Goal: Task Accomplishment & Management: Complete application form

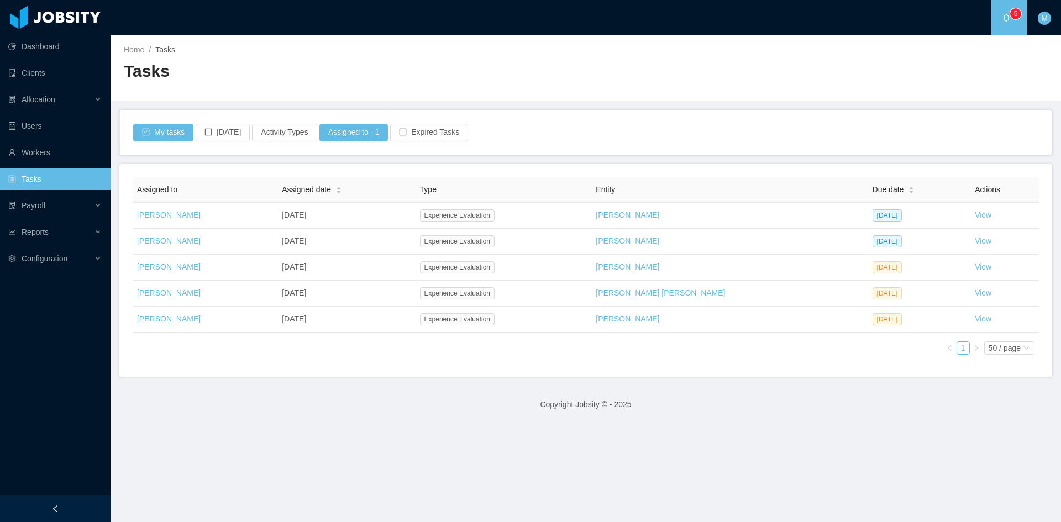
click at [507, 353] on div "Assigned to Assigned date Type Entity Due date Actions Matias Marin Aug 20th, 2…" at bounding box center [586, 270] width 906 height 186
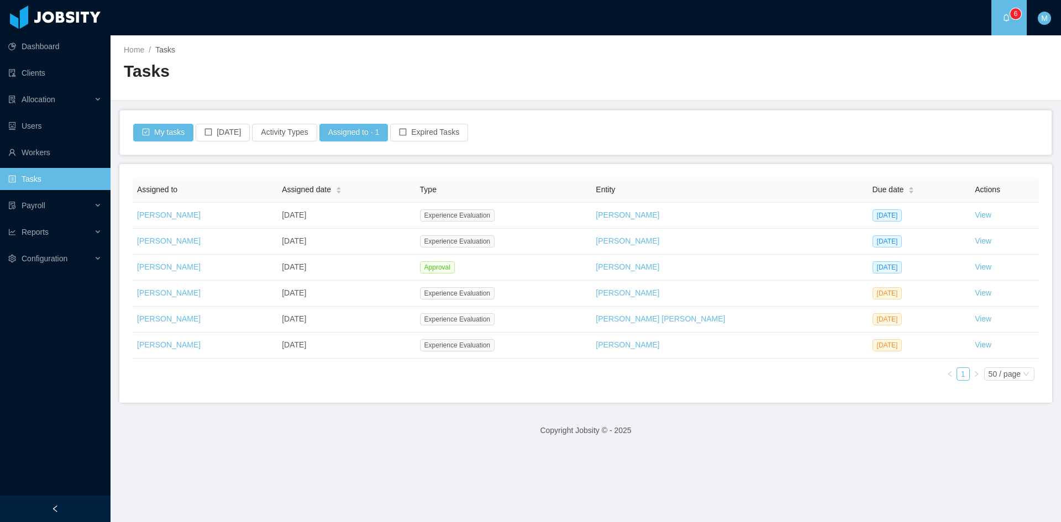
click at [772, 376] on div "Assigned to Assigned date Type Entity Due date Actions Matias Marin Aug 20th, 2…" at bounding box center [586, 283] width 906 height 212
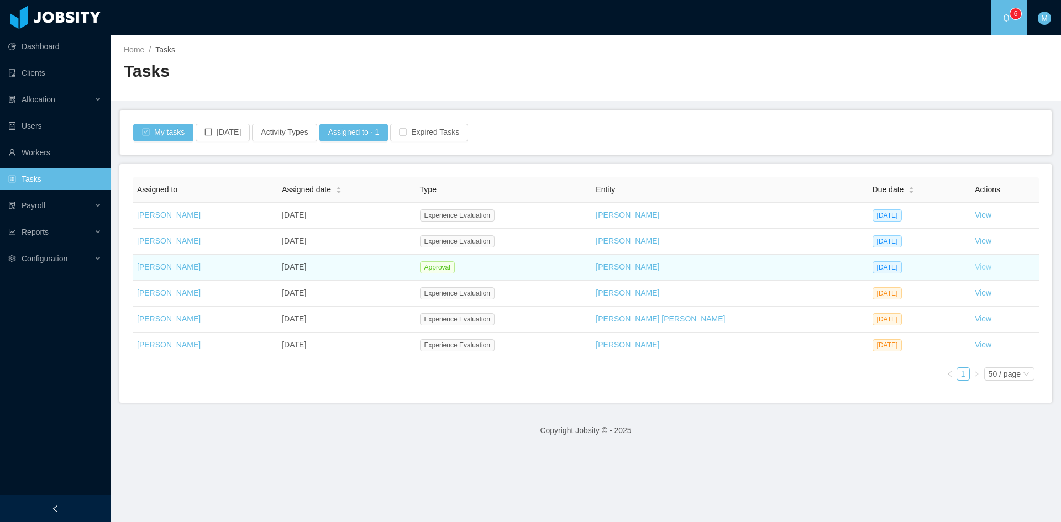
click at [975, 267] on link "View" at bounding box center [983, 266] width 17 height 9
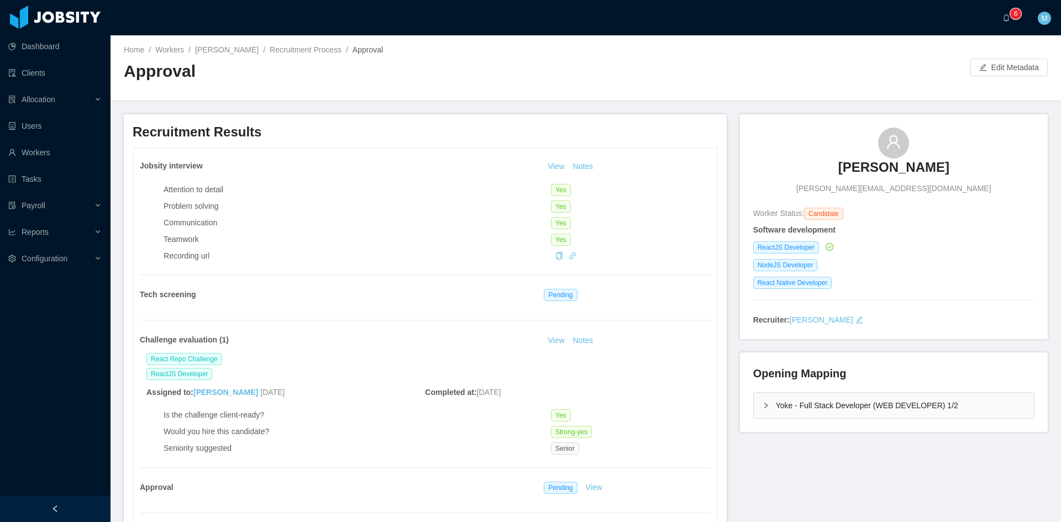
scroll to position [92, 0]
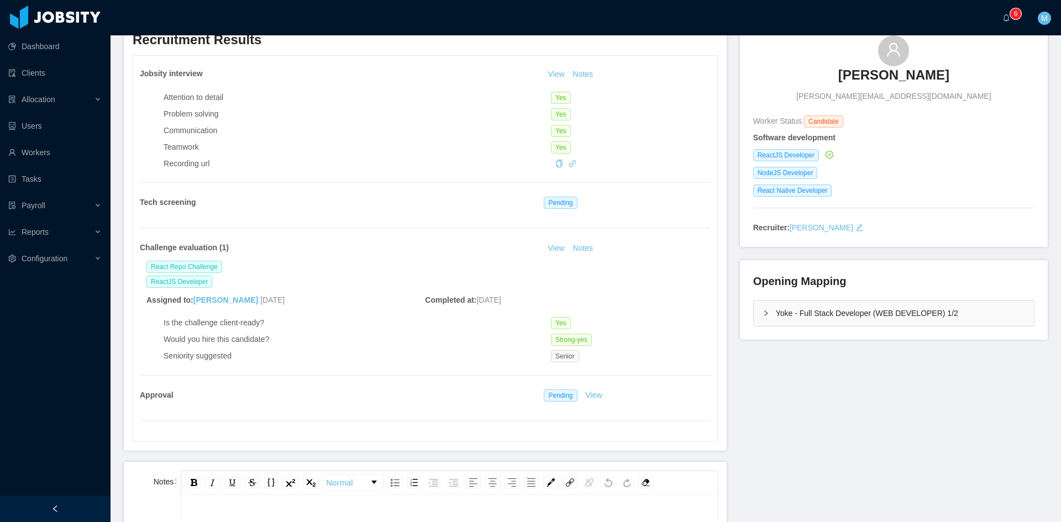
click at [763, 314] on icon "icon: right" at bounding box center [766, 313] width 7 height 7
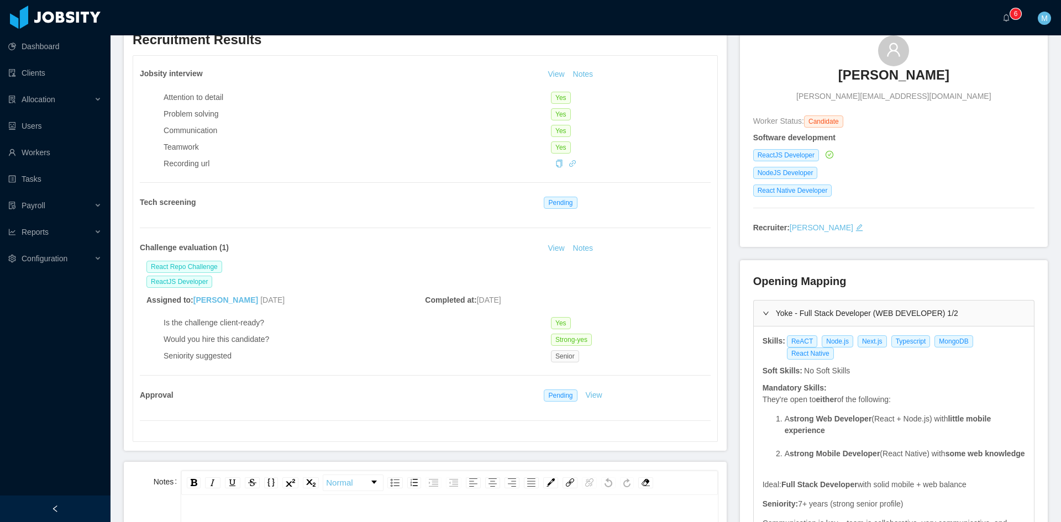
scroll to position [184, 0]
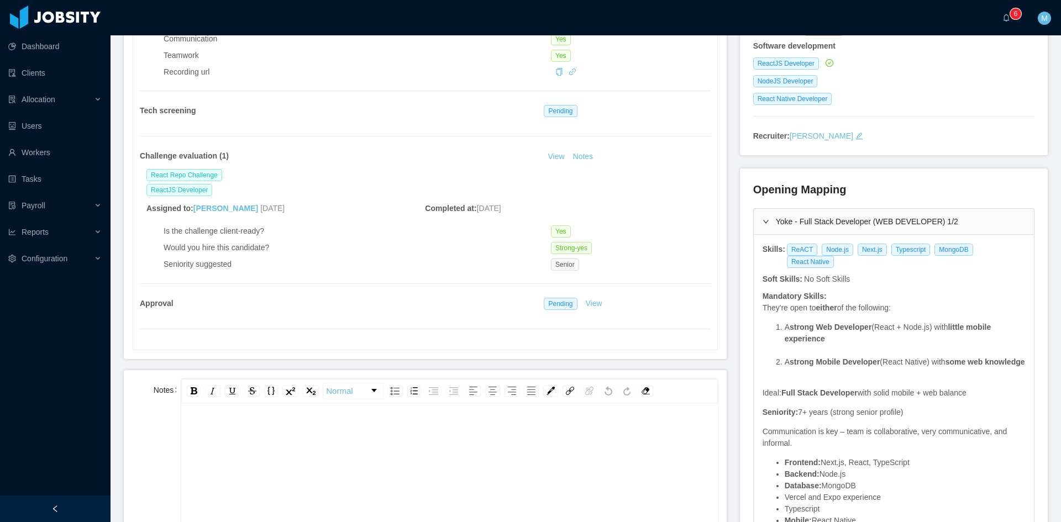
click at [385, 443] on div "rdw-editor" at bounding box center [449, 433] width 519 height 22
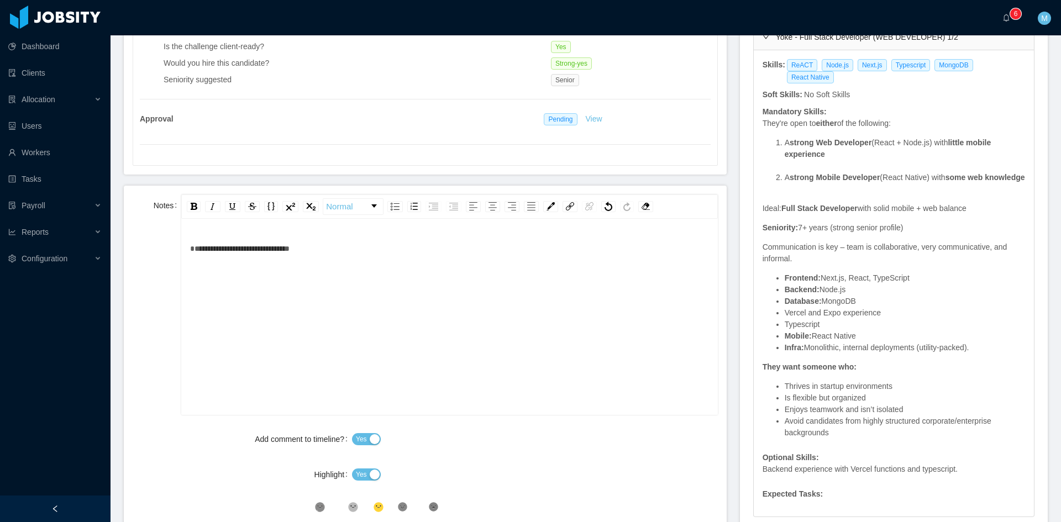
scroll to position [460, 0]
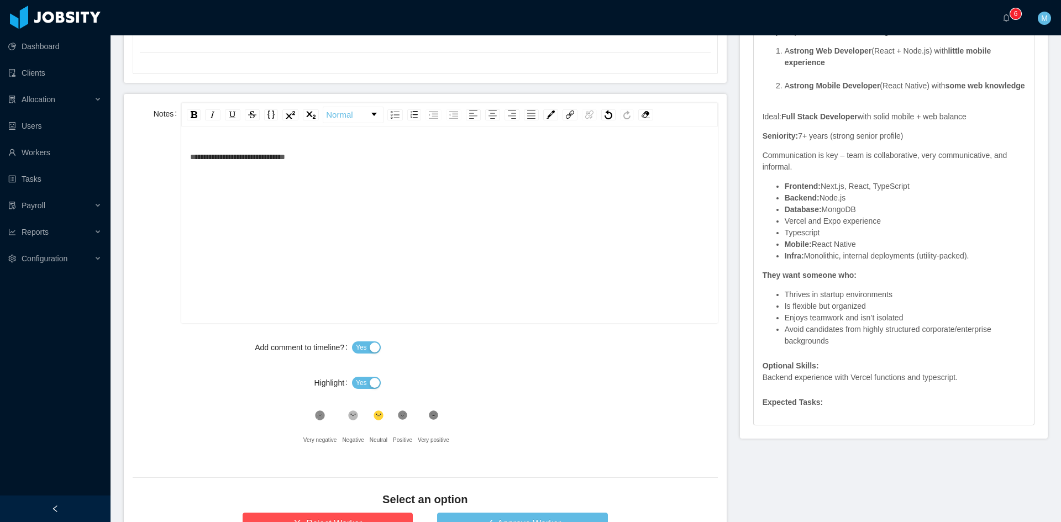
click at [357, 381] on span "Yes" at bounding box center [361, 382] width 11 height 11
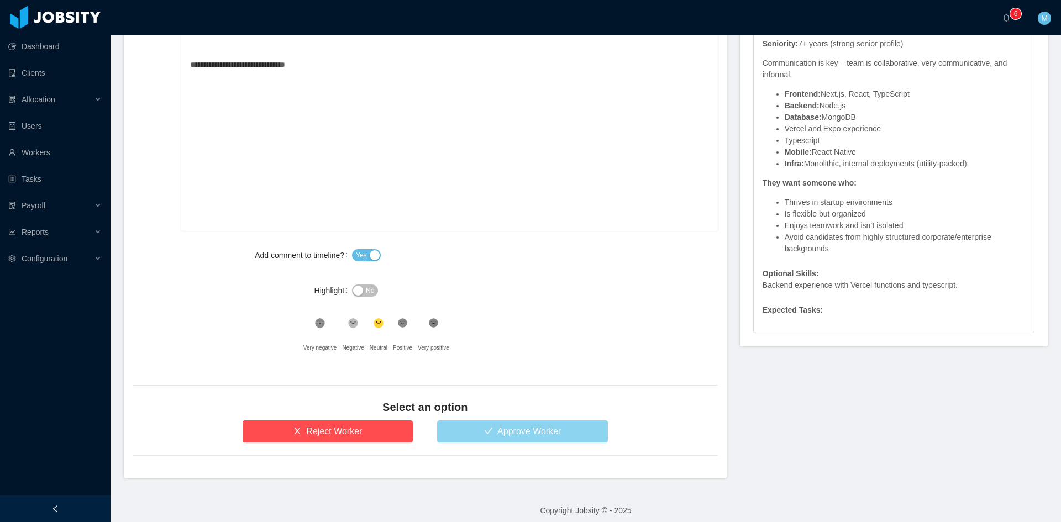
click at [533, 437] on button "Approve Worker" at bounding box center [522, 431] width 171 height 22
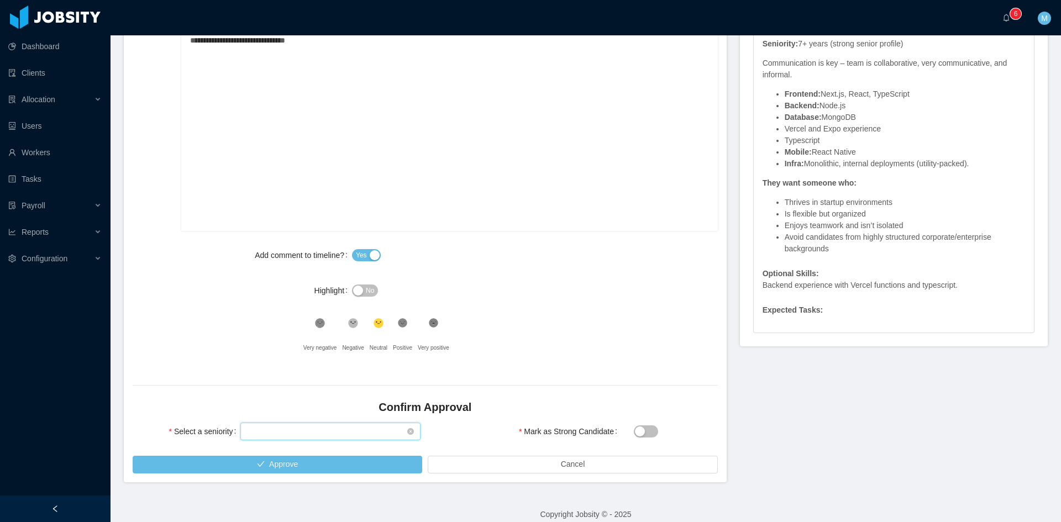
click at [375, 430] on div "Select seniority" at bounding box center [327, 431] width 160 height 17
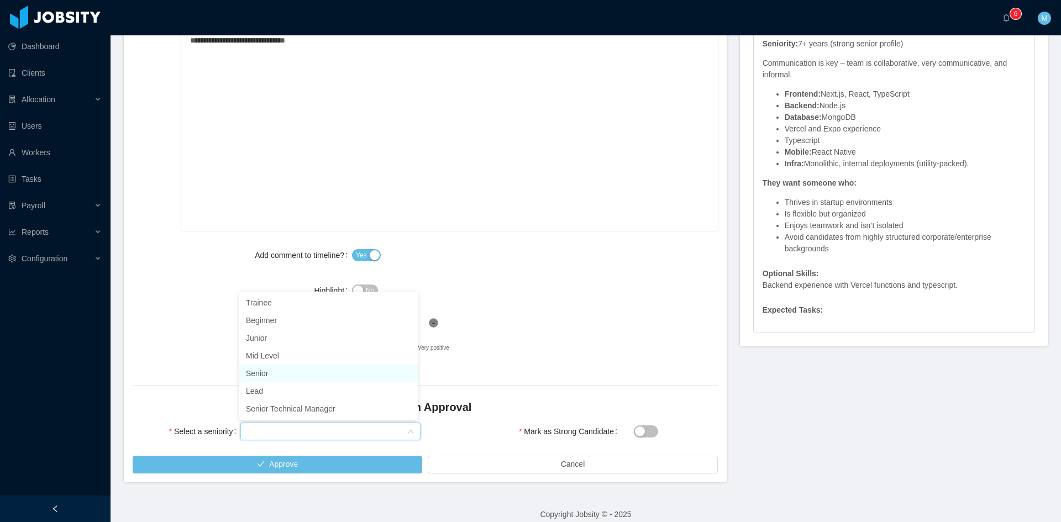
click at [271, 376] on li "Senior" at bounding box center [328, 374] width 178 height 18
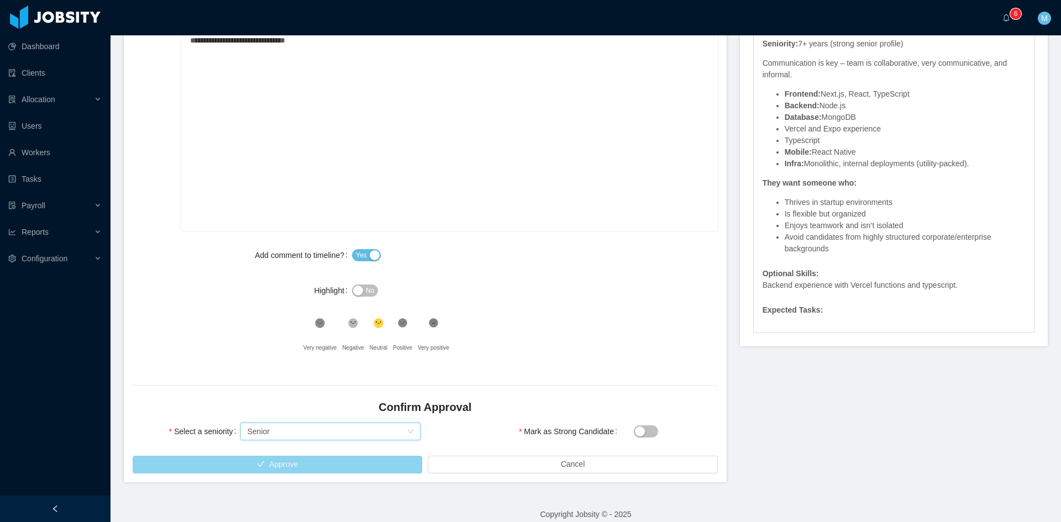
click at [292, 462] on button "Approve" at bounding box center [278, 465] width 290 height 18
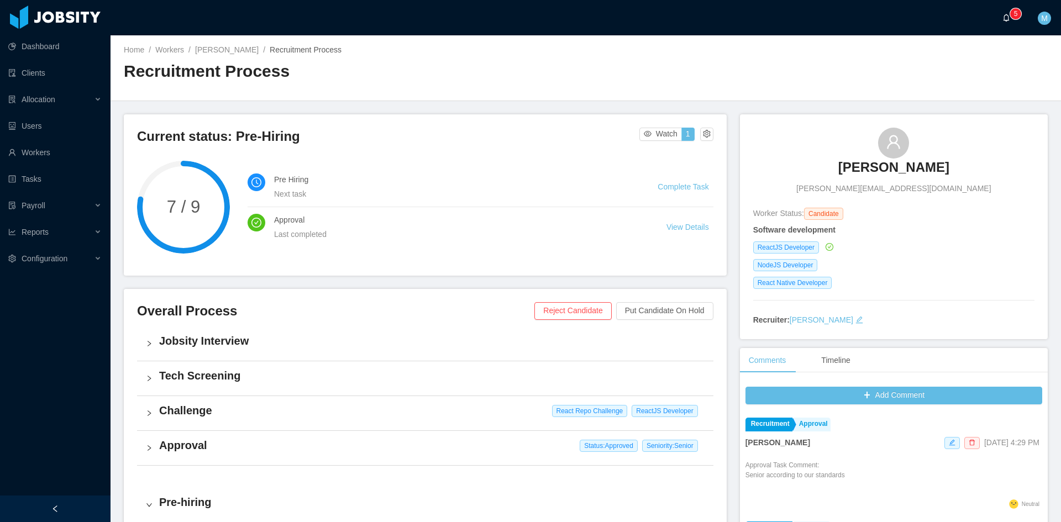
click at [1010, 19] on span "0 1 2 3 4 5 6 7 8 9 0 1 2 3 4 5 6 7 8 9 0 1 2 3 4 5 6 7 8 9" at bounding box center [1008, 18] width 13 height 8
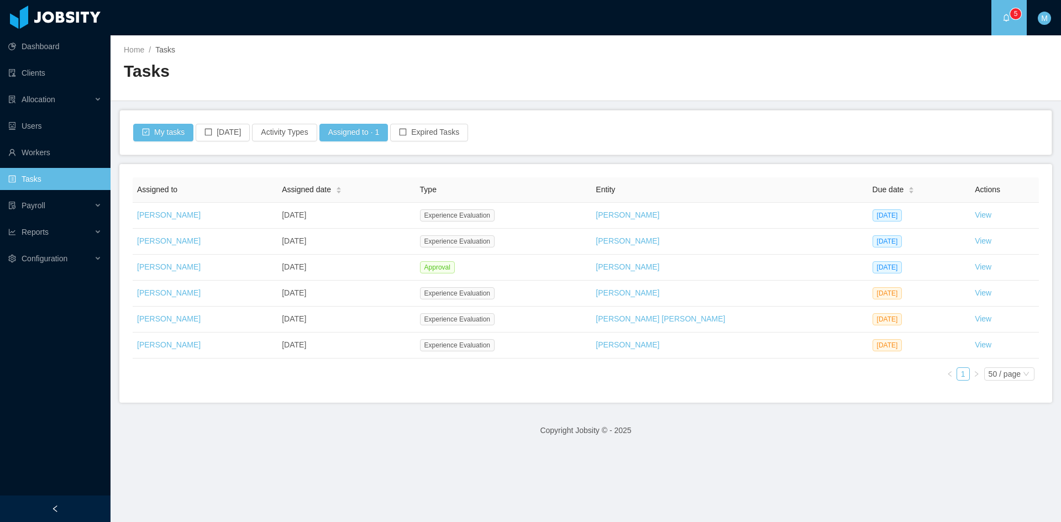
click at [607, 392] on div "Assigned to Assigned date Type Entity Due date Actions Matias Marin Aug 20th, 2…" at bounding box center [585, 283] width 933 height 239
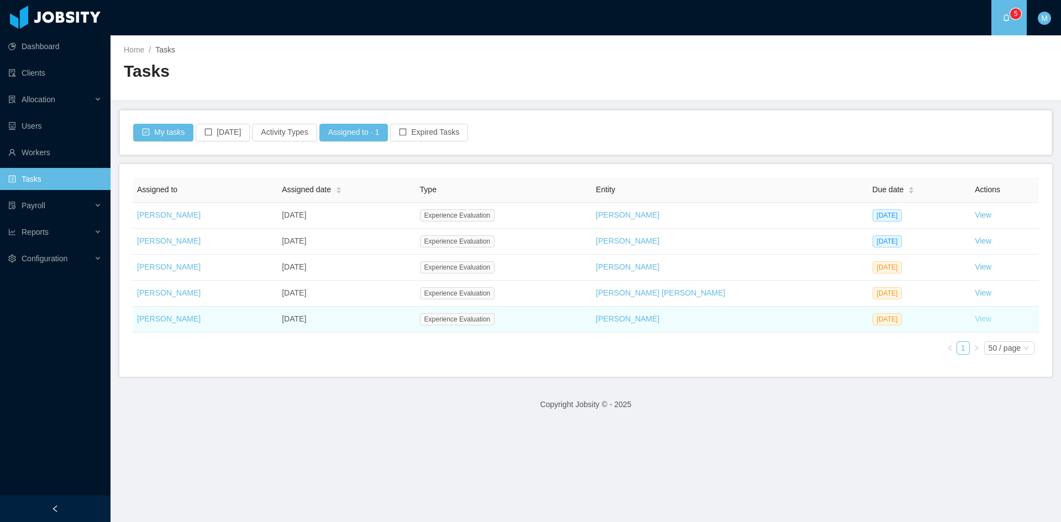
click at [975, 316] on link "View" at bounding box center [983, 318] width 17 height 9
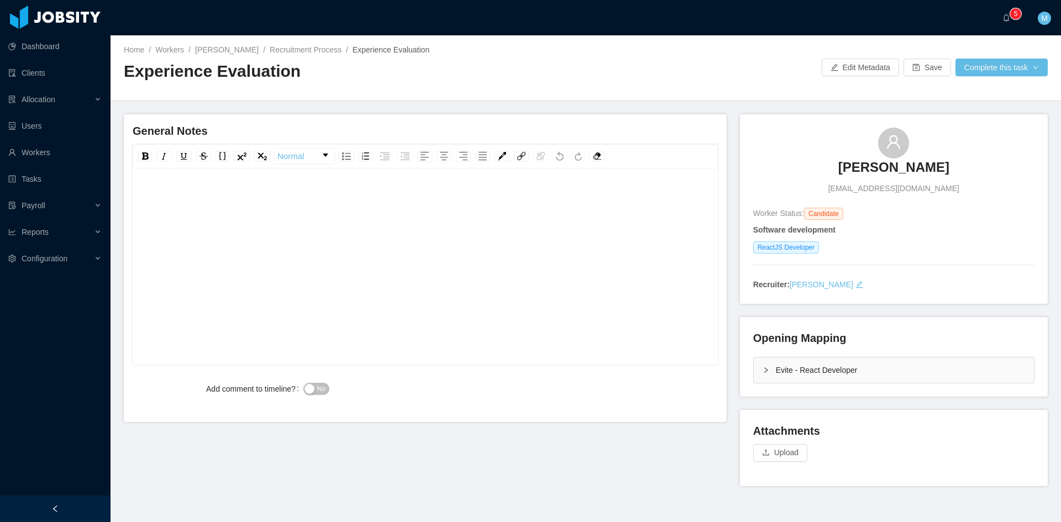
click at [766, 374] on div "Evite - React Developer" at bounding box center [894, 369] width 280 height 25
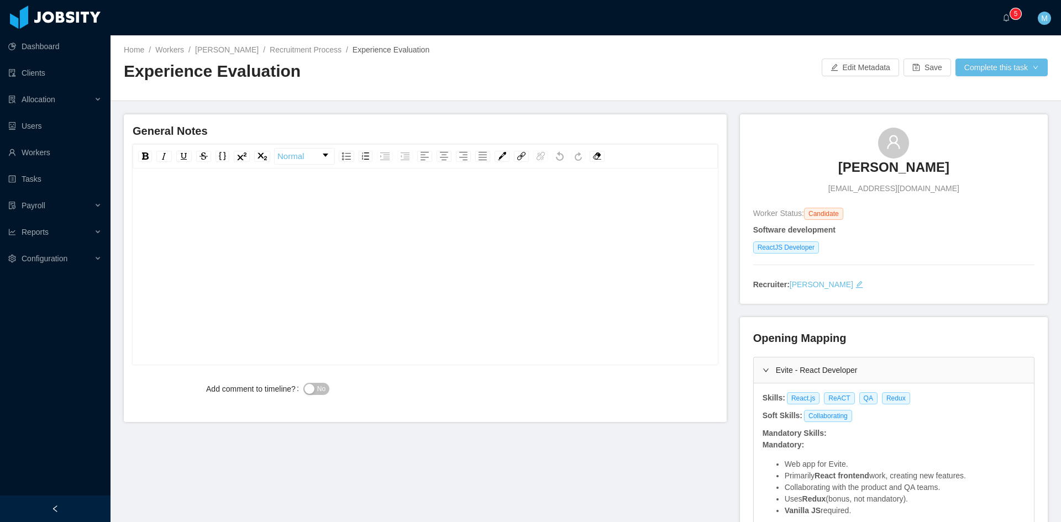
click at [315, 224] on div "rdw-editor" at bounding box center [425, 283] width 568 height 193
paste div "rdw-editor"
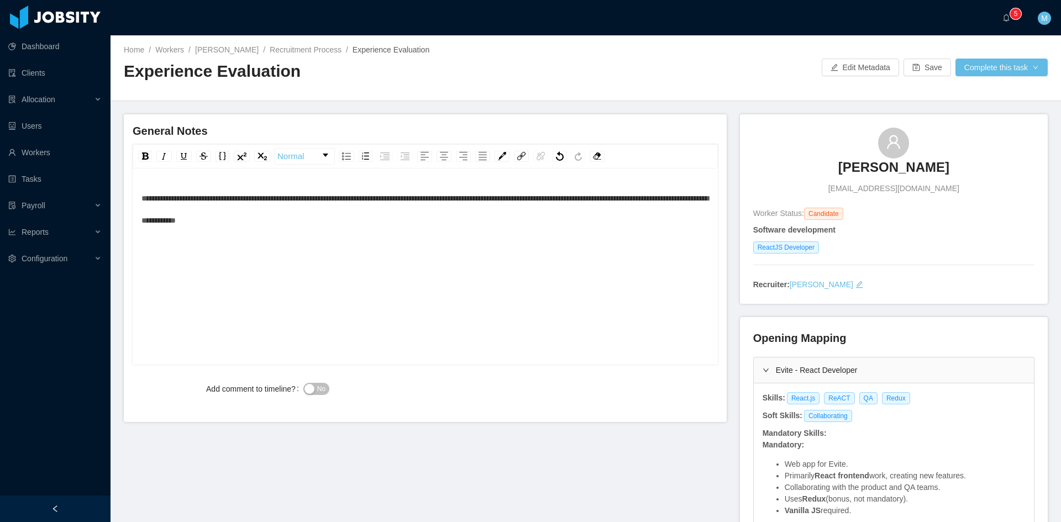
click at [204, 219] on span "**********" at bounding box center [424, 209] width 567 height 30
click at [355, 225] on div "**********" at bounding box center [425, 209] width 568 height 44
click at [352, 232] on div "**********" at bounding box center [425, 283] width 568 height 193
click at [462, 219] on div "**********" at bounding box center [425, 209] width 568 height 44
click at [616, 222] on div "**********" at bounding box center [425, 209] width 568 height 44
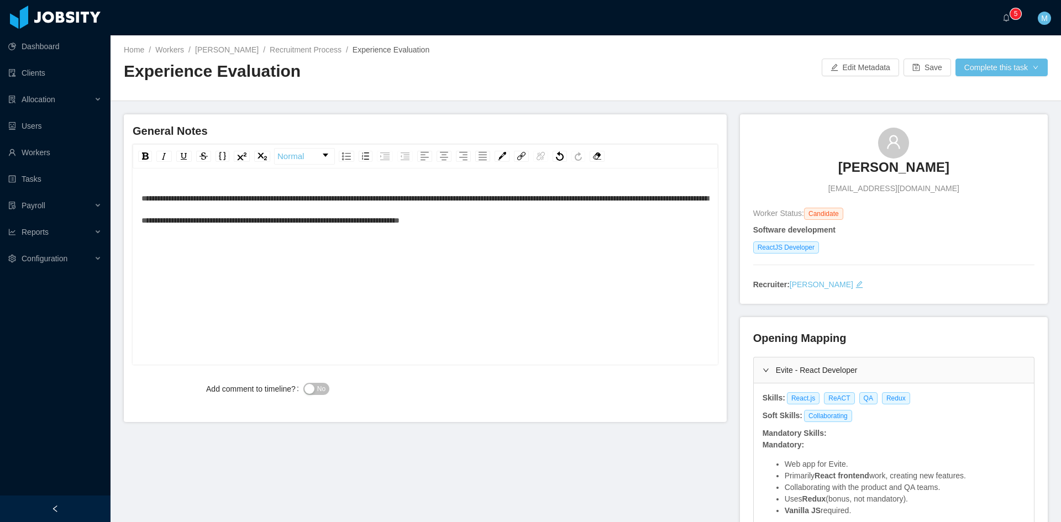
click at [312, 385] on button "No" at bounding box center [316, 389] width 26 height 12
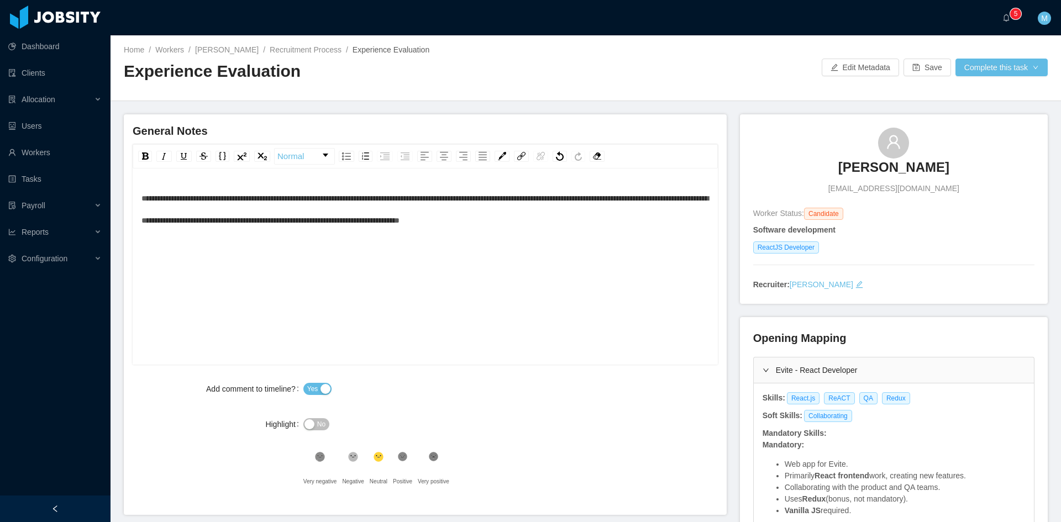
drag, startPoint x: 414, startPoint y: 224, endPoint x: 433, endPoint y: 238, distance: 23.7
click at [414, 224] on span "**********" at bounding box center [424, 209] width 567 height 30
click at [627, 222] on div "**********" at bounding box center [425, 209] width 568 height 44
click at [974, 67] on button "Complete this task" at bounding box center [1001, 68] width 92 height 18
click at [974, 86] on button "Save Evaluation" at bounding box center [994, 92] width 86 height 18
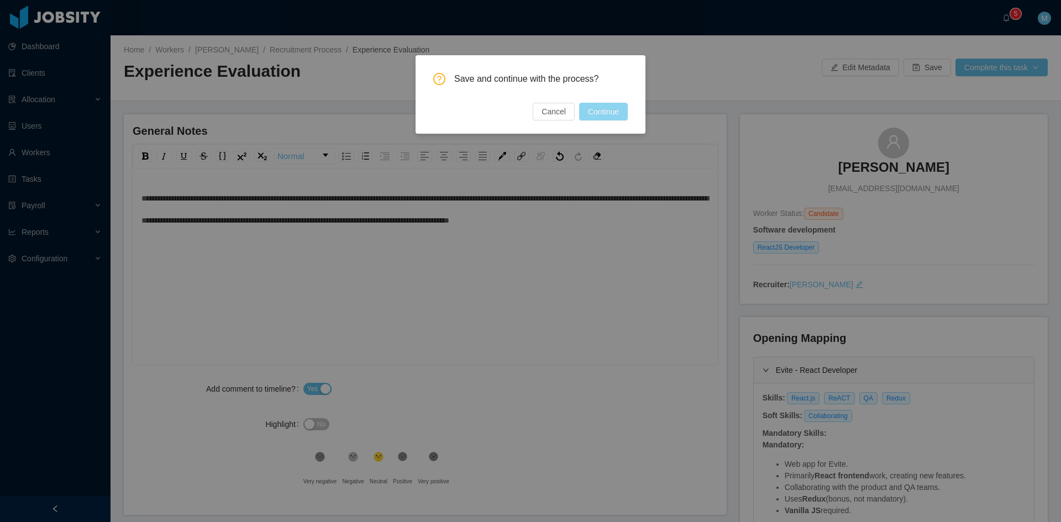
click at [607, 111] on button "Continue" at bounding box center [603, 112] width 49 height 18
click at [275, 281] on div "Save and continue with the process? Cancel Continue" at bounding box center [530, 261] width 1061 height 522
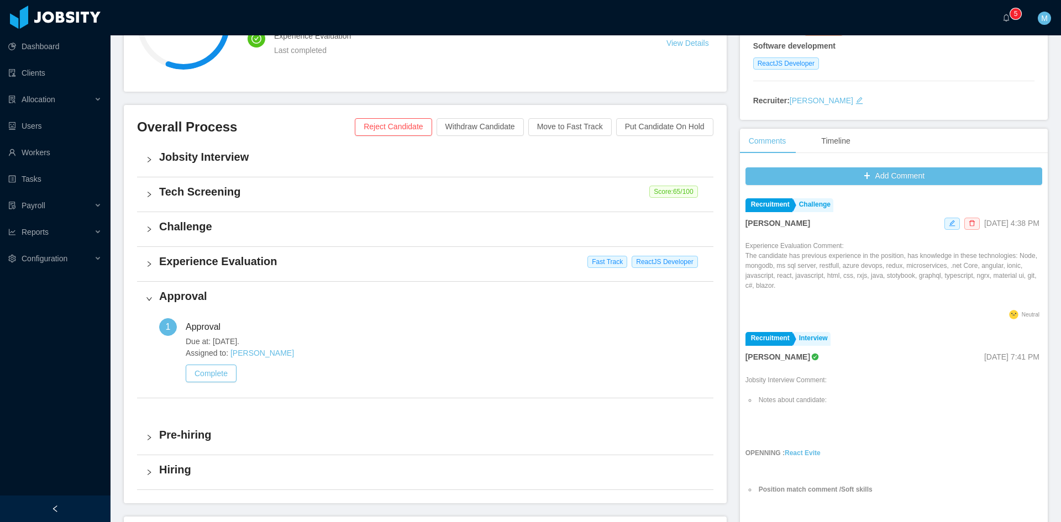
scroll to position [276, 0]
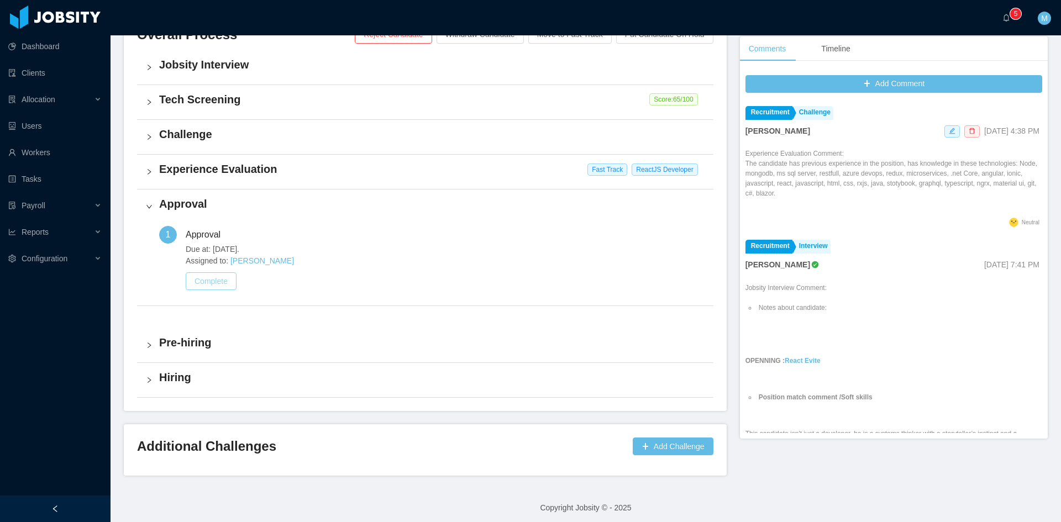
click at [228, 280] on button "Complete" at bounding box center [211, 281] width 51 height 18
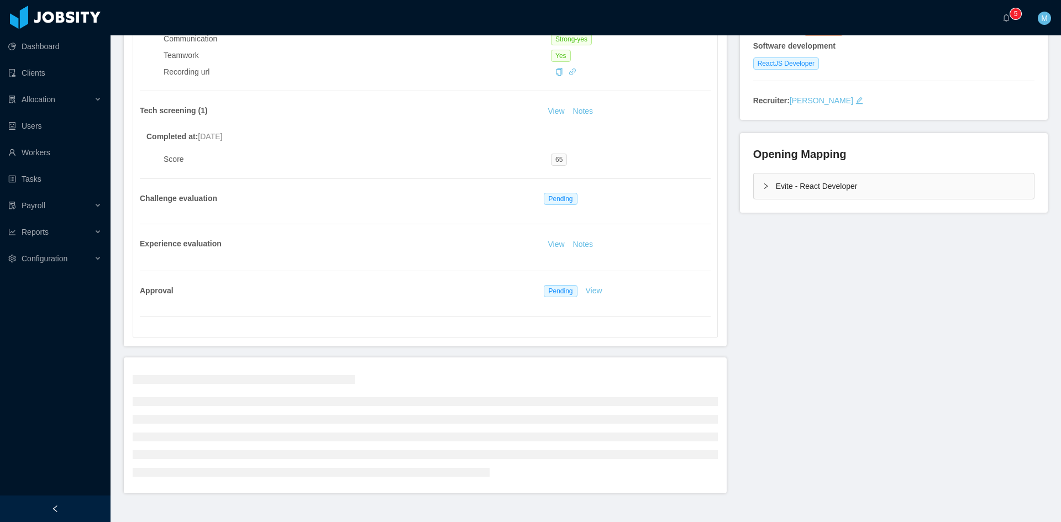
scroll to position [207, 0]
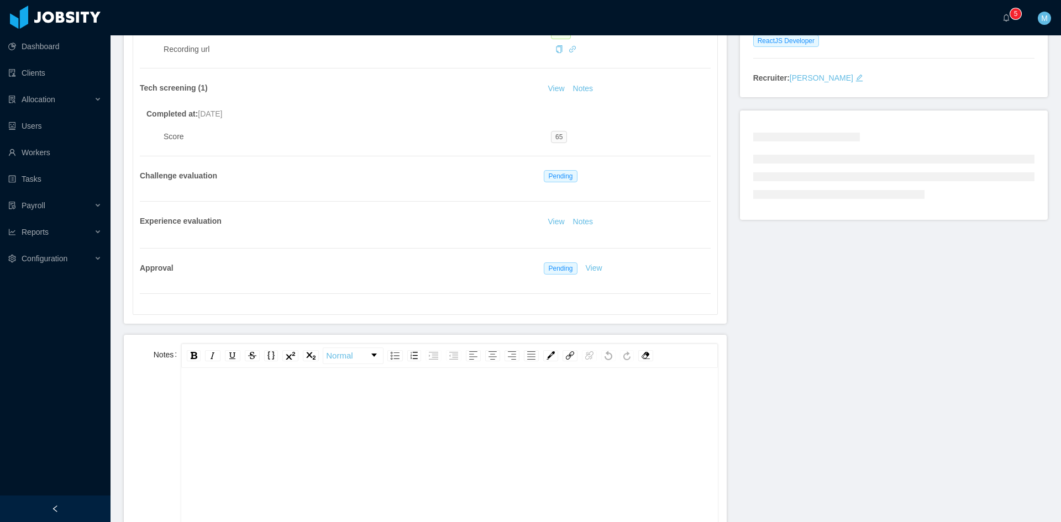
click at [359, 415] on div "rdw-editor" at bounding box center [449, 483] width 519 height 193
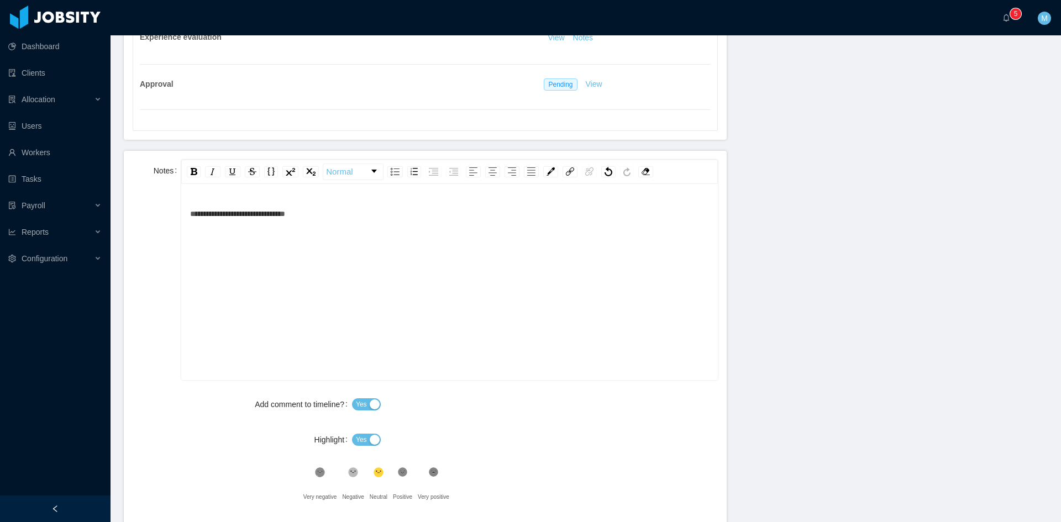
scroll to position [483, 0]
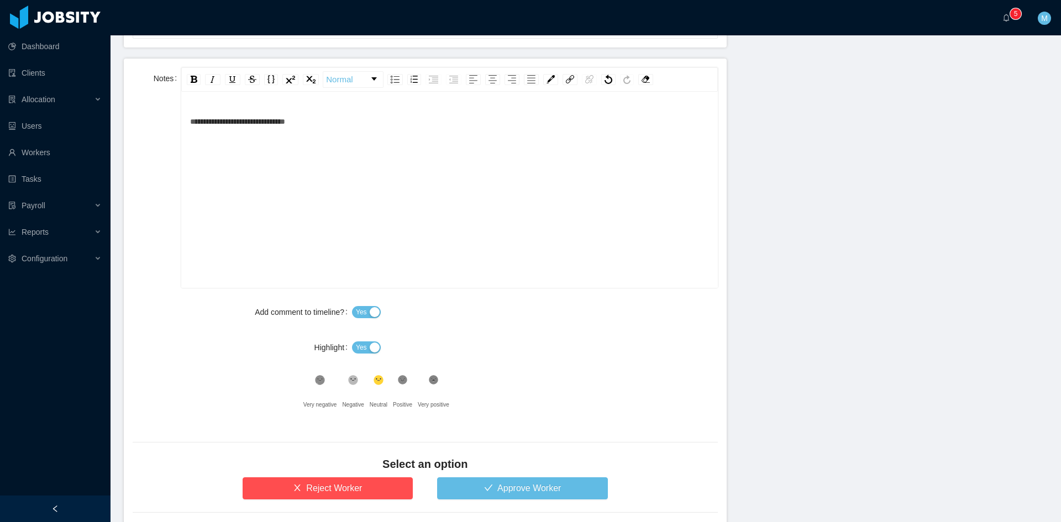
click at [367, 346] on button "Yes" at bounding box center [366, 347] width 29 height 12
click at [485, 485] on button "Approve Worker" at bounding box center [522, 488] width 171 height 22
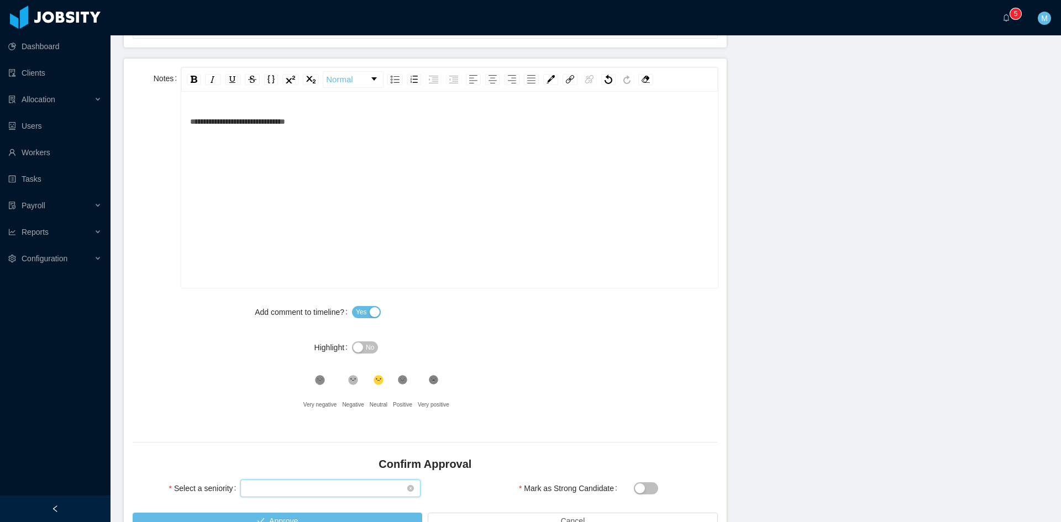
click at [332, 486] on div "Select seniority" at bounding box center [327, 488] width 160 height 17
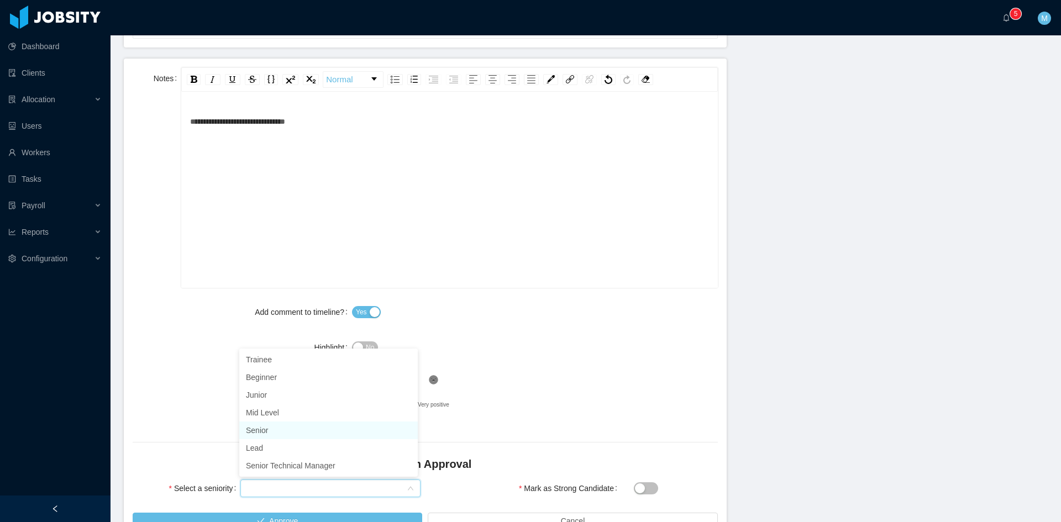
click at [283, 432] on li "Senior" at bounding box center [328, 431] width 178 height 18
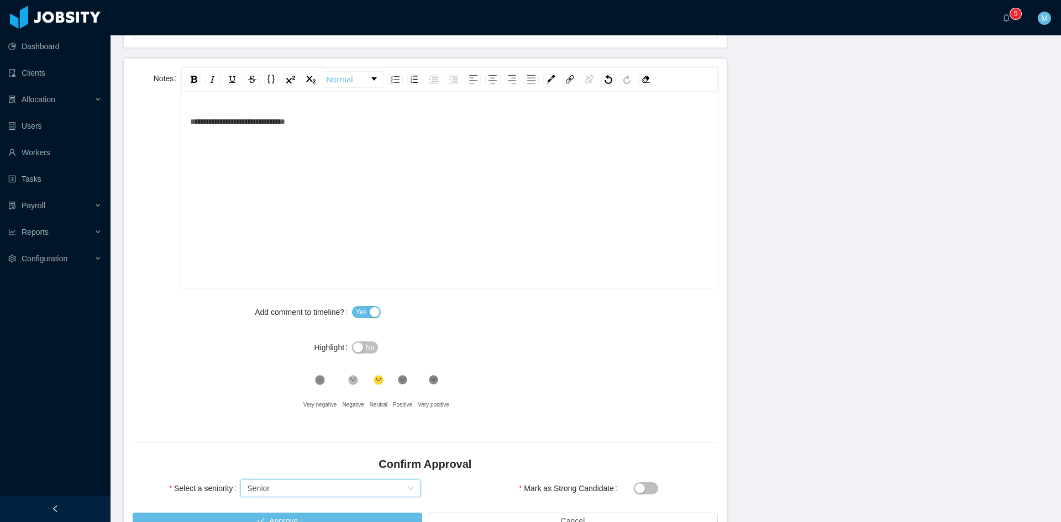
scroll to position [551, 0]
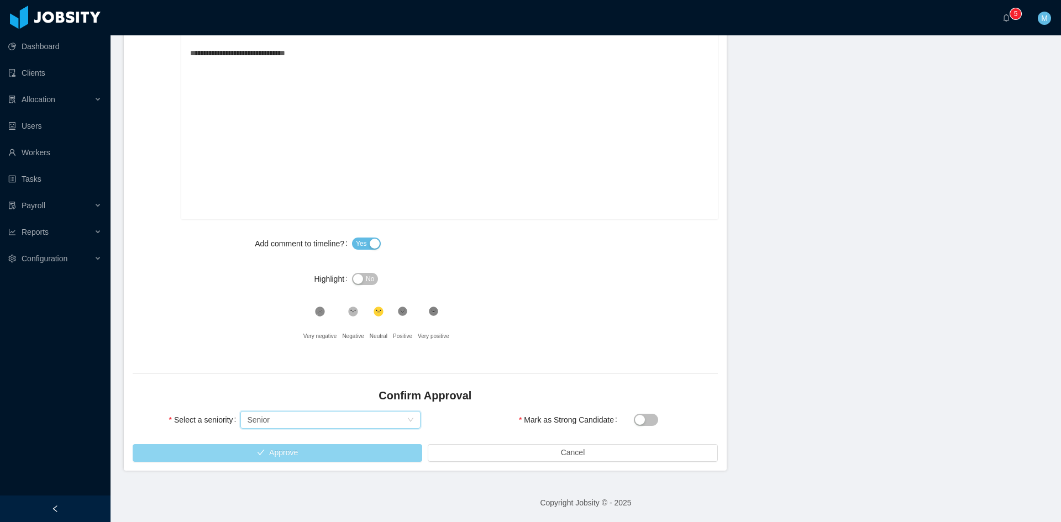
click at [265, 450] on button "Approve" at bounding box center [278, 453] width 290 height 18
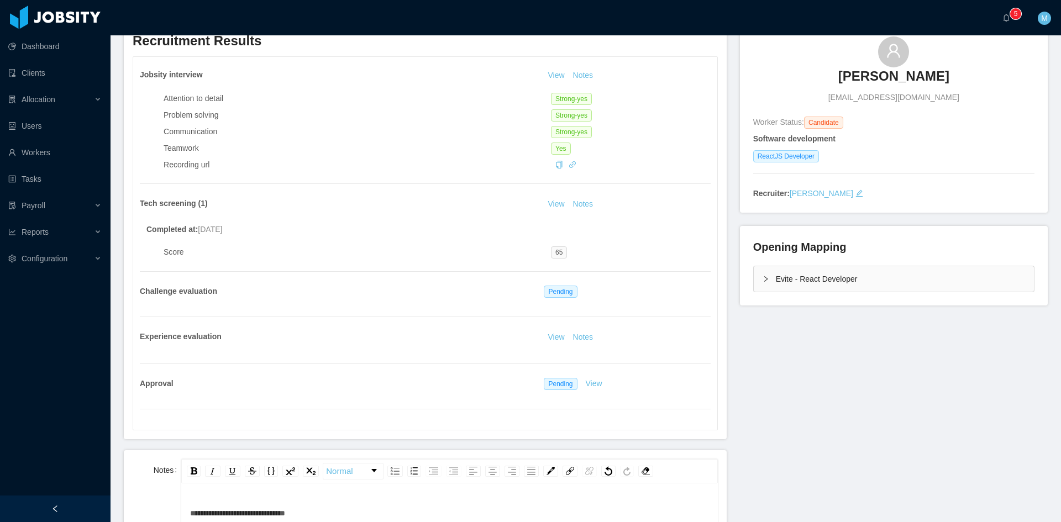
scroll to position [0, 0]
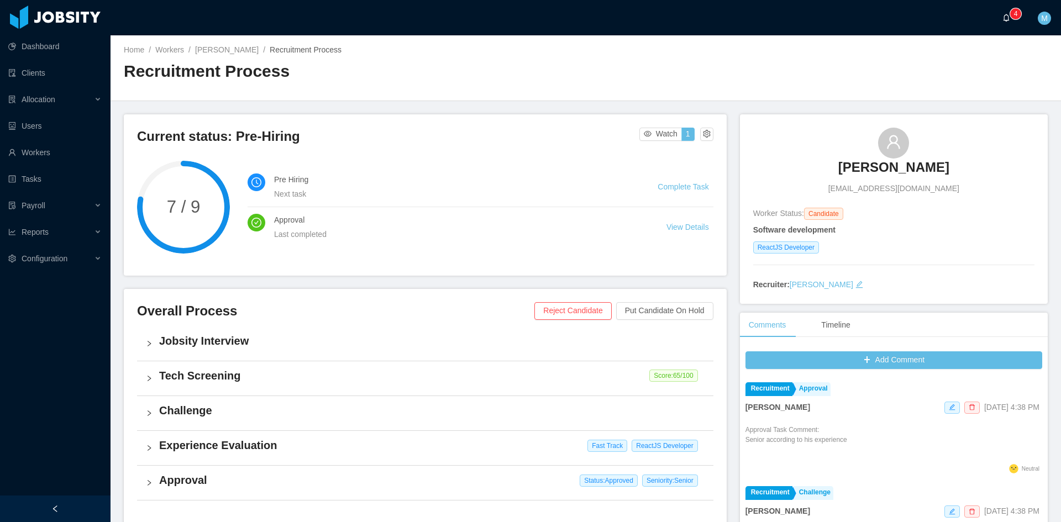
click at [1007, 17] on icon "icon: bell" at bounding box center [1006, 18] width 8 height 8
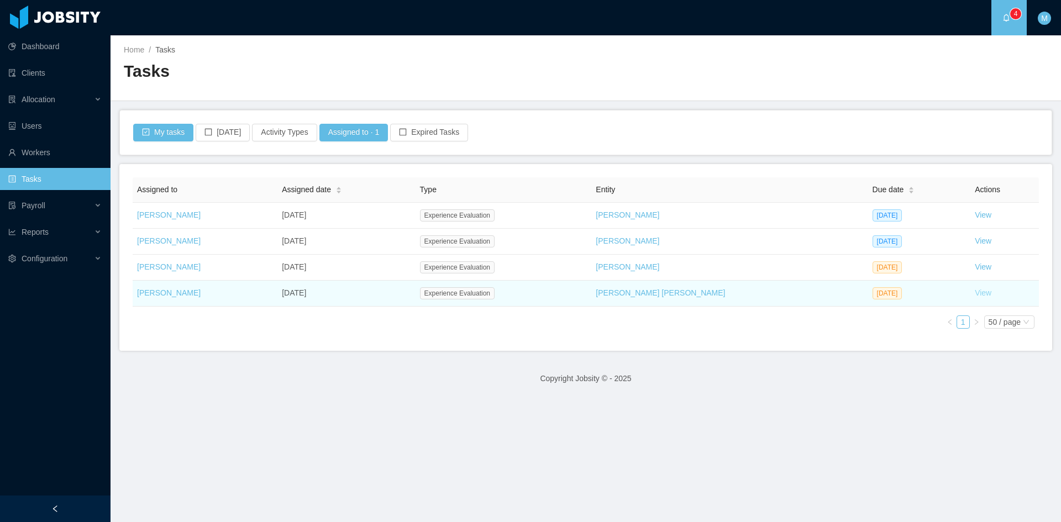
click at [975, 292] on link "View" at bounding box center [983, 292] width 17 height 9
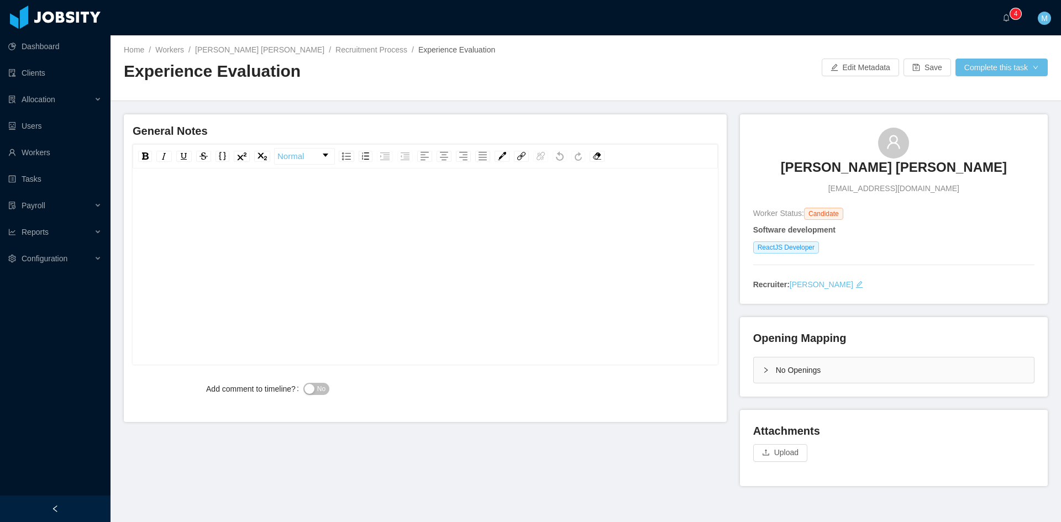
click at [742, 371] on div "Opening Mapping No Openings" at bounding box center [894, 357] width 308 height 80
click at [754, 369] on div "No Openings" at bounding box center [894, 369] width 280 height 25
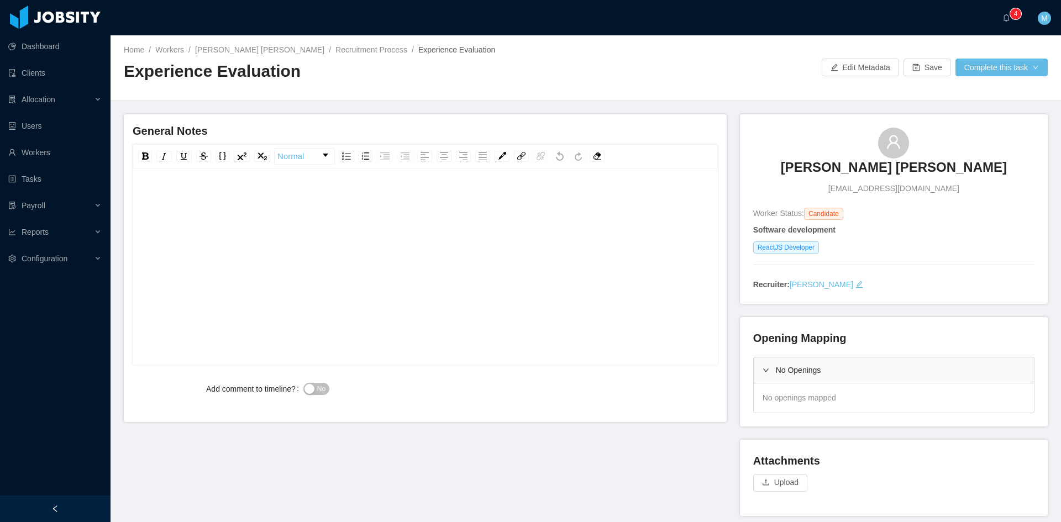
click at [208, 209] on div "rdw-editor" at bounding box center [425, 283] width 568 height 193
click at [222, 223] on div "rdw-editor" at bounding box center [425, 283] width 568 height 193
click at [527, 206] on div "**********" at bounding box center [425, 198] width 568 height 22
paste div "rdw-editor"
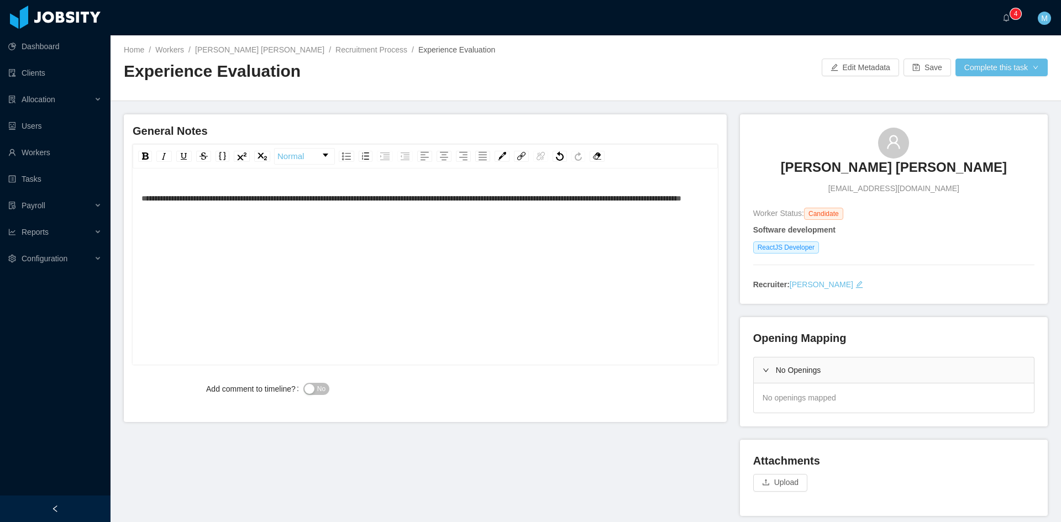
click at [497, 197] on span "**********" at bounding box center [411, 198] width 540 height 8
click at [284, 235] on div "**********" at bounding box center [425, 283] width 568 height 193
click at [322, 392] on span "No" at bounding box center [321, 388] width 8 height 11
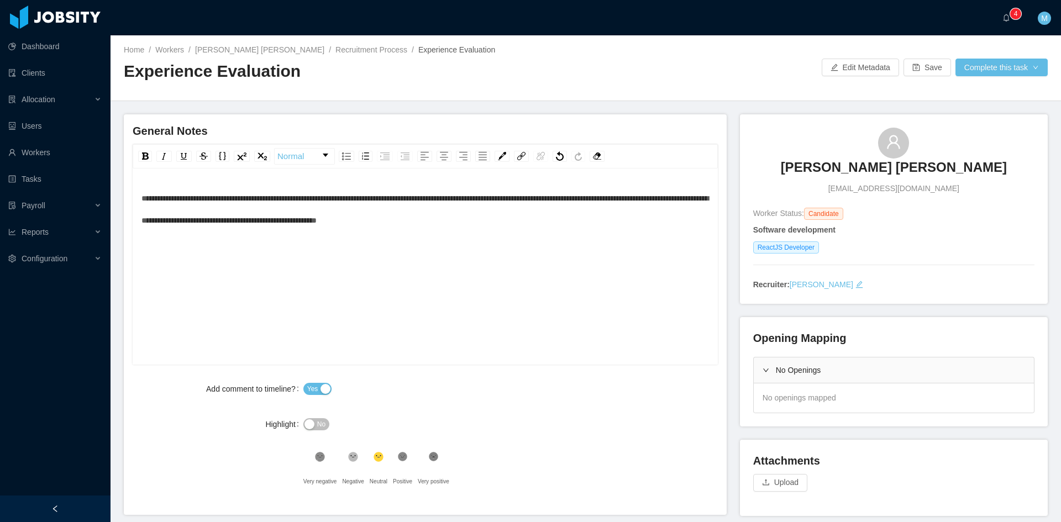
click at [544, 244] on div "**********" at bounding box center [425, 283] width 568 height 193
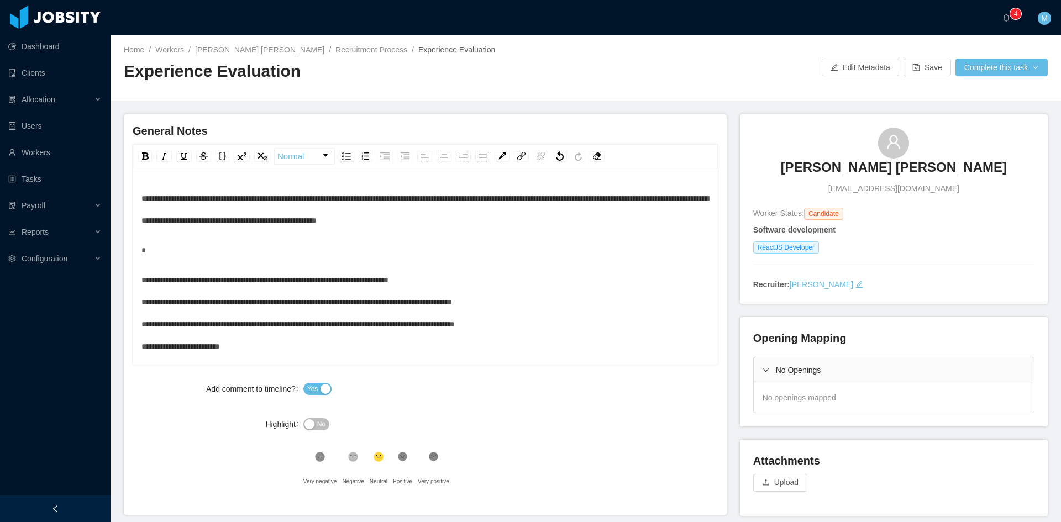
click at [481, 279] on div "**********" at bounding box center [425, 313] width 568 height 88
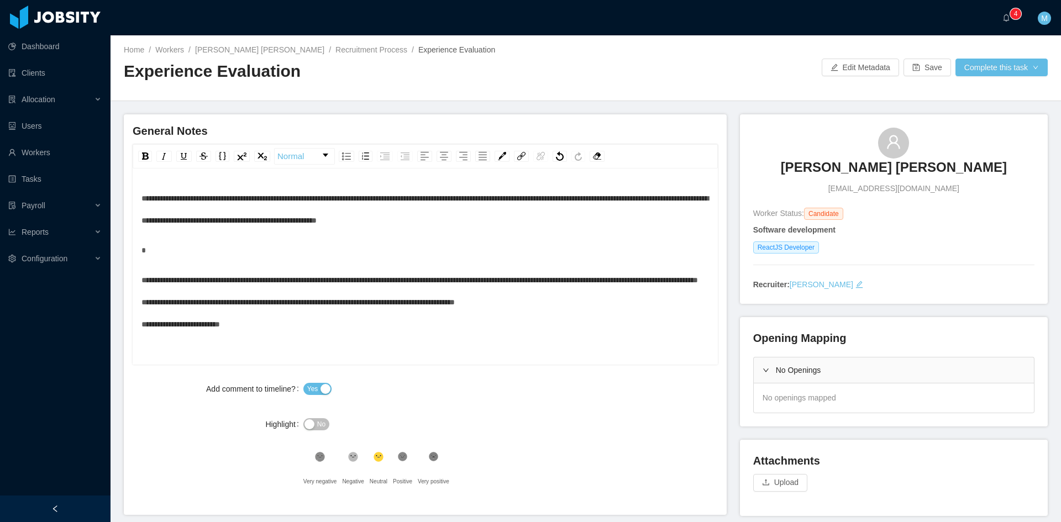
click at [454, 306] on div "**********" at bounding box center [425, 302] width 568 height 66
click at [420, 324] on div "**********" at bounding box center [425, 302] width 568 height 66
click at [597, 233] on div "**********" at bounding box center [425, 261] width 568 height 148
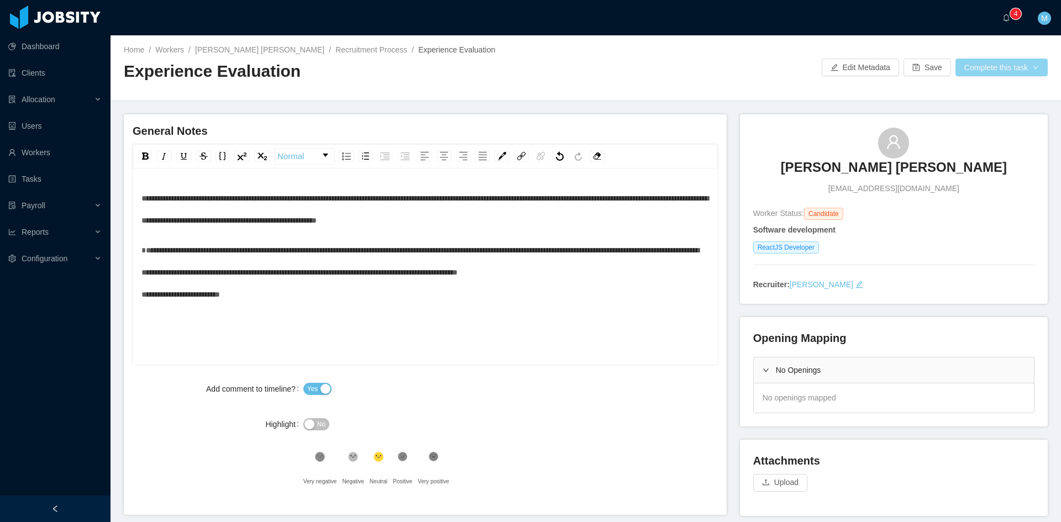
click at [1007, 60] on button "Complete this task" at bounding box center [1001, 68] width 92 height 18
click at [995, 94] on button "Save Evaluation" at bounding box center [994, 92] width 86 height 18
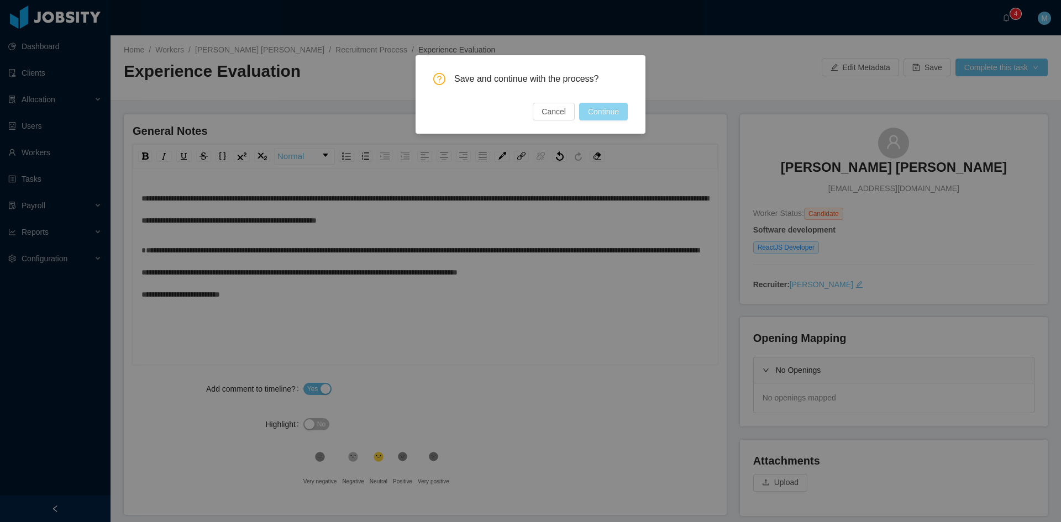
click at [619, 109] on button "Continue" at bounding box center [603, 112] width 49 height 18
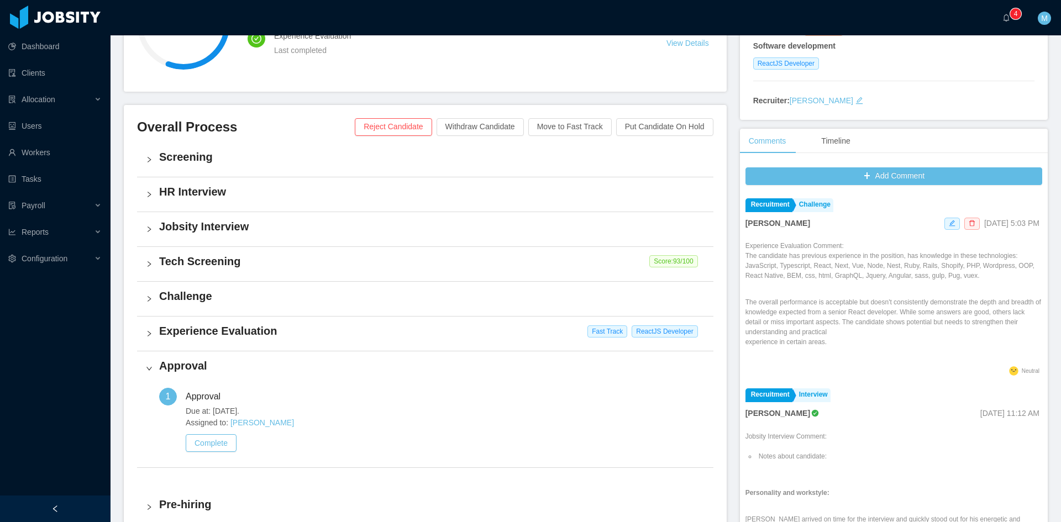
scroll to position [276, 0]
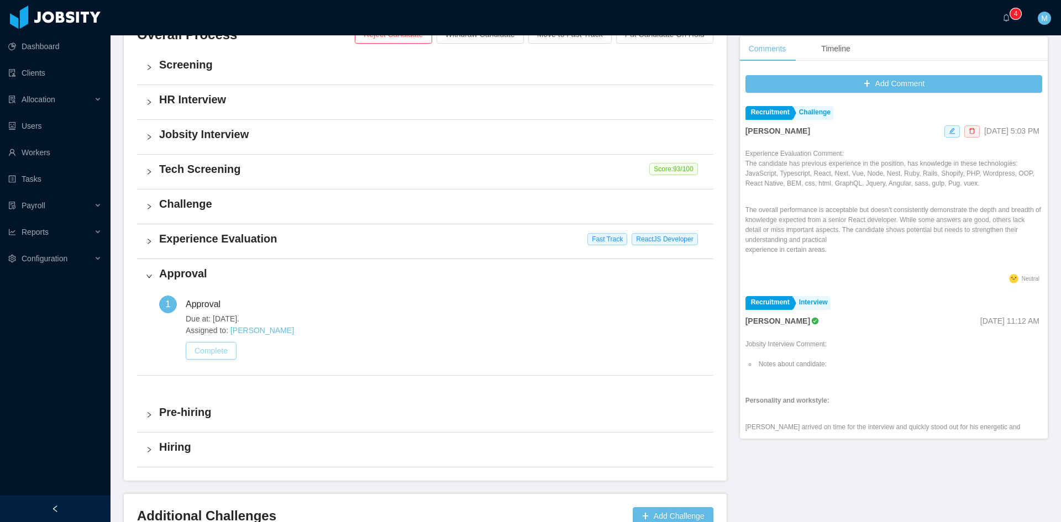
click at [223, 345] on button "Complete" at bounding box center [211, 351] width 51 height 18
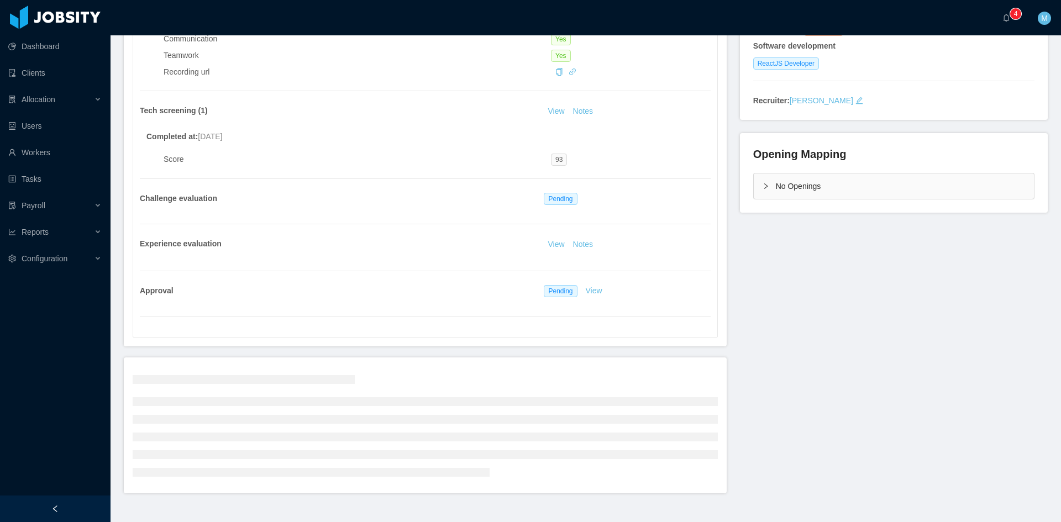
scroll to position [207, 0]
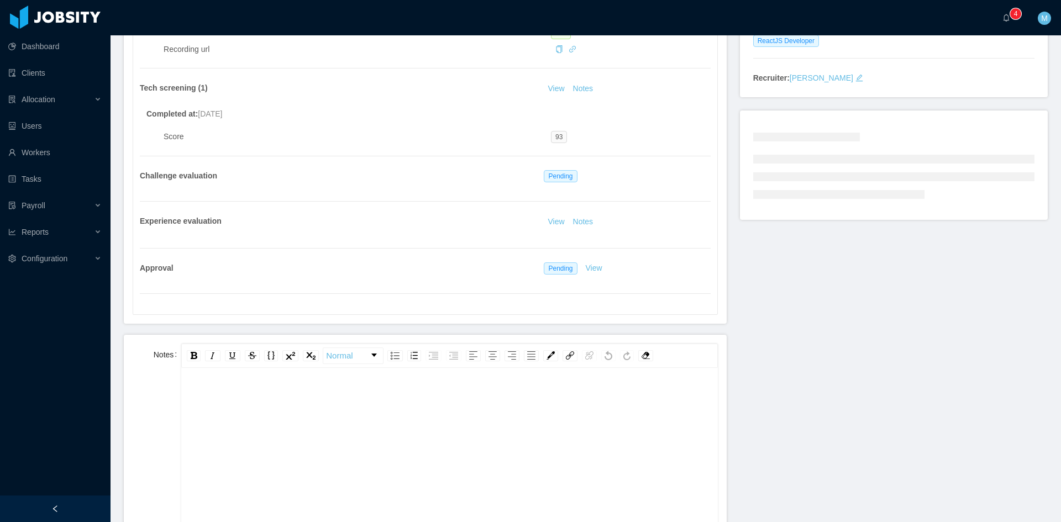
click at [278, 396] on div "rdw-editor" at bounding box center [449, 398] width 519 height 22
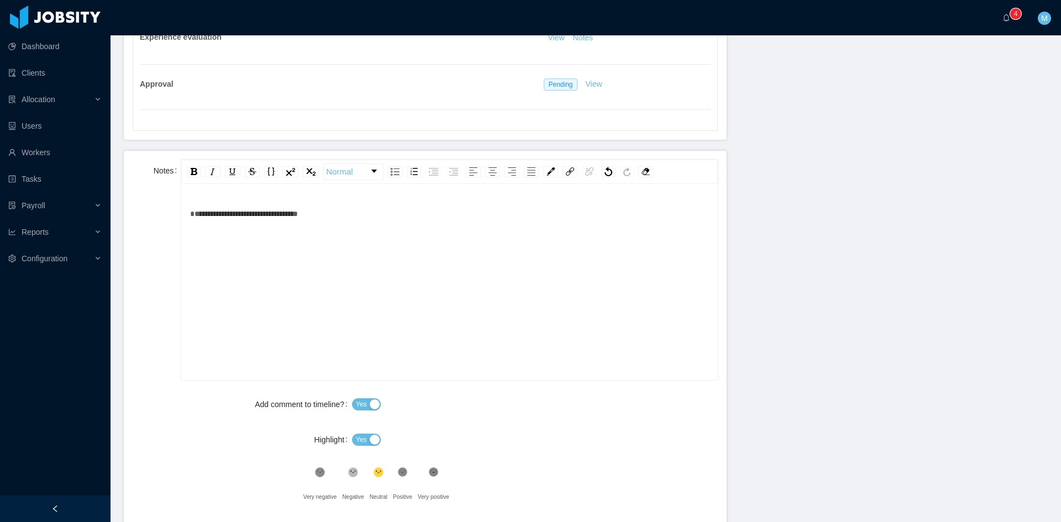
scroll to position [548, 0]
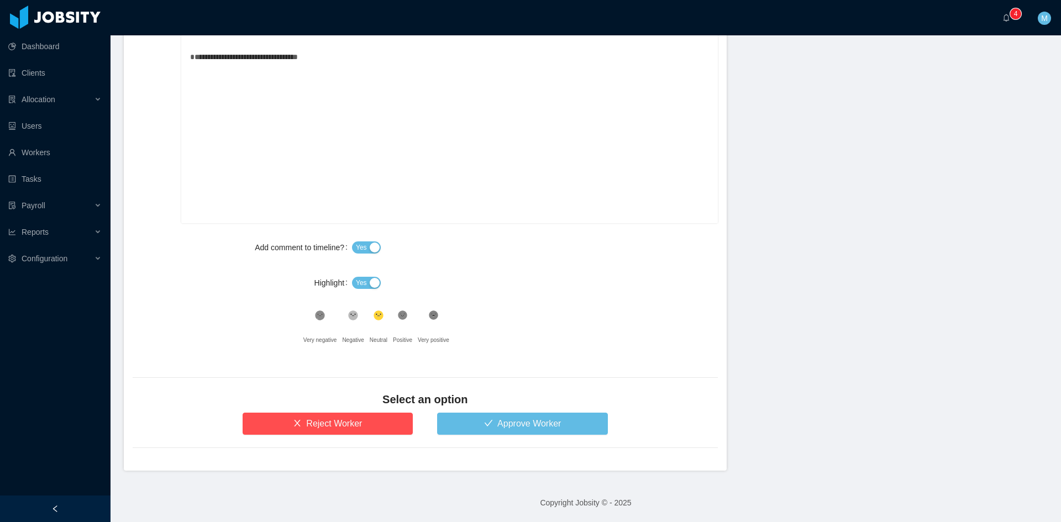
click at [361, 285] on span "Yes" at bounding box center [361, 282] width 11 height 11
click at [465, 421] on button "Approve Worker" at bounding box center [522, 424] width 171 height 22
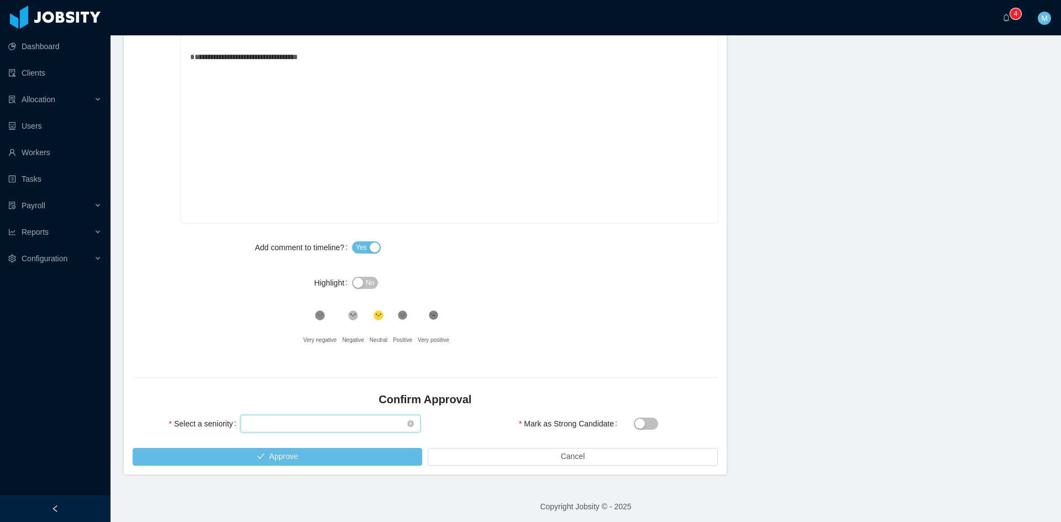
click at [327, 428] on div "Select seniority" at bounding box center [327, 424] width 160 height 17
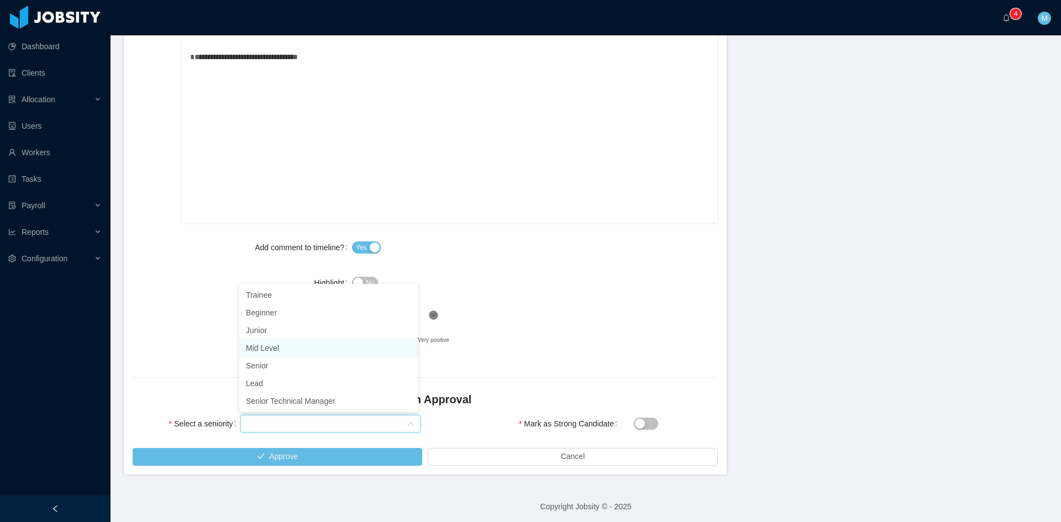
click at [290, 353] on li "Mid Level" at bounding box center [328, 348] width 178 height 18
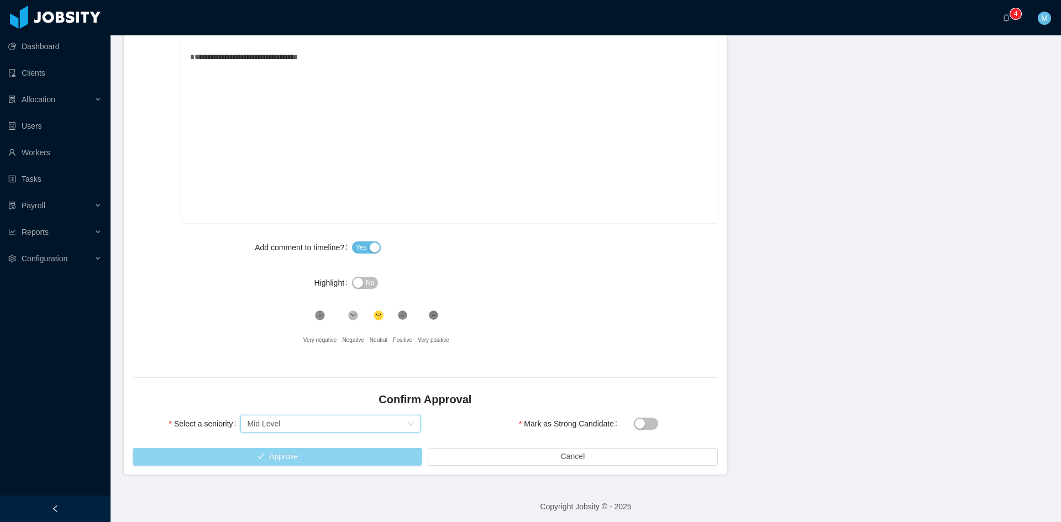
click at [296, 451] on button "Approve" at bounding box center [278, 457] width 290 height 18
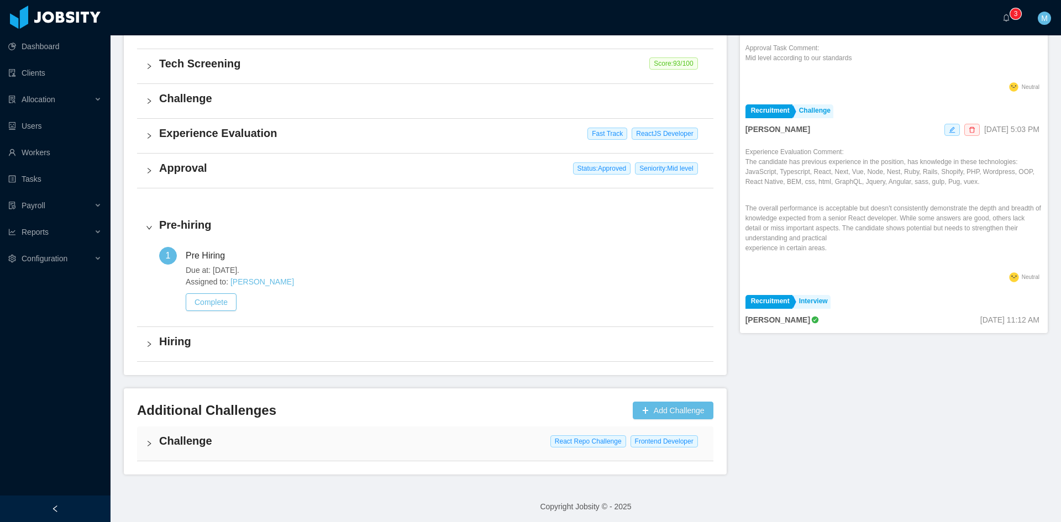
scroll to position [386, 0]
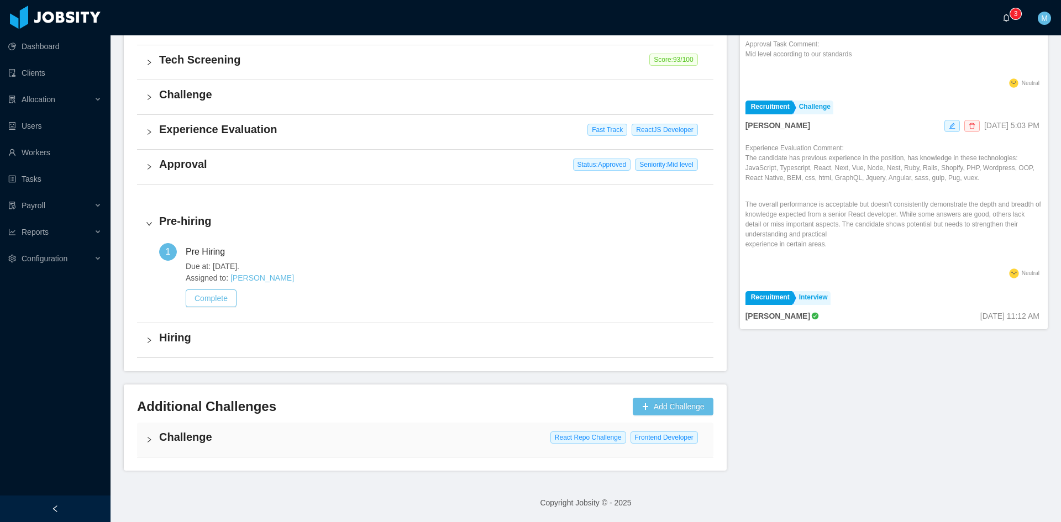
click at [1016, 12] on p "3" at bounding box center [1016, 13] width 4 height 11
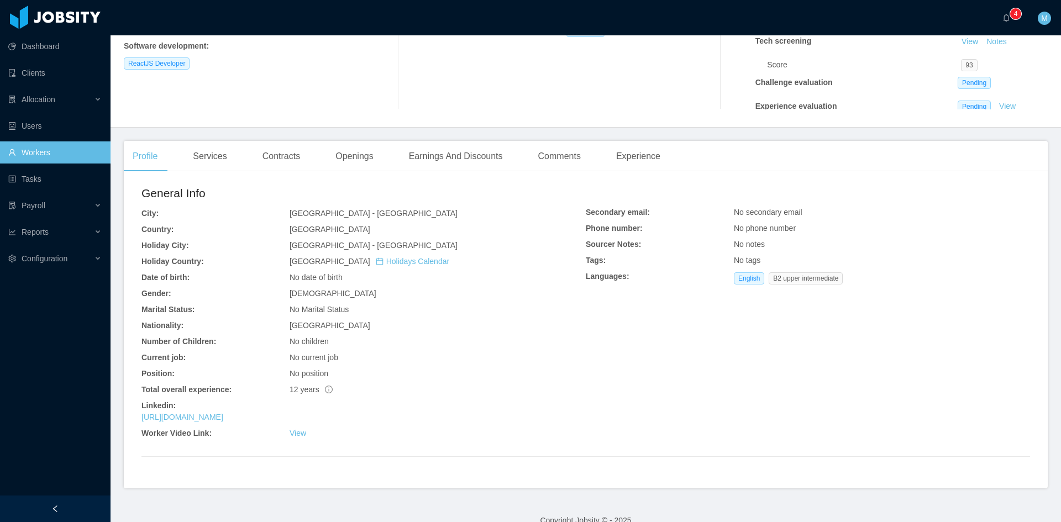
scroll to position [202, 0]
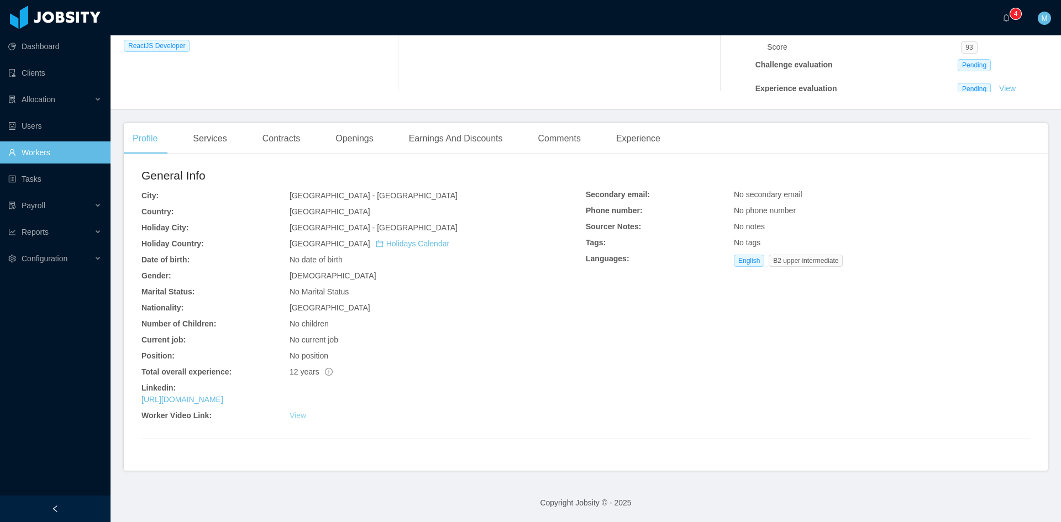
click at [303, 415] on link "View" at bounding box center [298, 415] width 17 height 9
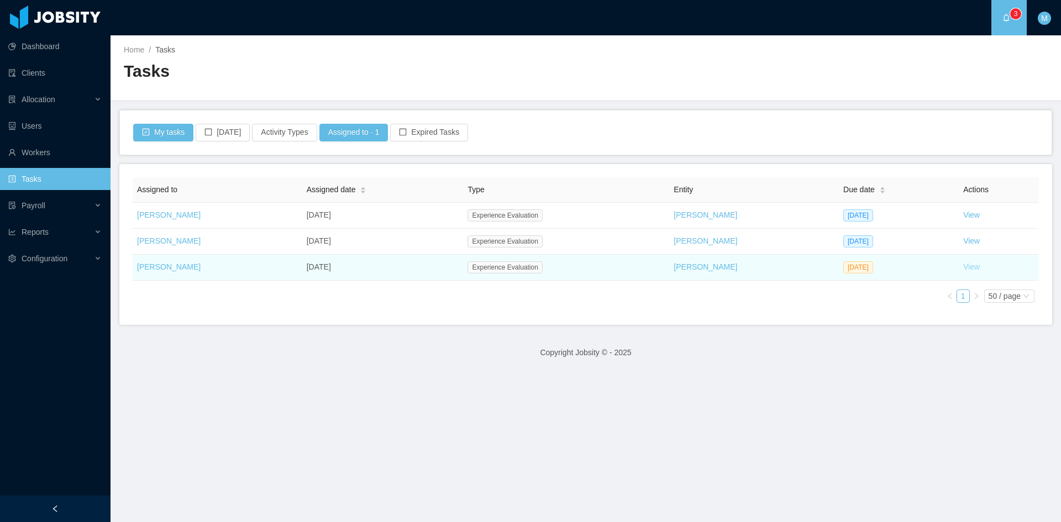
click at [963, 271] on link "View" at bounding box center [971, 266] width 17 height 9
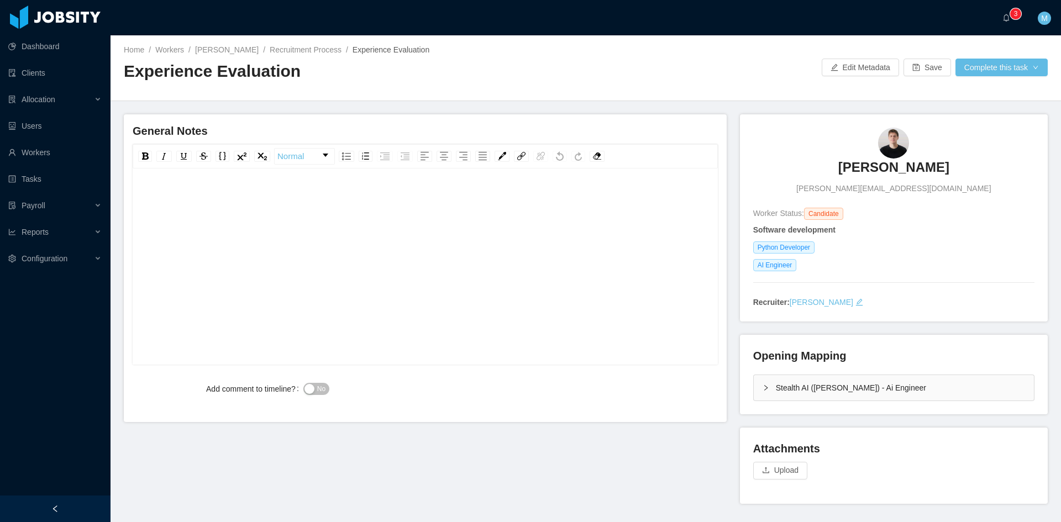
click at [392, 330] on div "rdw-editor" at bounding box center [425, 283] width 568 height 193
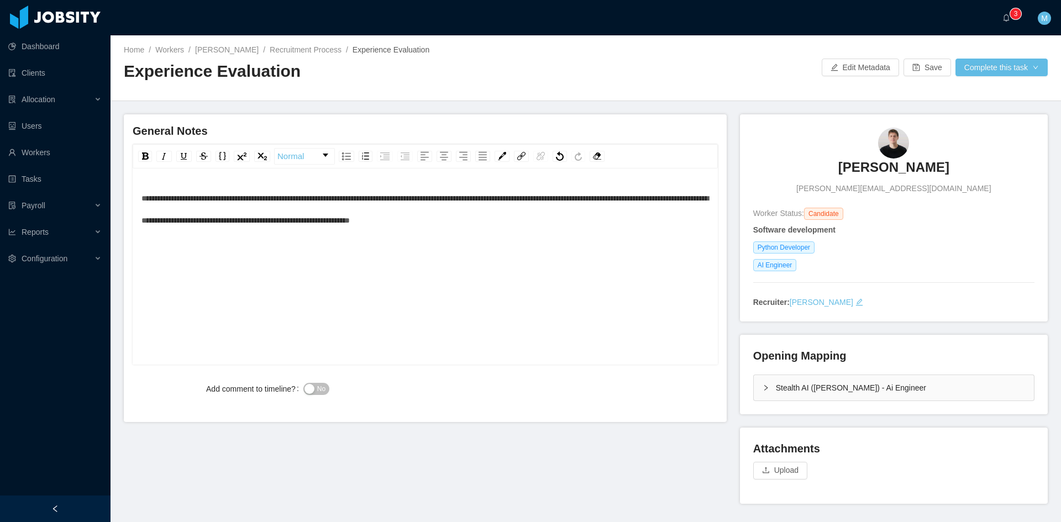
click at [615, 237] on div "**********" at bounding box center [425, 283] width 568 height 193
click at [141, 198] on span "**********" at bounding box center [424, 209] width 567 height 30
click at [312, 383] on button "No" at bounding box center [316, 389] width 26 height 12
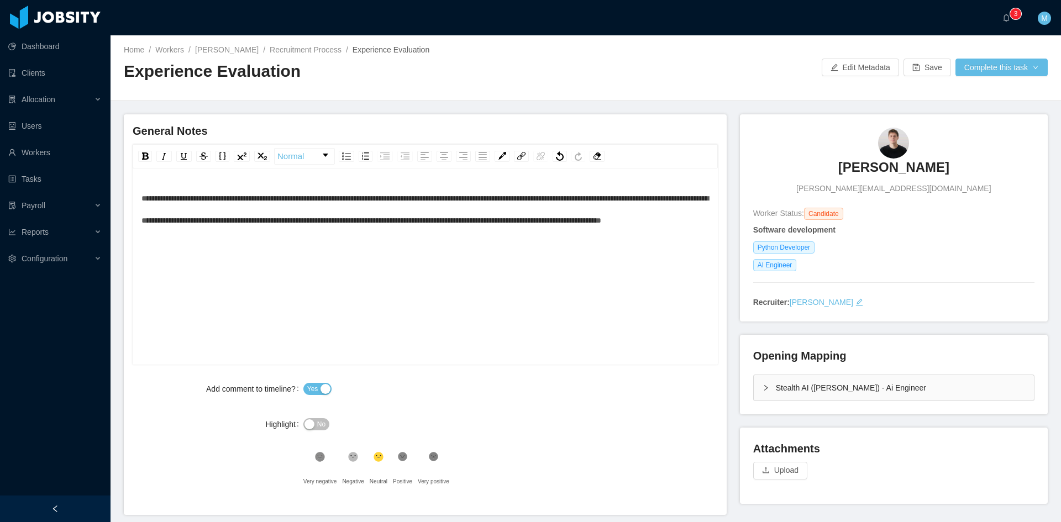
click at [756, 383] on div "Stealth AI (Erkang Zheng) - Ai Engineer" at bounding box center [894, 387] width 280 height 25
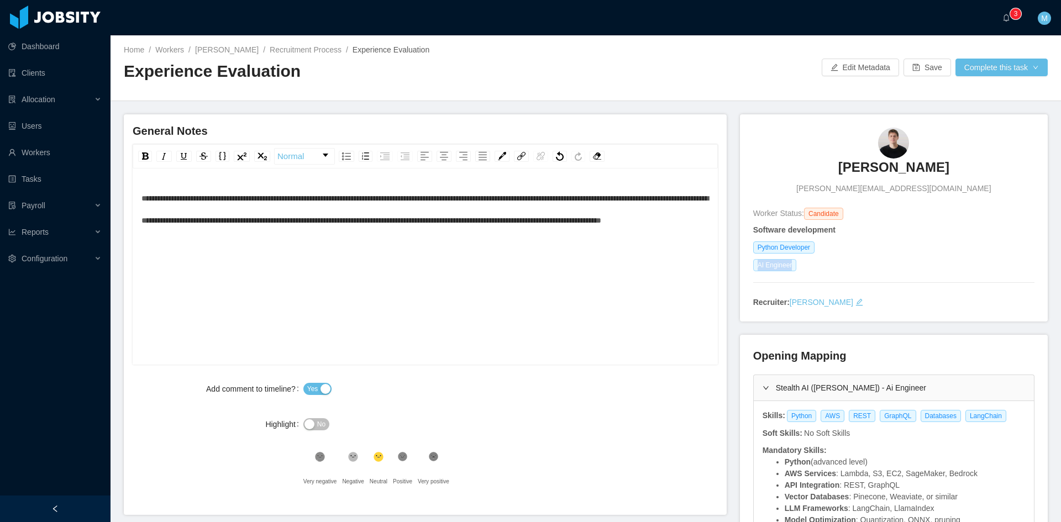
drag, startPoint x: 753, startPoint y: 264, endPoint x: 786, endPoint y: 267, distance: 33.9
click at [786, 267] on span "AI Engineer" at bounding box center [775, 265] width 44 height 12
copy span "AI Engineer"
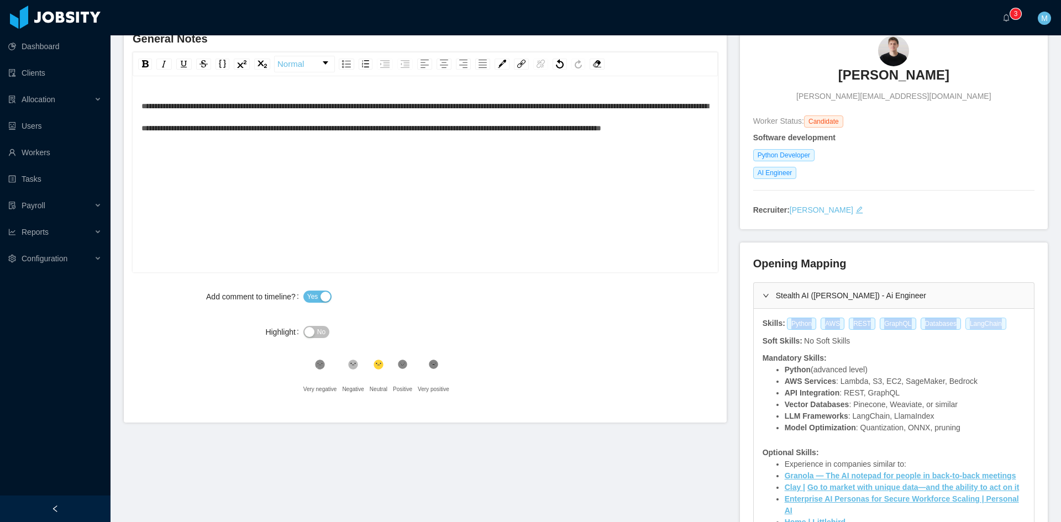
drag, startPoint x: 779, startPoint y: 325, endPoint x: 987, endPoint y: 327, distance: 208.3
click at [987, 327] on div "Python AWS REST GraphQL Databases LangChain" at bounding box center [898, 324] width 225 height 12
copy div "Python AWS REST GraphQL Databases LangChain"
click at [316, 194] on div "**********" at bounding box center [425, 191] width 568 height 193
click at [397, 172] on div "**********" at bounding box center [425, 191] width 568 height 193
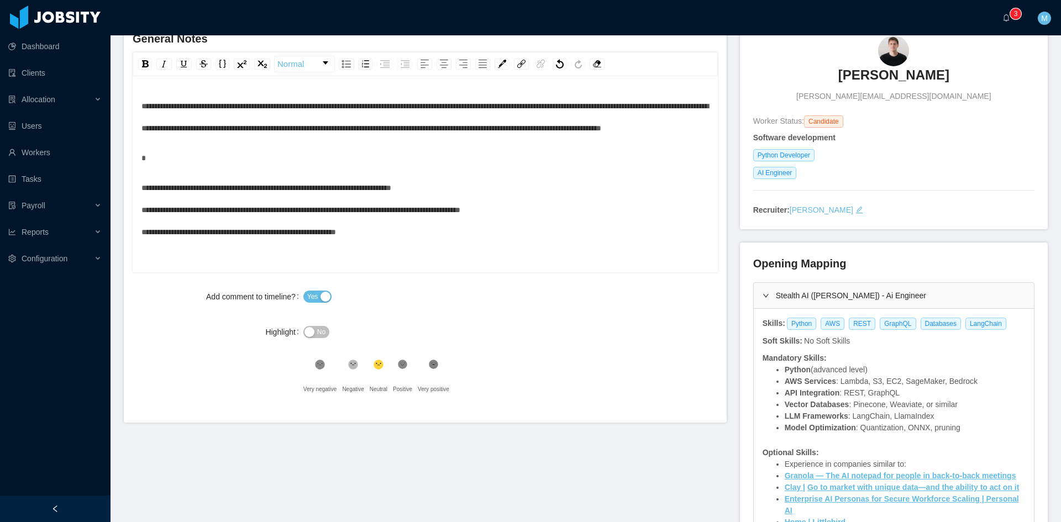
click at [519, 194] on div "**********" at bounding box center [425, 169] width 568 height 148
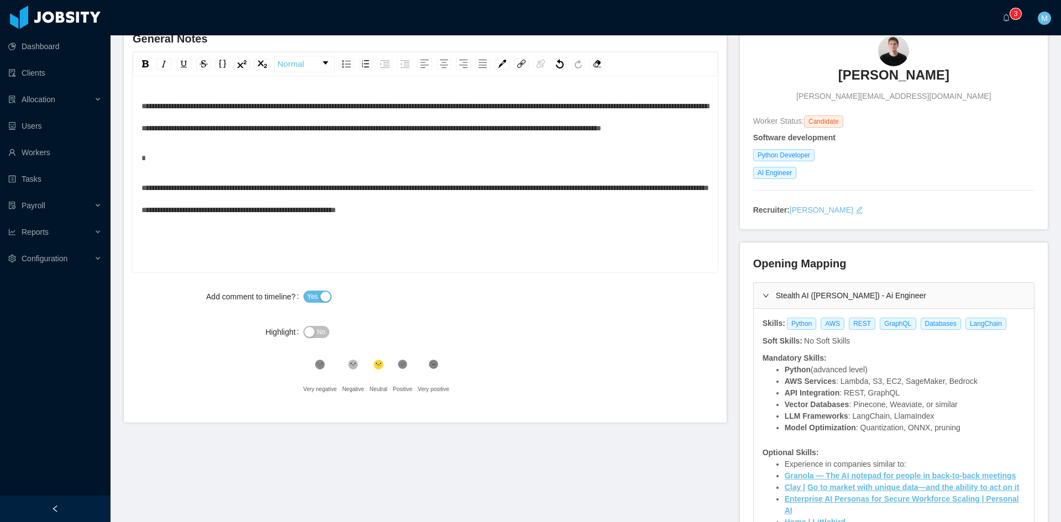
click at [530, 221] on div "**********" at bounding box center [425, 199] width 568 height 44
click at [584, 221] on div "**********" at bounding box center [425, 199] width 568 height 44
click at [393, 364] on div ".st1{fill:#232323}" at bounding box center [402, 367] width 19 height 22
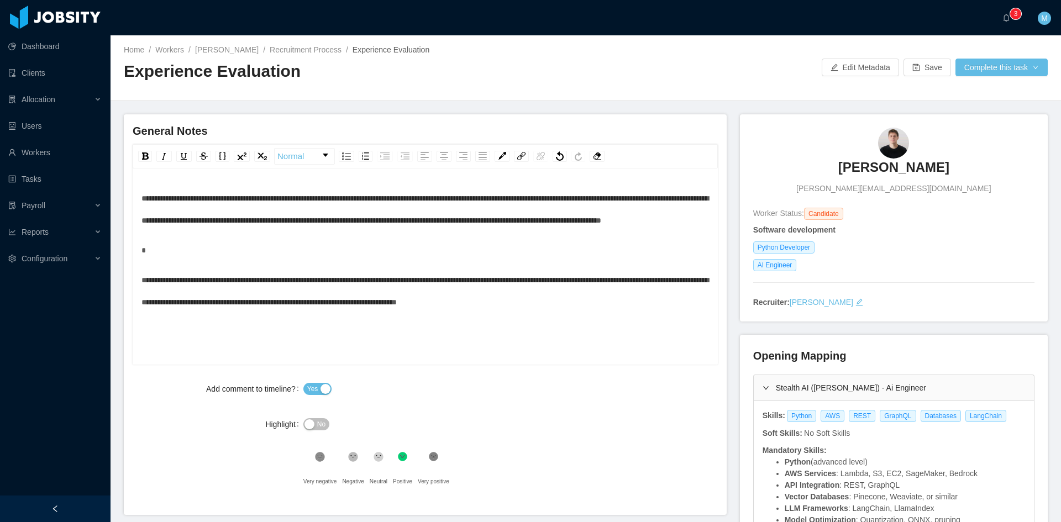
click at [774, 389] on div "Stealth AI ([PERSON_NAME]) - Ai Engineer" at bounding box center [894, 387] width 280 height 25
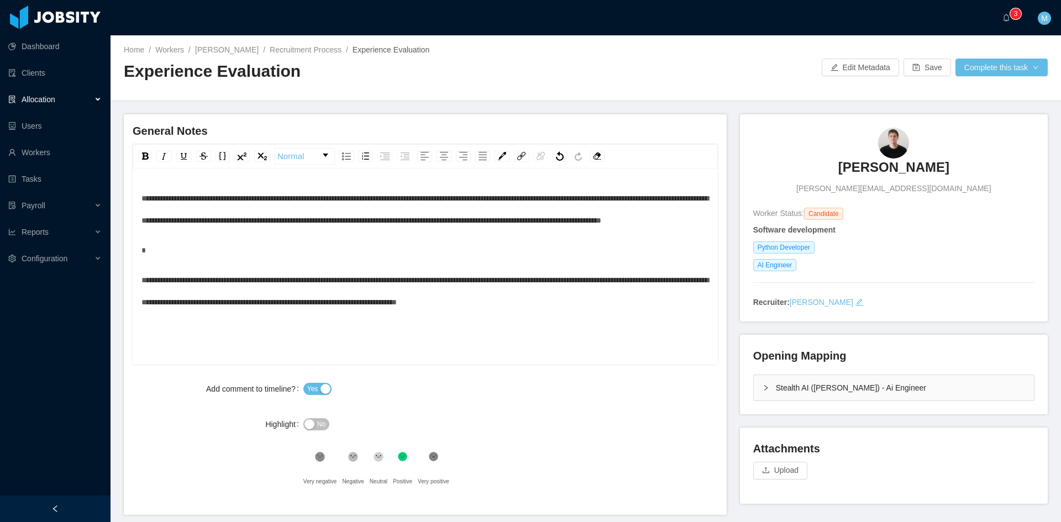
click at [70, 104] on div "Allocation" at bounding box center [55, 99] width 111 height 22
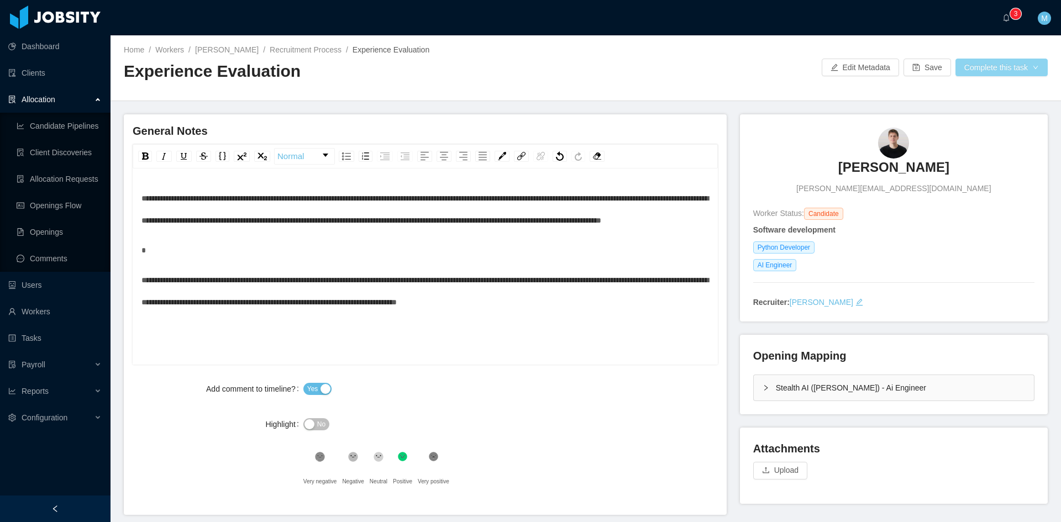
click at [1020, 67] on button "Complete this task" at bounding box center [1001, 68] width 92 height 18
click at [994, 97] on button "Save Evaluation" at bounding box center [994, 92] width 86 height 18
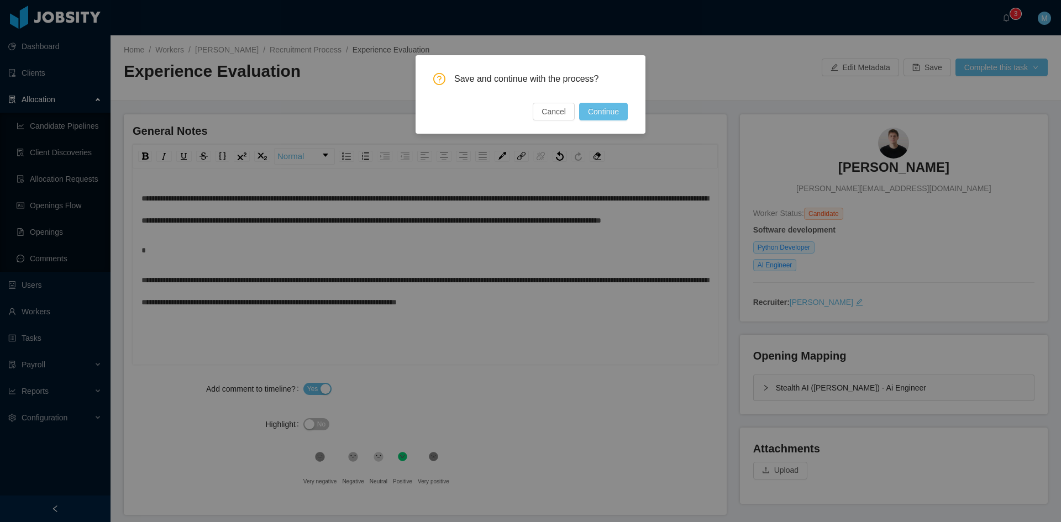
click at [328, 293] on div "Save and continue with the process? Cancel Continue" at bounding box center [530, 261] width 1061 height 522
click at [543, 117] on button "Cancel" at bounding box center [554, 112] width 42 height 18
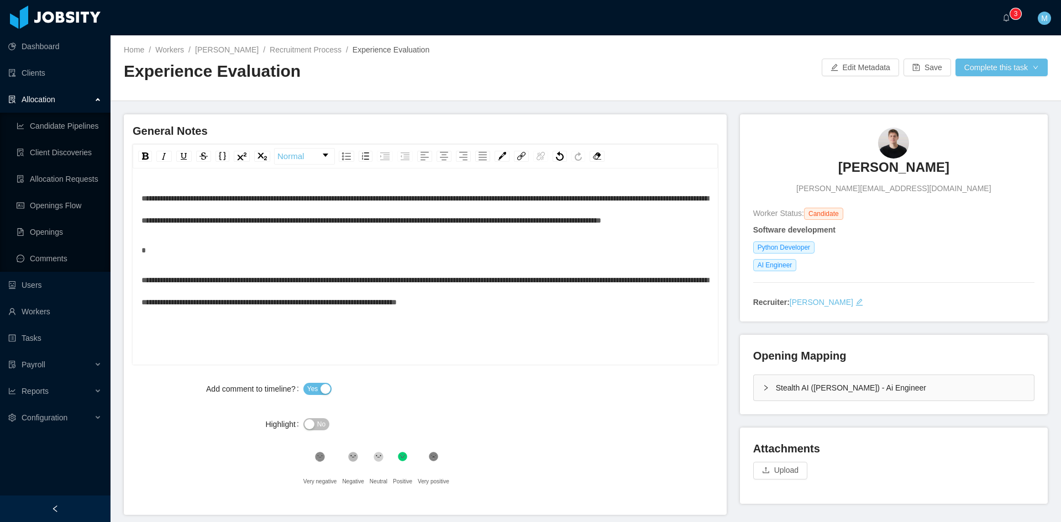
click at [409, 232] on div "**********" at bounding box center [425, 209] width 568 height 44
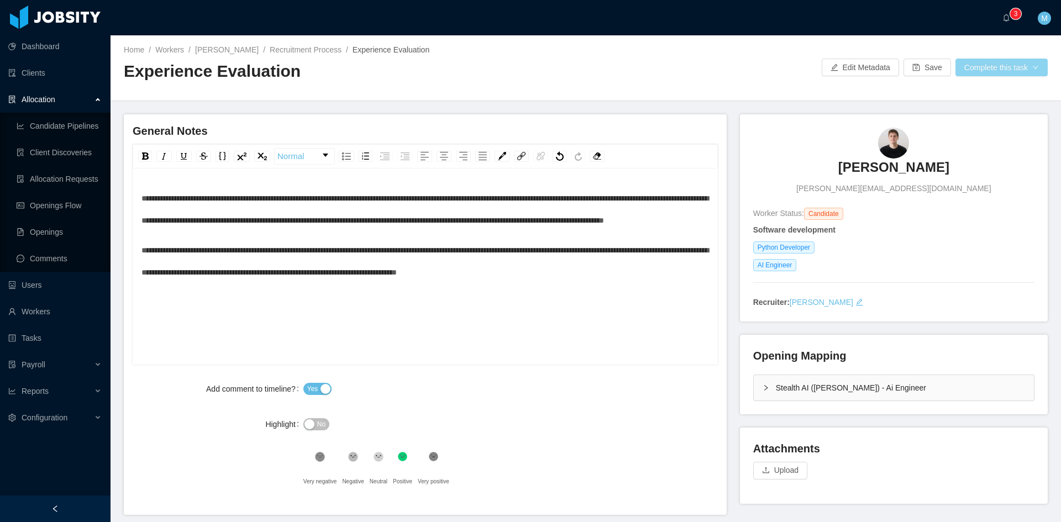
click at [1016, 70] on button "Complete this task" at bounding box center [1001, 68] width 92 height 18
click at [998, 99] on button "Save Evaluation" at bounding box center [994, 92] width 86 height 18
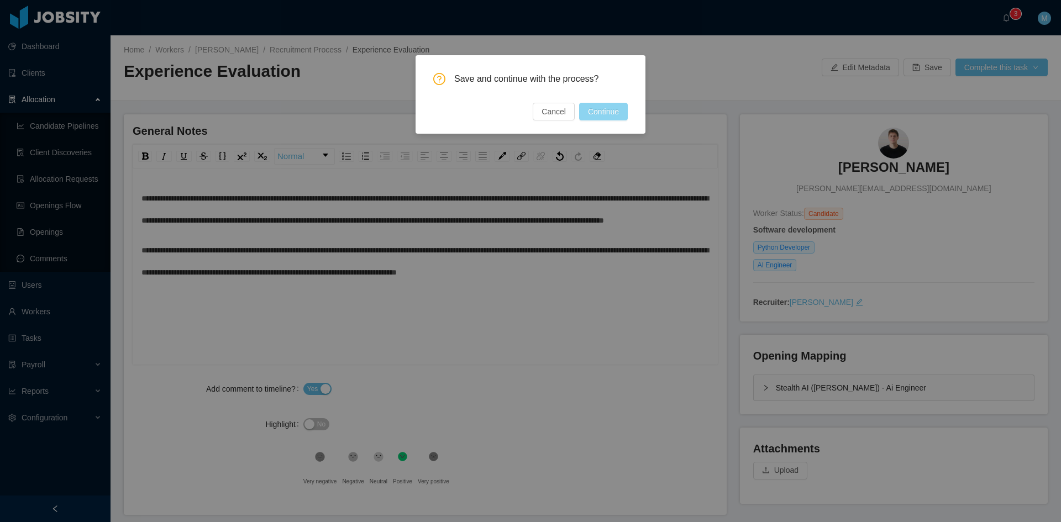
click at [612, 105] on button "Continue" at bounding box center [603, 112] width 49 height 18
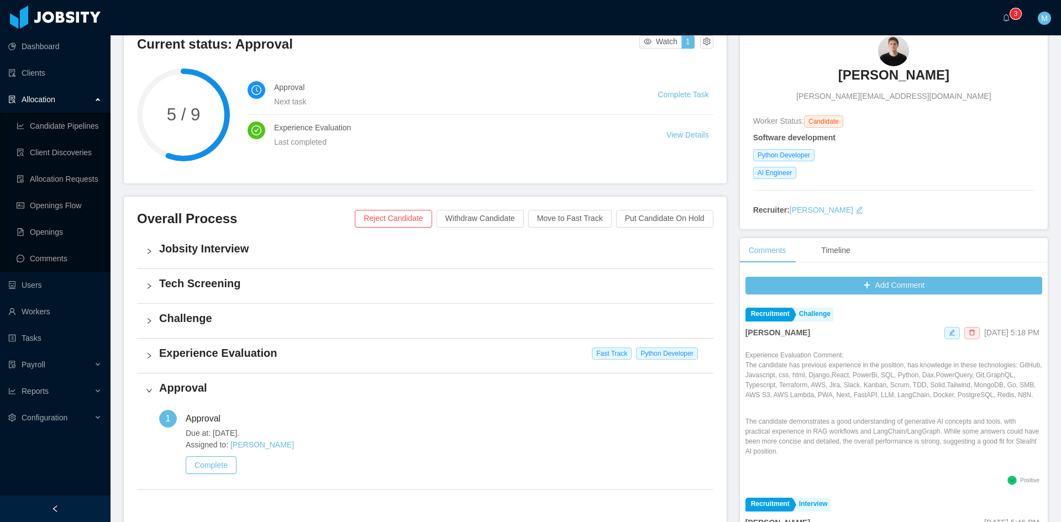
scroll to position [184, 0]
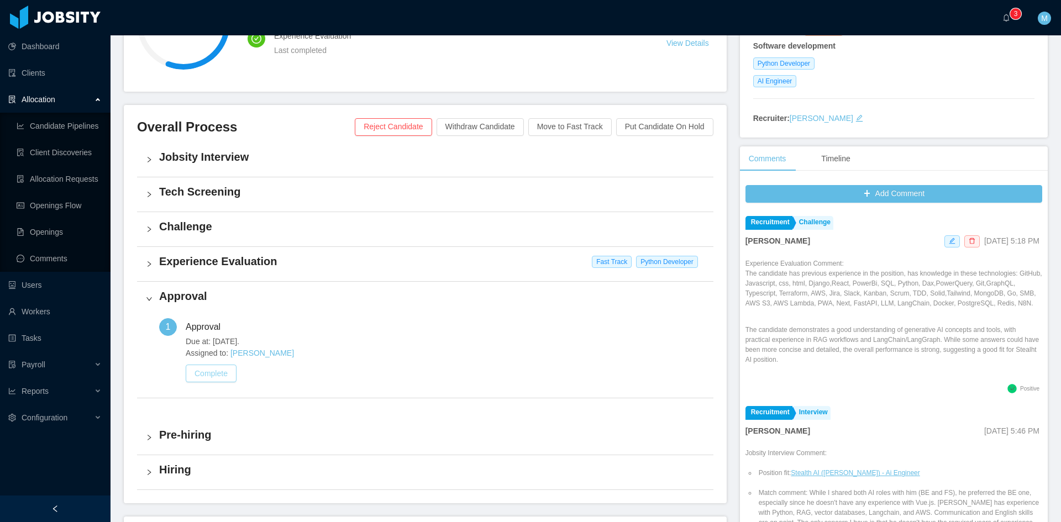
drag, startPoint x: 230, startPoint y: 375, endPoint x: 236, endPoint y: 356, distance: 19.7
click at [230, 375] on button "Complete" at bounding box center [211, 374] width 51 height 18
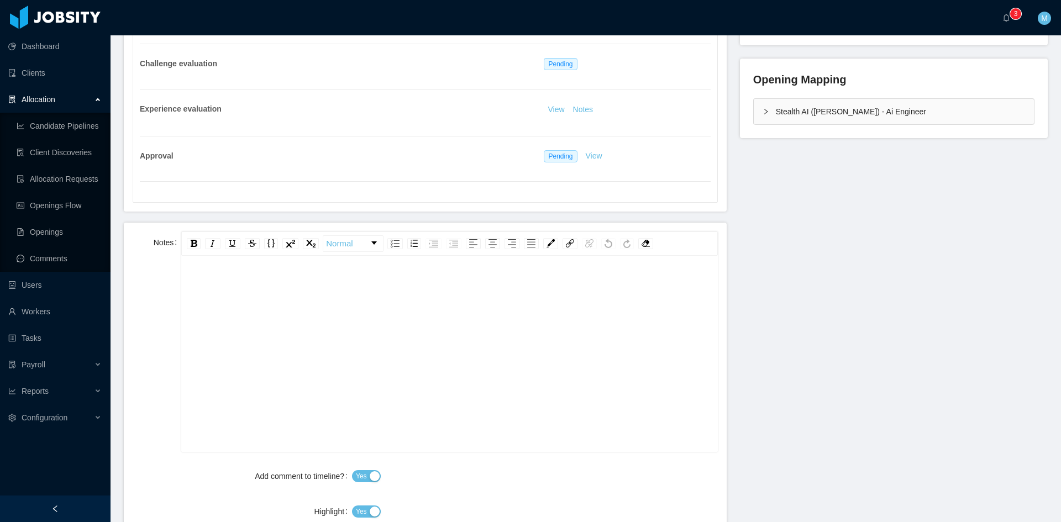
scroll to position [369, 0]
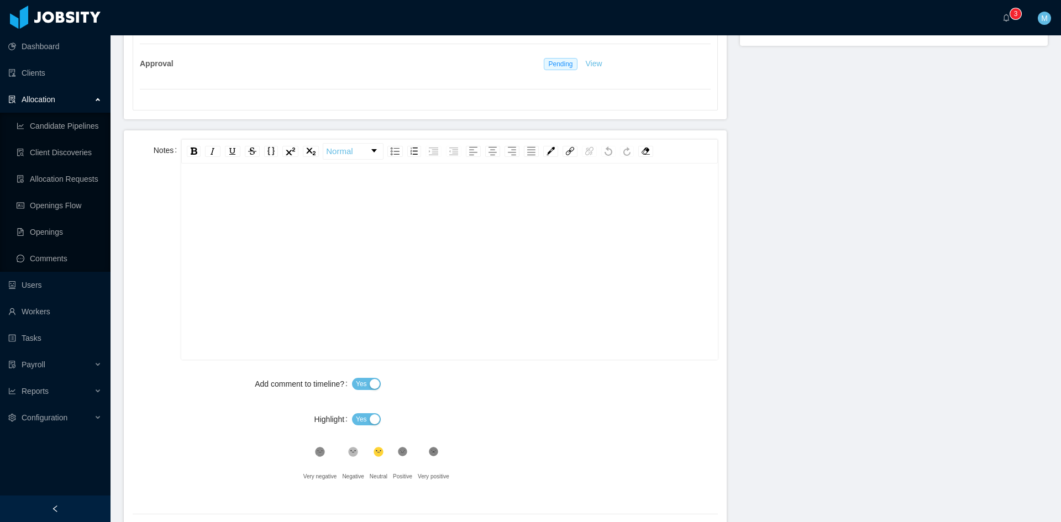
drag, startPoint x: 404, startPoint y: 450, endPoint x: 413, endPoint y: 450, distance: 8.3
click at [325, 450] on icon ".st1{fill:#232323}" at bounding box center [319, 451] width 11 height 11
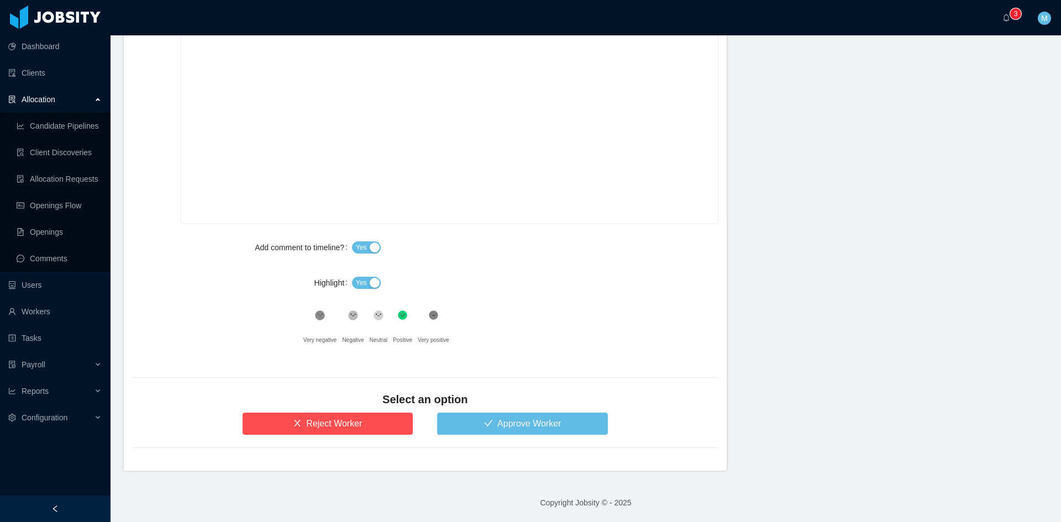
click at [362, 288] on span "Yes" at bounding box center [361, 282] width 11 height 11
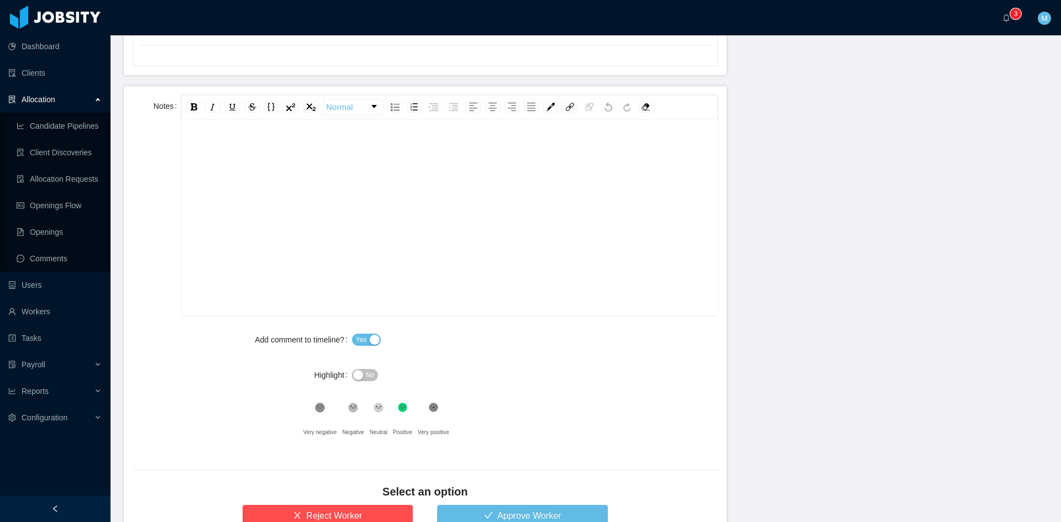
click at [322, 240] on div "rdw-editor" at bounding box center [449, 234] width 519 height 193
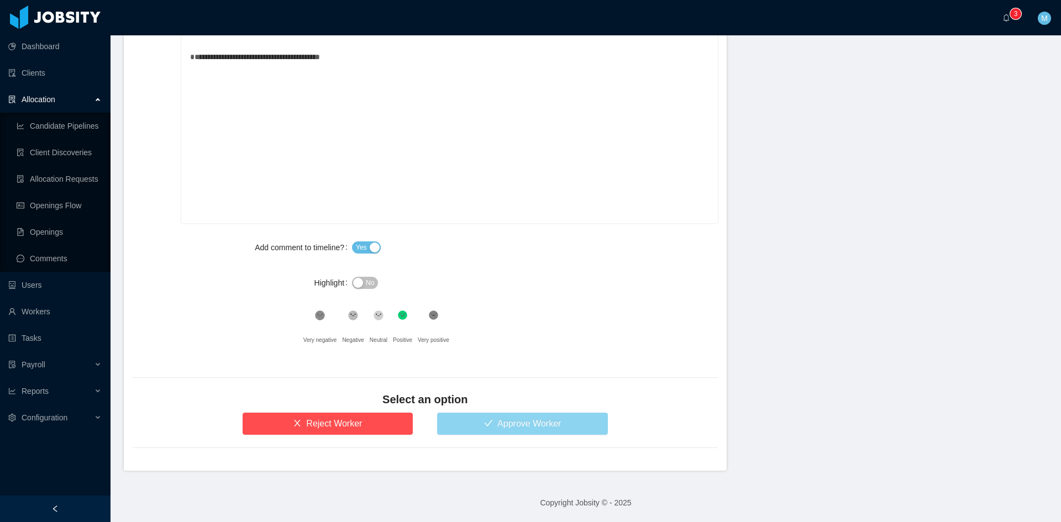
click at [517, 429] on button "Approve Worker" at bounding box center [522, 424] width 171 height 22
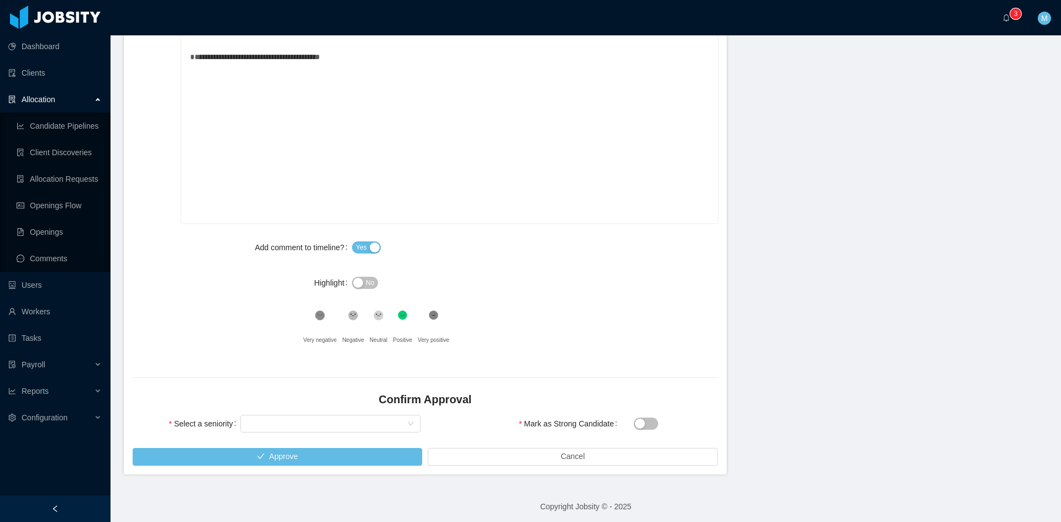
click at [652, 419] on span at bounding box center [646, 423] width 24 height 9
click at [646, 422] on button "Mark as Strong Candidate" at bounding box center [646, 424] width 24 height 12
click at [385, 429] on div "Select seniority" at bounding box center [327, 424] width 160 height 17
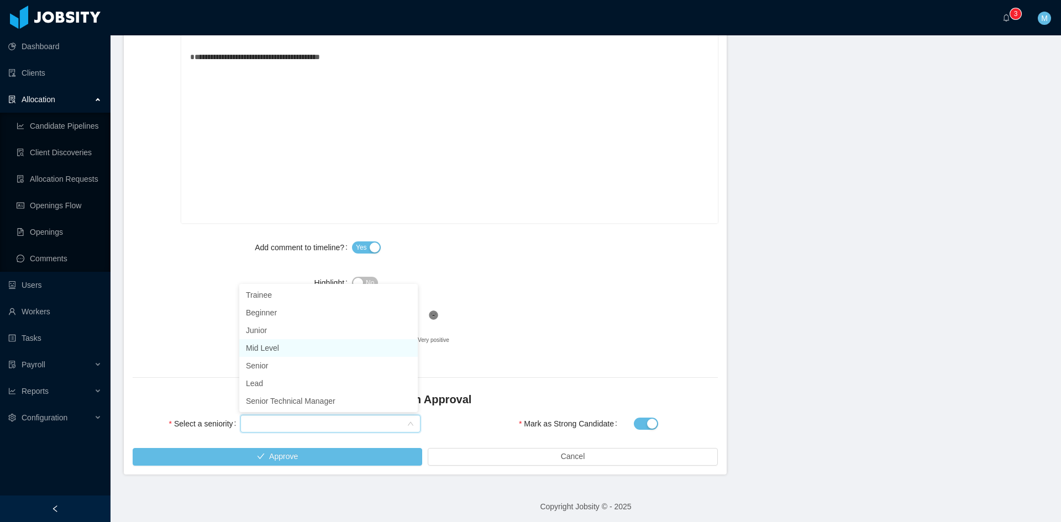
click at [284, 351] on li "Mid Level" at bounding box center [328, 348] width 178 height 18
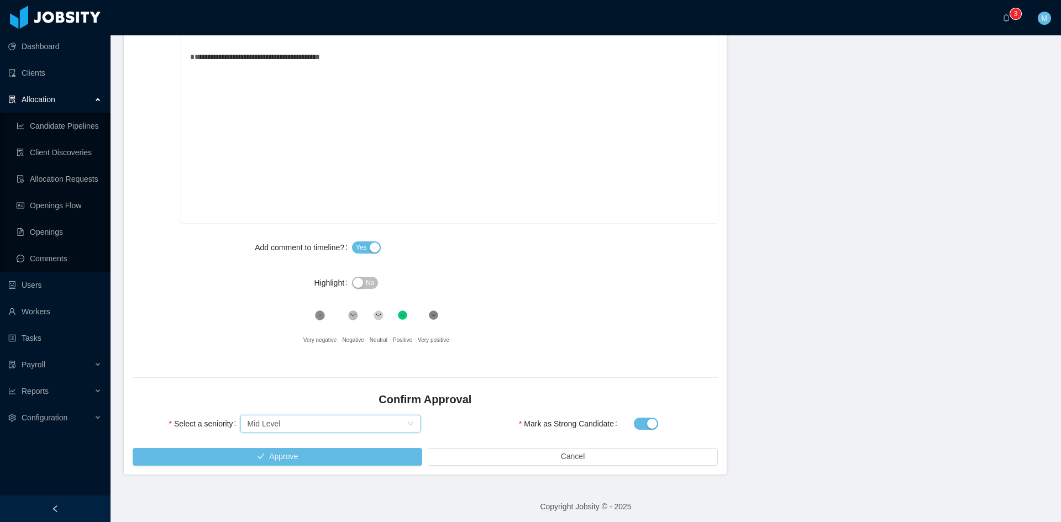
scroll to position [136, 0]
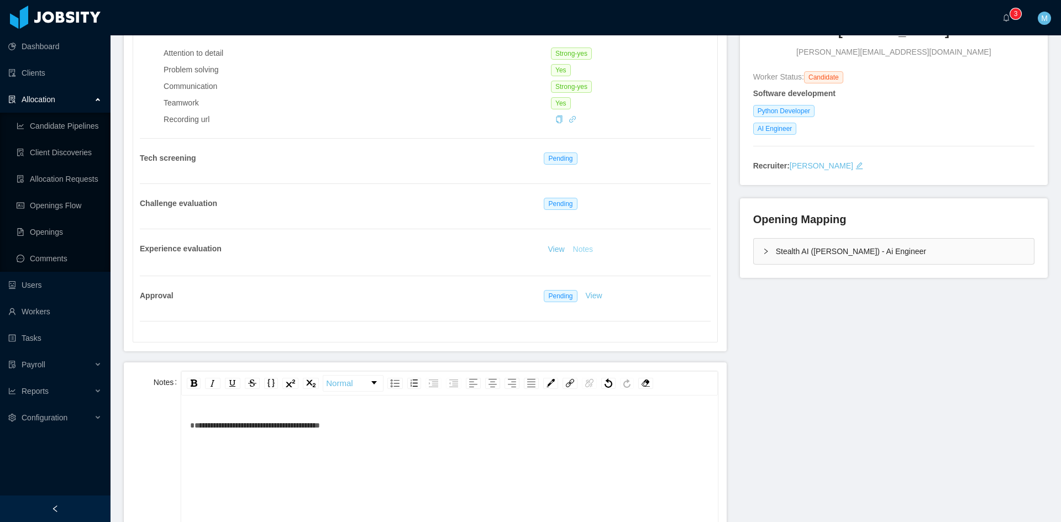
click at [582, 245] on button "Notes" at bounding box center [583, 249] width 29 height 13
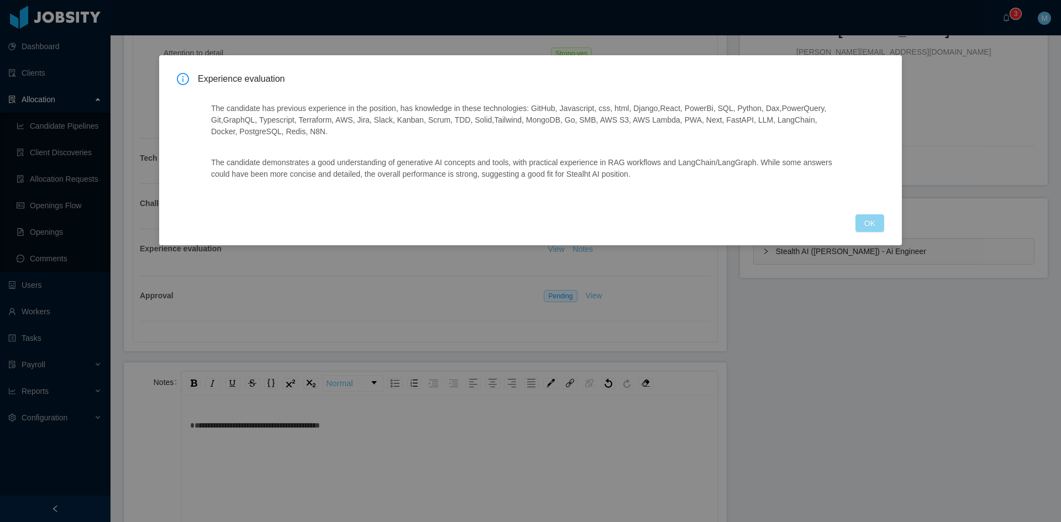
click at [873, 223] on button "OK" at bounding box center [869, 223] width 29 height 18
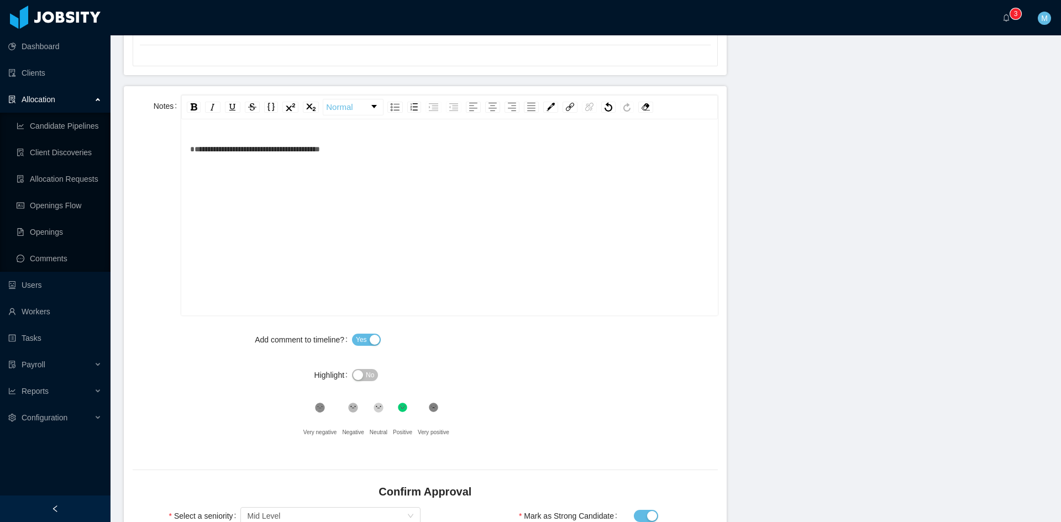
scroll to position [505, 0]
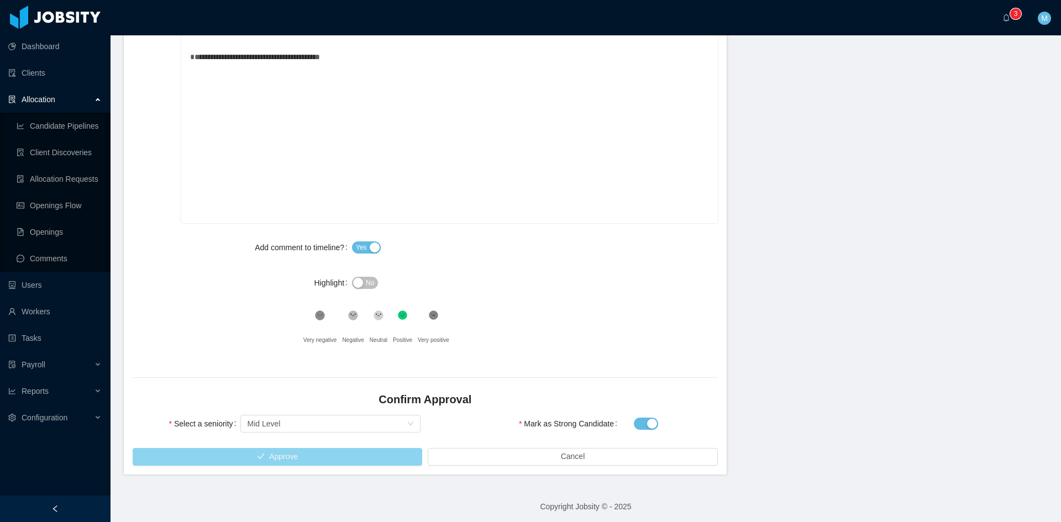
click at [346, 460] on button "Approve" at bounding box center [278, 457] width 290 height 18
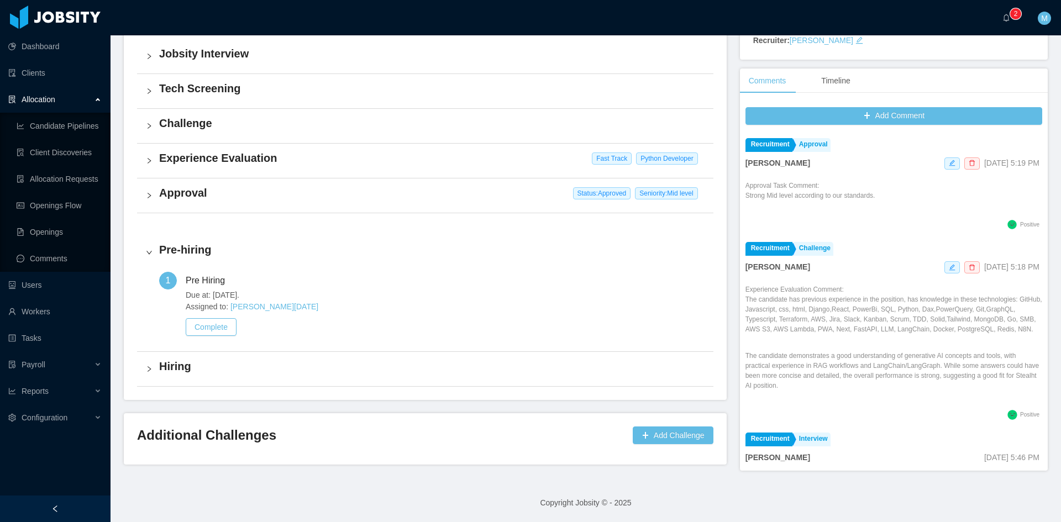
scroll to position [283, 0]
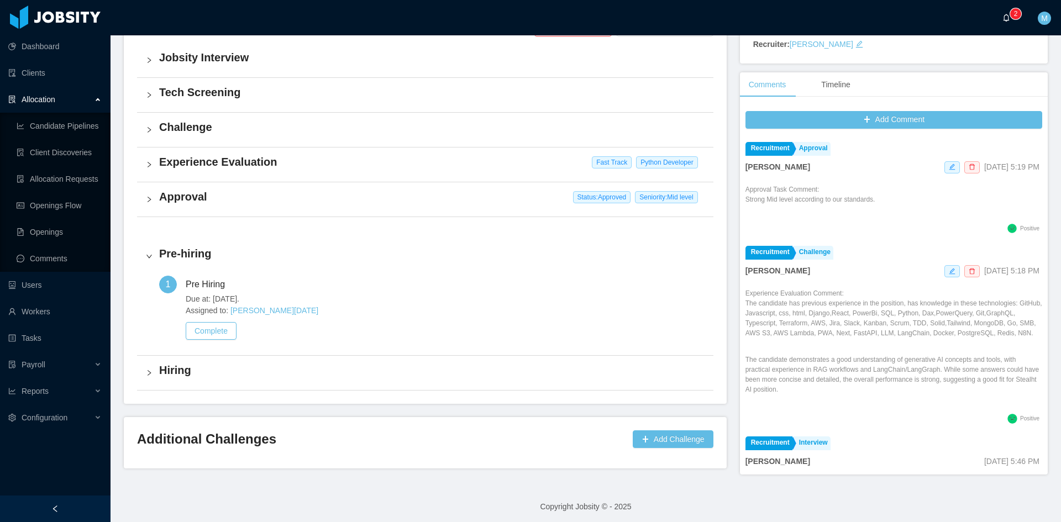
click at [1010, 10] on a=83ded146-cd66-4514-80a8-9a7b1e1b5eb6/Matias%20Marin"] "0 1 2 3 4 5 6 7 8 9 0 1 2 3 4 5 6 7 8 9 0 1 2 3 4 5 6 7 8 9" at bounding box center [1008, 17] width 13 height 35
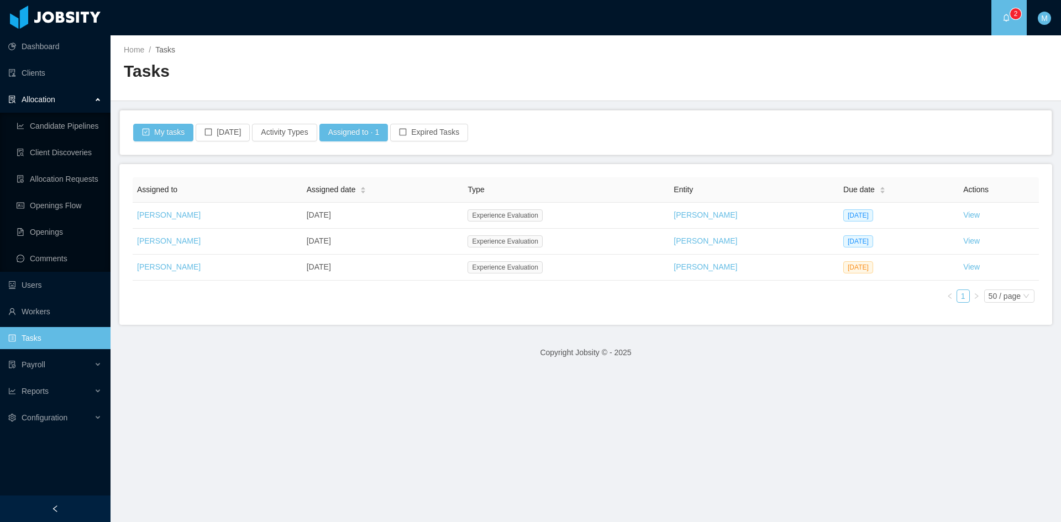
click at [648, 298] on div "Assigned to Assigned date Type Entity Due date Actions Matias Marin Aug 20th, 2…" at bounding box center [586, 244] width 906 height 134
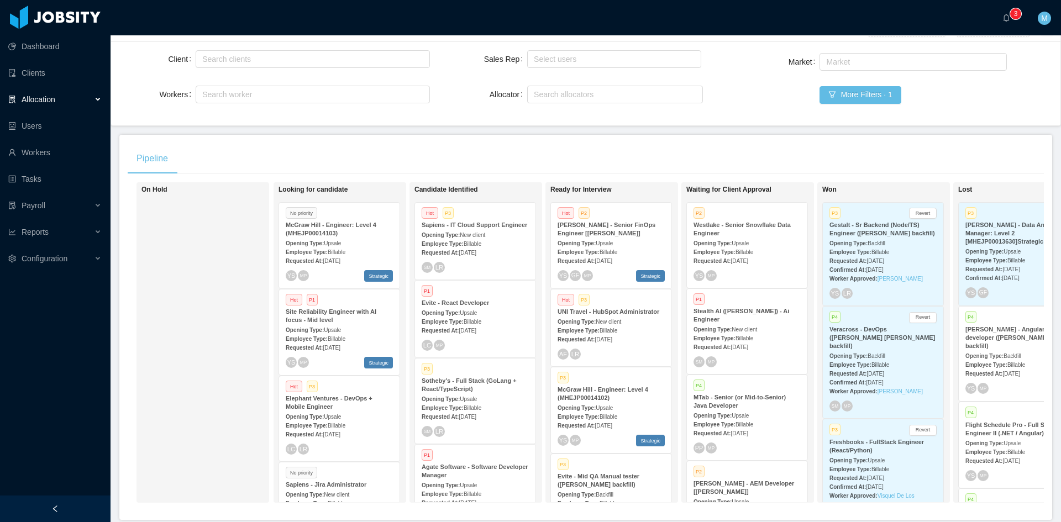
scroll to position [145, 0]
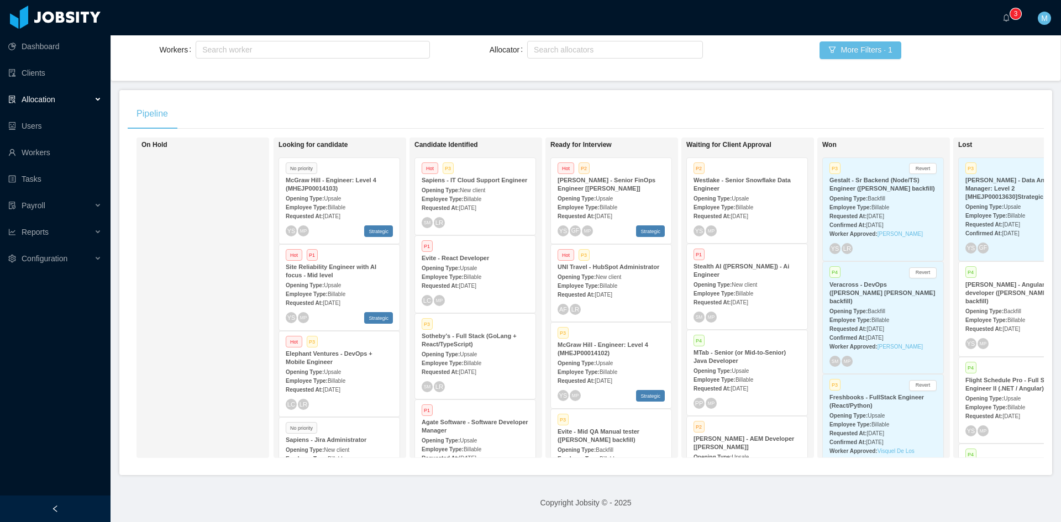
click at [736, 263] on strong "Stealth AI (Erkang Zheng) - Ai Engineer" at bounding box center [741, 270] width 96 height 15
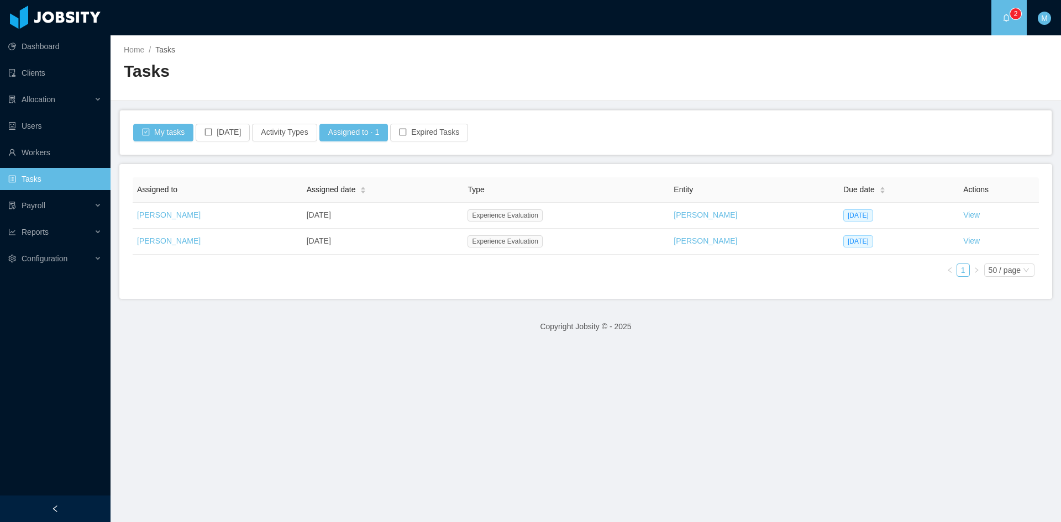
drag, startPoint x: 439, startPoint y: 275, endPoint x: 450, endPoint y: 273, distance: 10.6
click at [439, 275] on div "Assigned to Assigned date Type Entity Due date Actions [PERSON_NAME] [DATE] Exp…" at bounding box center [586, 231] width 906 height 108
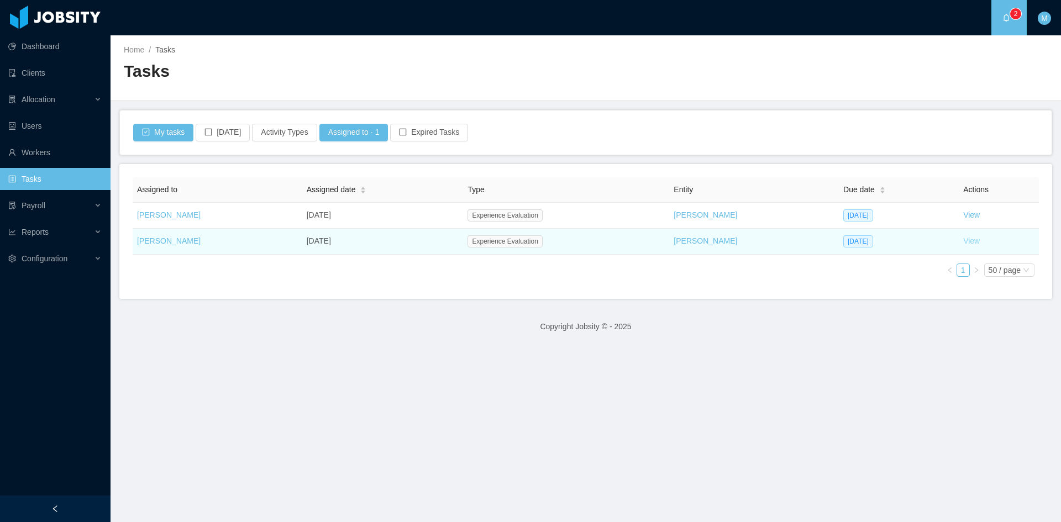
click at [964, 245] on link "View" at bounding box center [971, 240] width 17 height 9
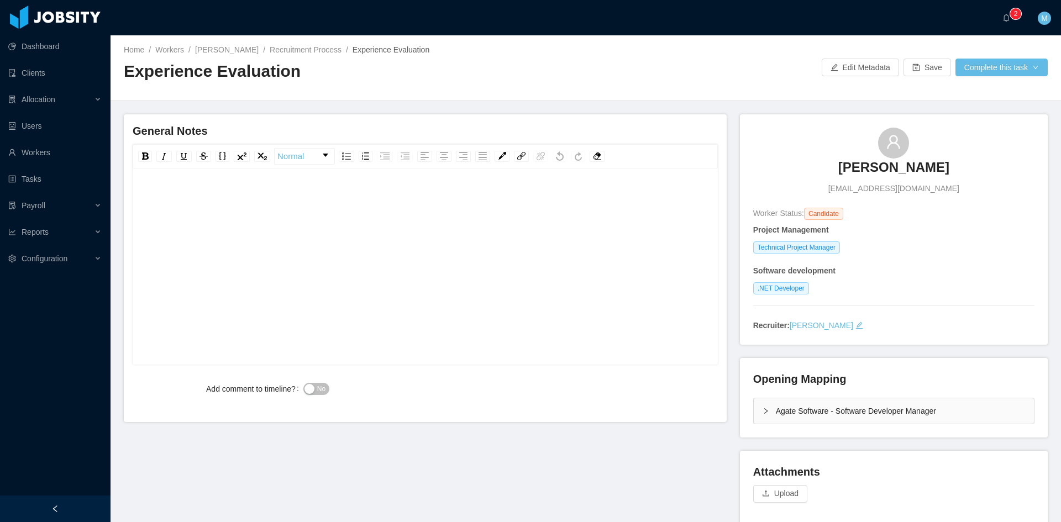
click at [753, 409] on div "Agate Software - Software Developer Manager" at bounding box center [893, 411] width 281 height 27
click at [763, 408] on icon "icon: right" at bounding box center [766, 411] width 7 height 7
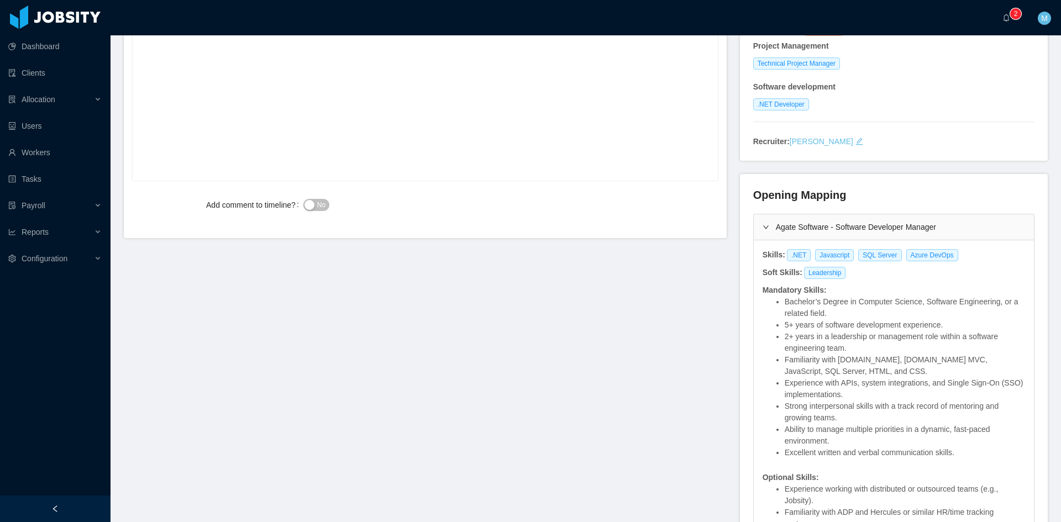
scroll to position [92, 0]
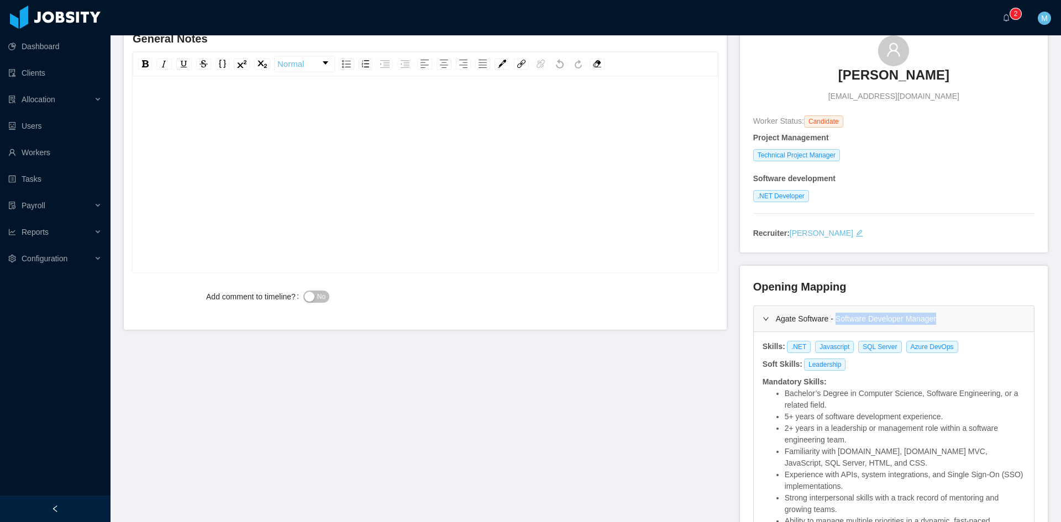
copy div "Software Developer Manager"
drag, startPoint x: 940, startPoint y: 319, endPoint x: 830, endPoint y: 323, distance: 110.0
click at [830, 323] on div "Agate Software - Software Developer Manager" at bounding box center [894, 318] width 280 height 25
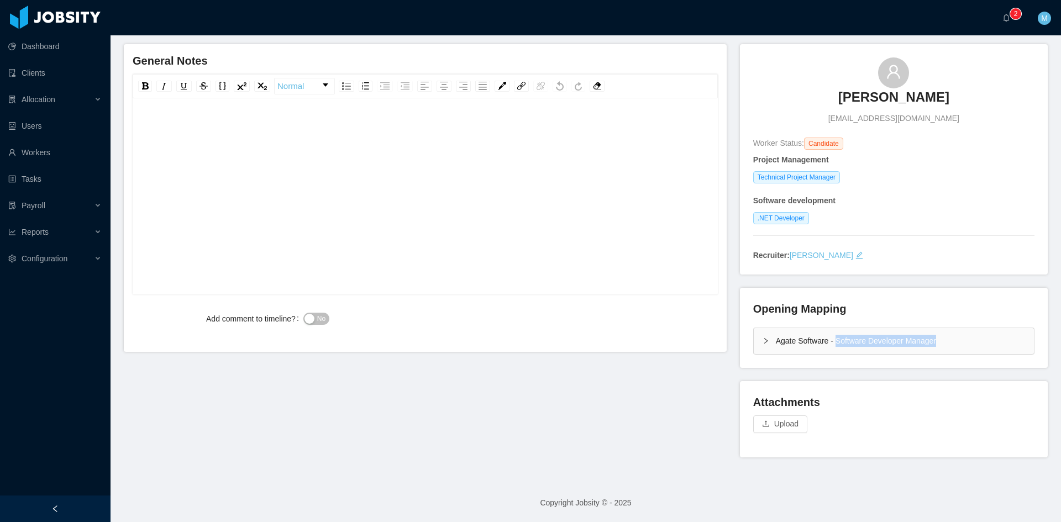
scroll to position [70, 0]
click at [758, 345] on div "Agate Software - Software Developer Manager" at bounding box center [894, 341] width 280 height 25
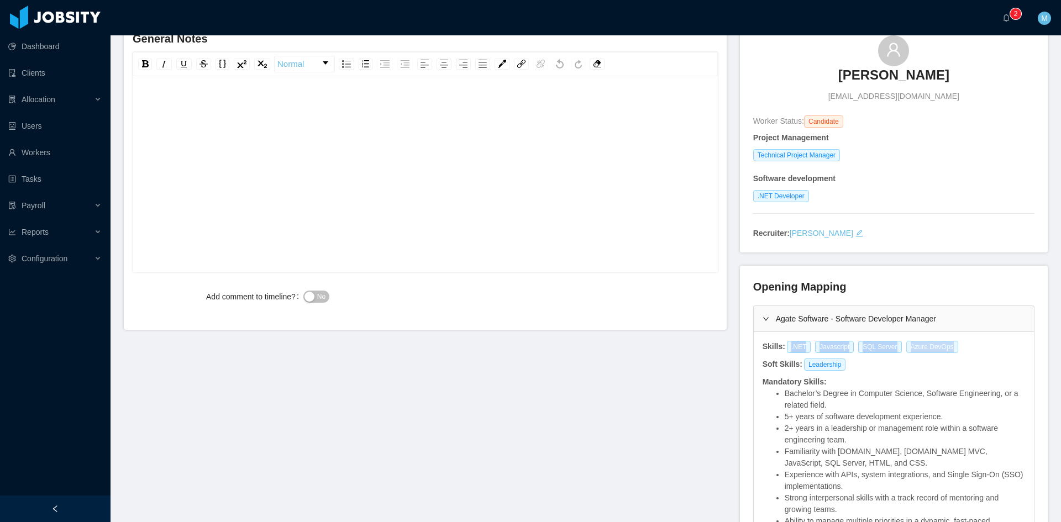
drag, startPoint x: 776, startPoint y: 346, endPoint x: 937, endPoint y: 346, distance: 160.8
click at [937, 346] on div "Skills: .NET Javascript SQL Server Azure DevOps" at bounding box center [893, 347] width 264 height 12
copy div ".NET Javascript SQL Server Azure DevOps"
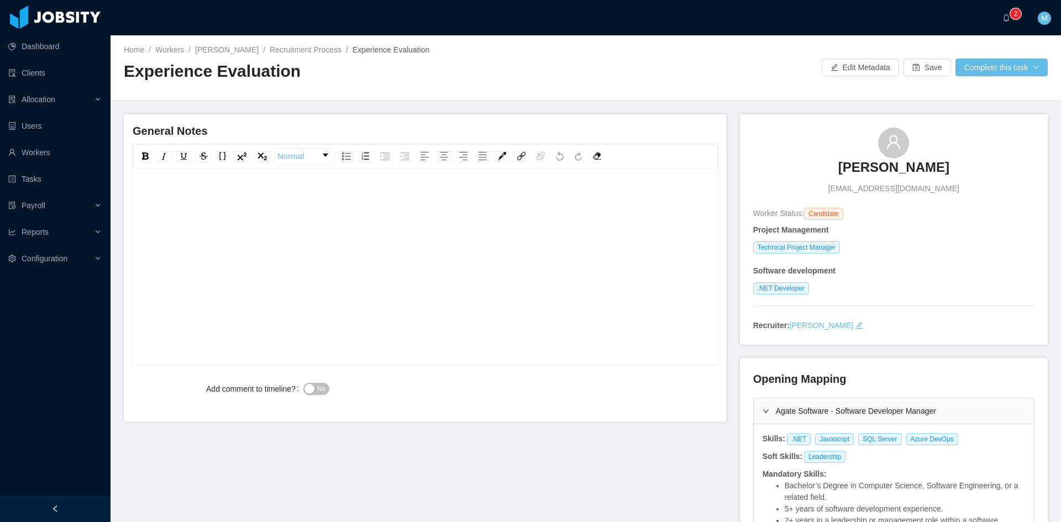
click at [332, 214] on div "rdw-editor" at bounding box center [425, 283] width 568 height 193
click at [495, 211] on div "**********" at bounding box center [425, 283] width 568 height 193
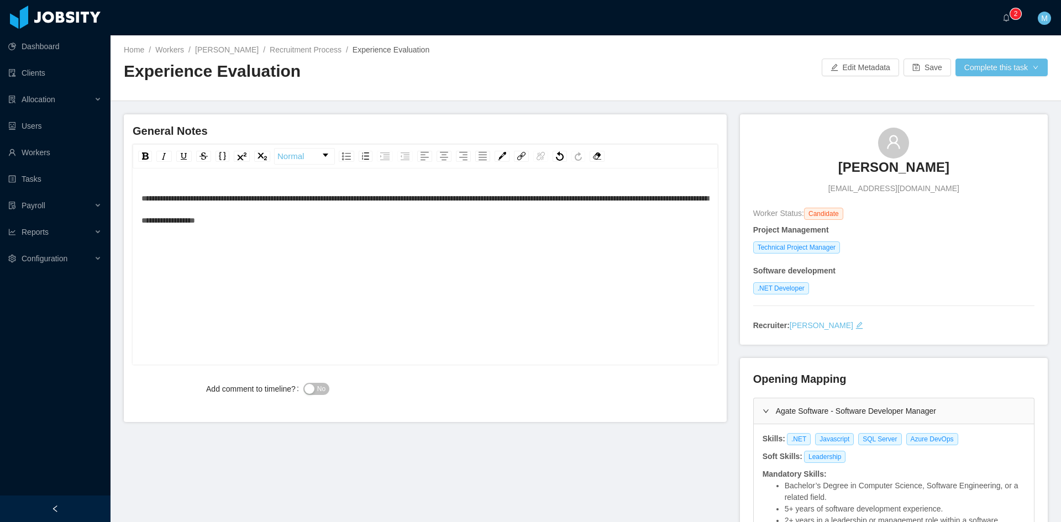
click at [434, 224] on div "**********" at bounding box center [425, 209] width 568 height 44
click at [450, 224] on div "**********" at bounding box center [425, 209] width 568 height 44
click at [310, 392] on button "No" at bounding box center [316, 389] width 26 height 12
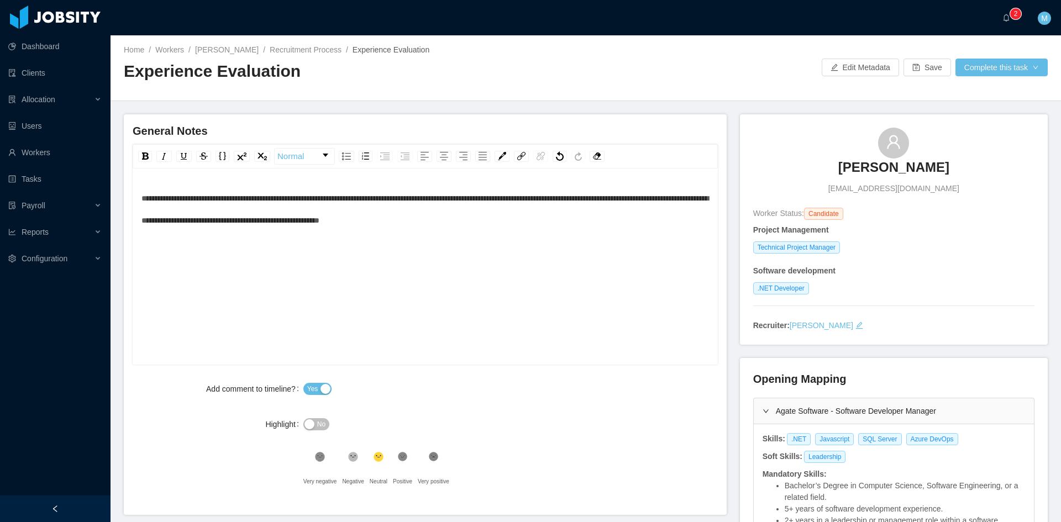
click at [560, 242] on div "**********" at bounding box center [425, 283] width 568 height 193
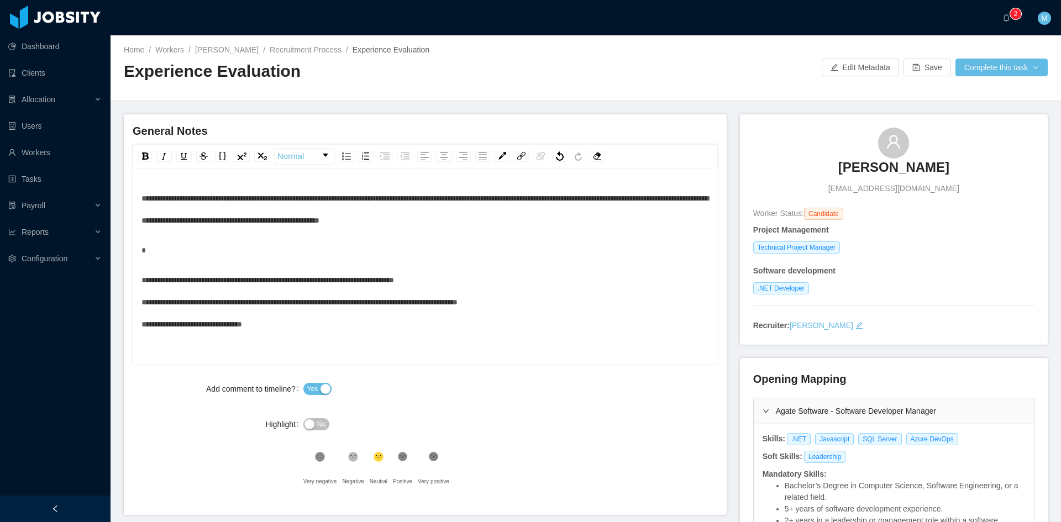
click at [466, 278] on div "**********" at bounding box center [425, 302] width 568 height 66
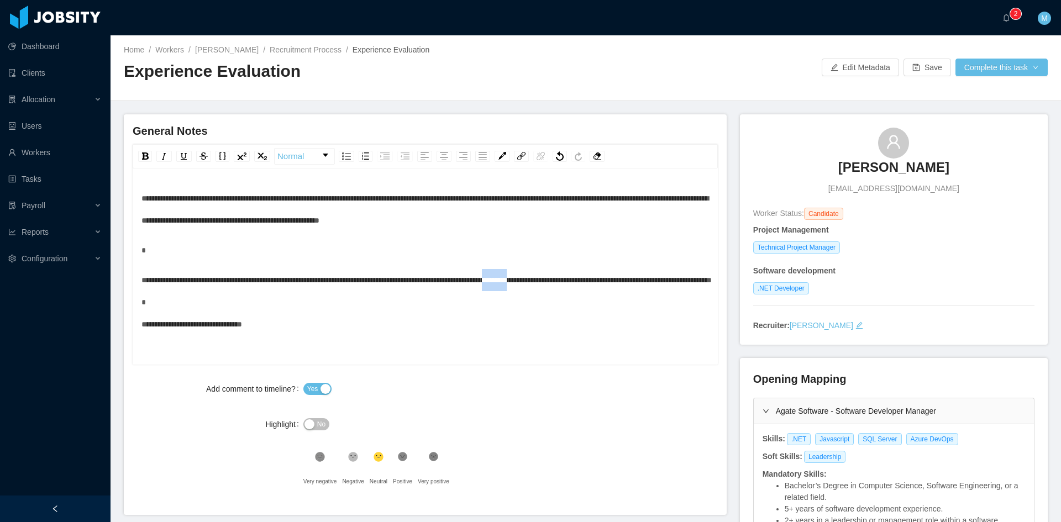
drag, startPoint x: 562, startPoint y: 281, endPoint x: 589, endPoint y: 281, distance: 27.1
click at [589, 281] on span "**********" at bounding box center [426, 302] width 570 height 52
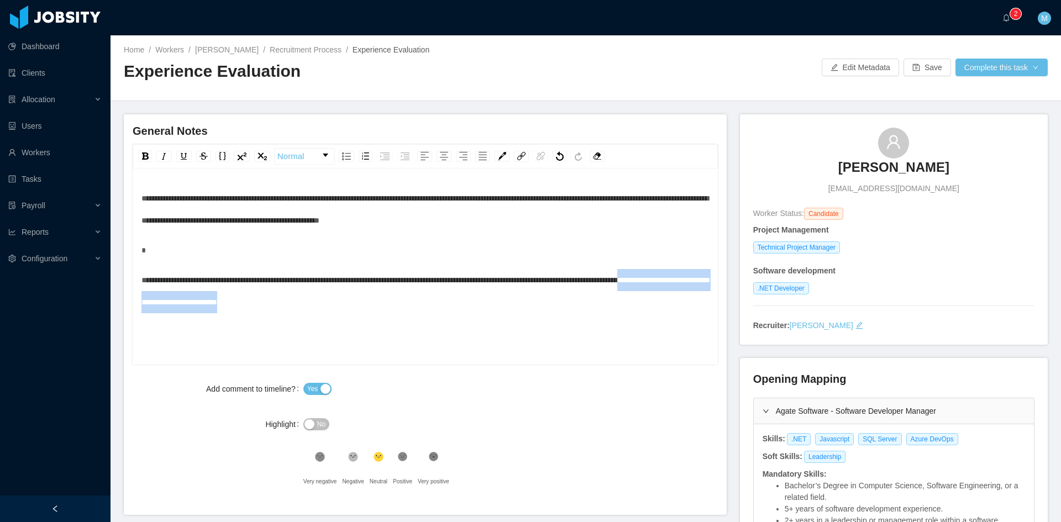
drag, startPoint x: 425, startPoint y: 301, endPoint x: 196, endPoint y: 299, distance: 229.3
click at [196, 299] on div "**********" at bounding box center [425, 291] width 568 height 44
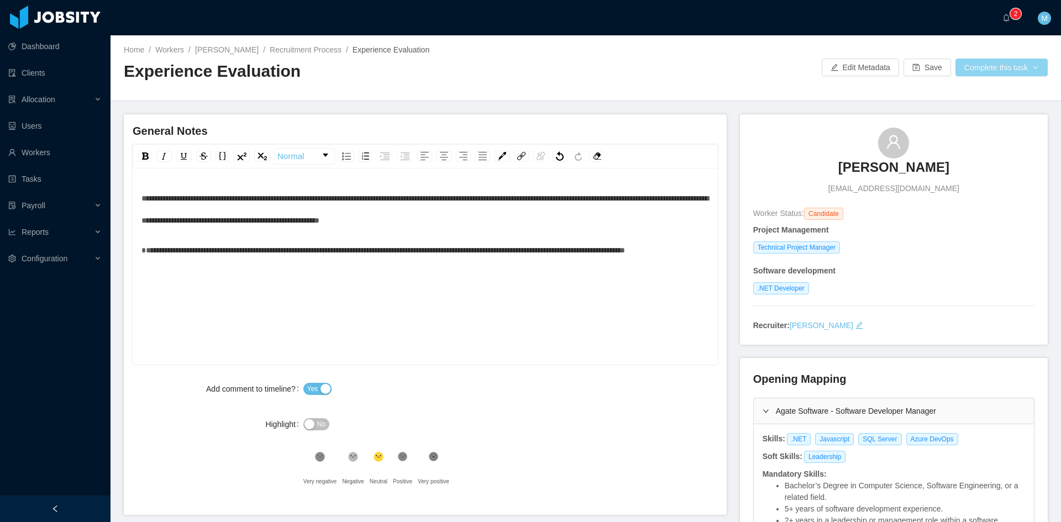
click at [995, 66] on button "Complete this task" at bounding box center [1001, 68] width 92 height 18
click at [992, 92] on button "Save Evaluation" at bounding box center [994, 92] width 86 height 18
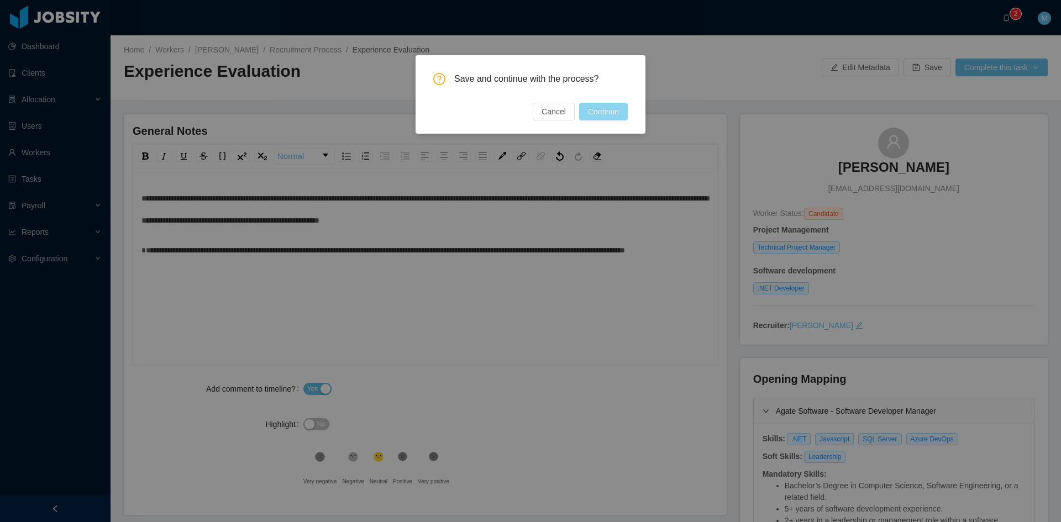
click at [612, 108] on button "Continue" at bounding box center [603, 112] width 49 height 18
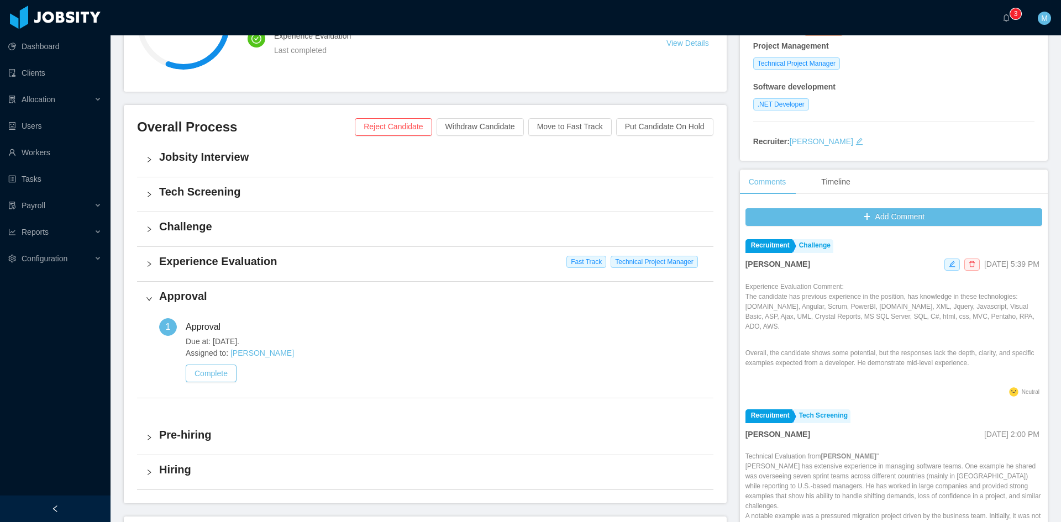
scroll to position [276, 0]
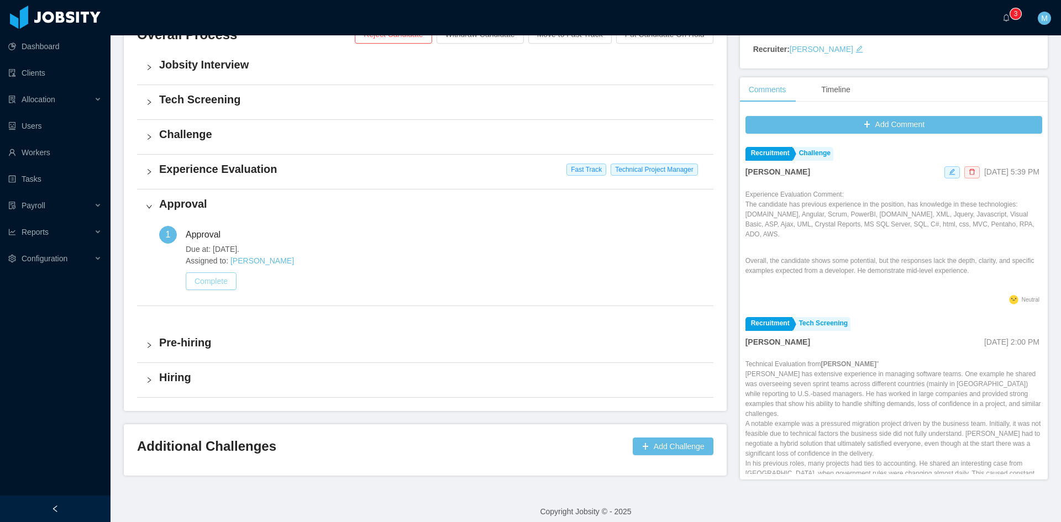
click at [229, 280] on button "Complete" at bounding box center [211, 281] width 51 height 18
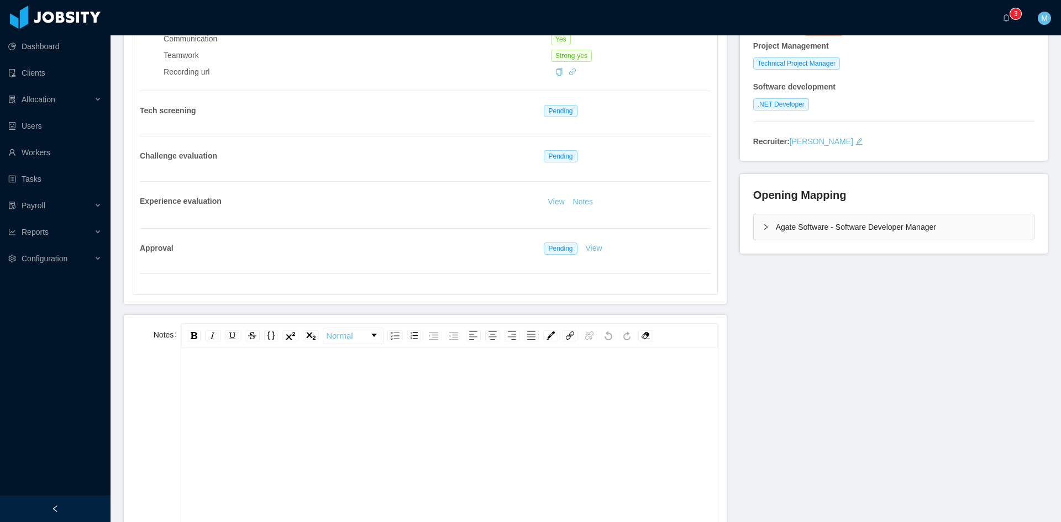
scroll to position [276, 0]
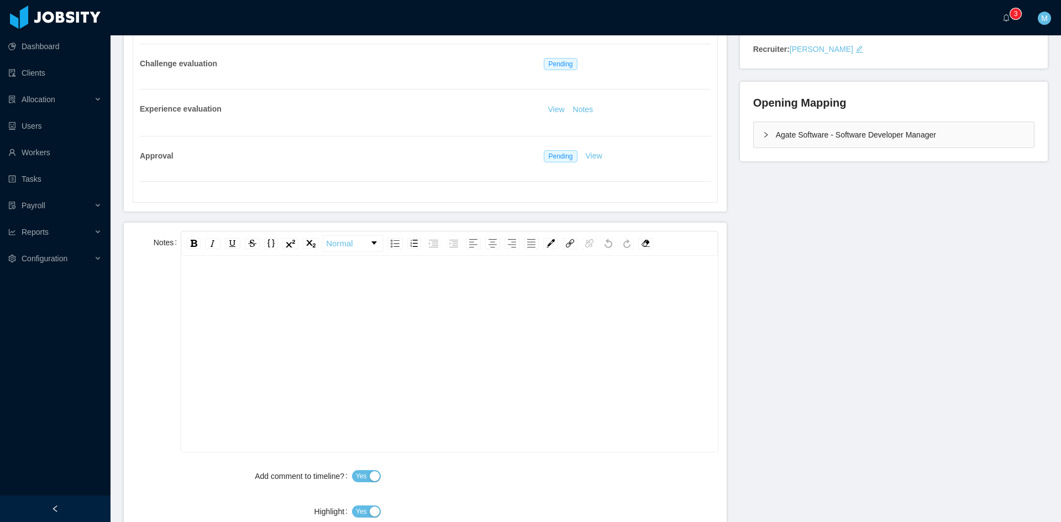
click at [268, 347] on div "rdw-editor" at bounding box center [449, 371] width 519 height 193
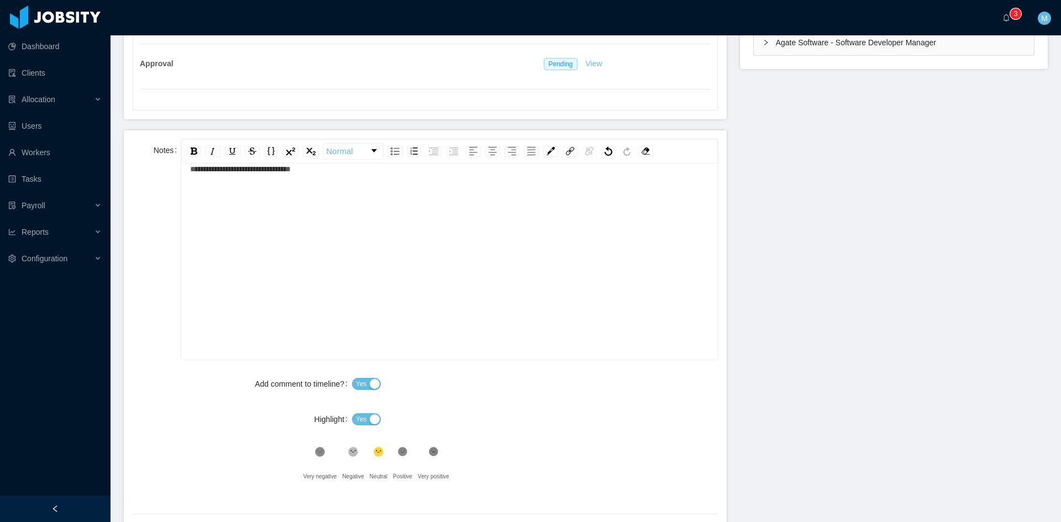
scroll to position [460, 0]
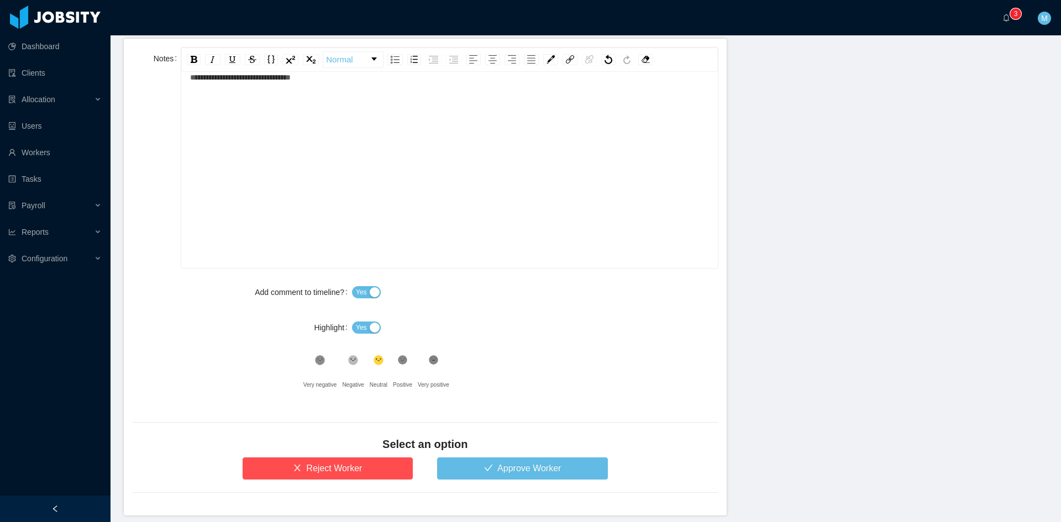
click at [363, 333] on span "Yes" at bounding box center [361, 327] width 11 height 11
click at [481, 459] on button "Approve Worker" at bounding box center [522, 469] width 171 height 22
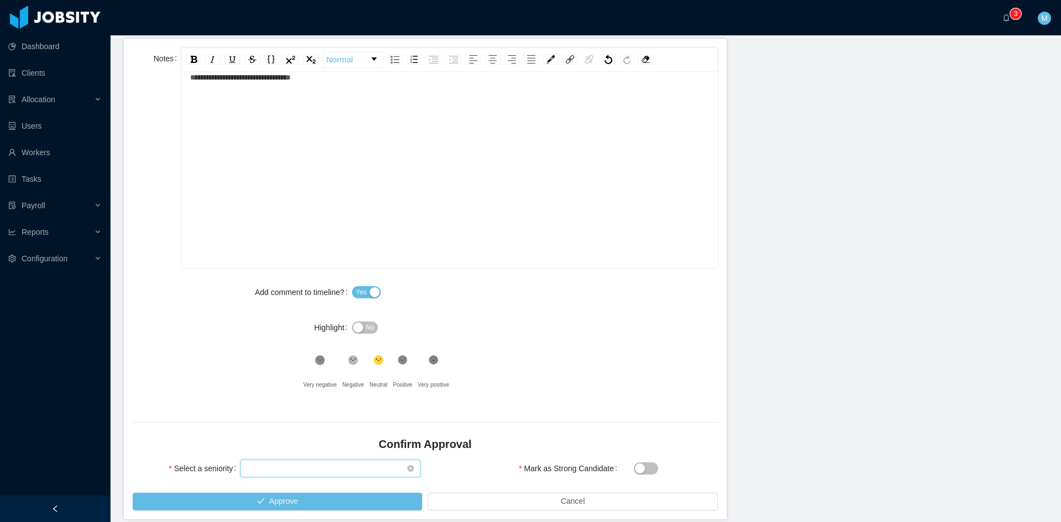
click at [370, 468] on div "Select seniority" at bounding box center [327, 468] width 160 height 17
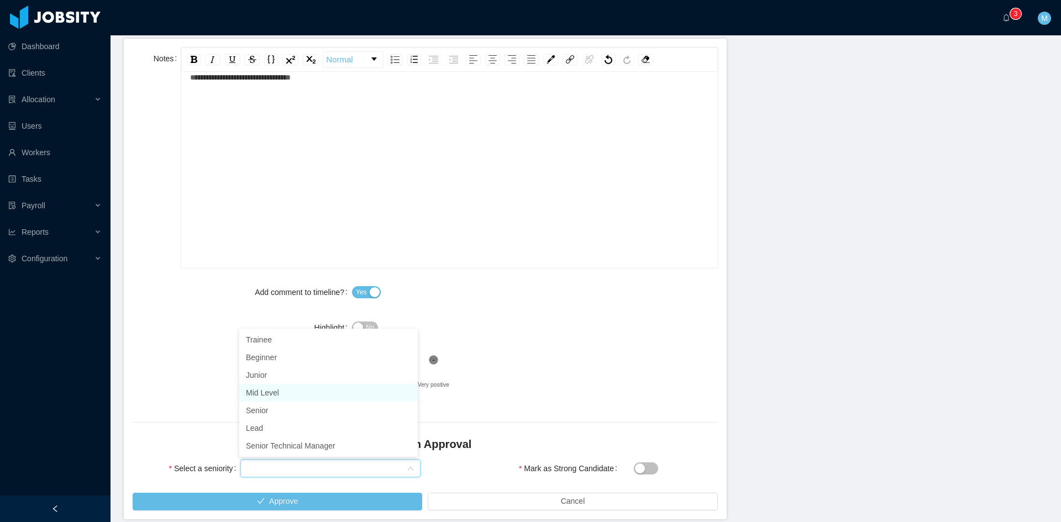
click at [302, 395] on li "Mid Level" at bounding box center [328, 393] width 178 height 18
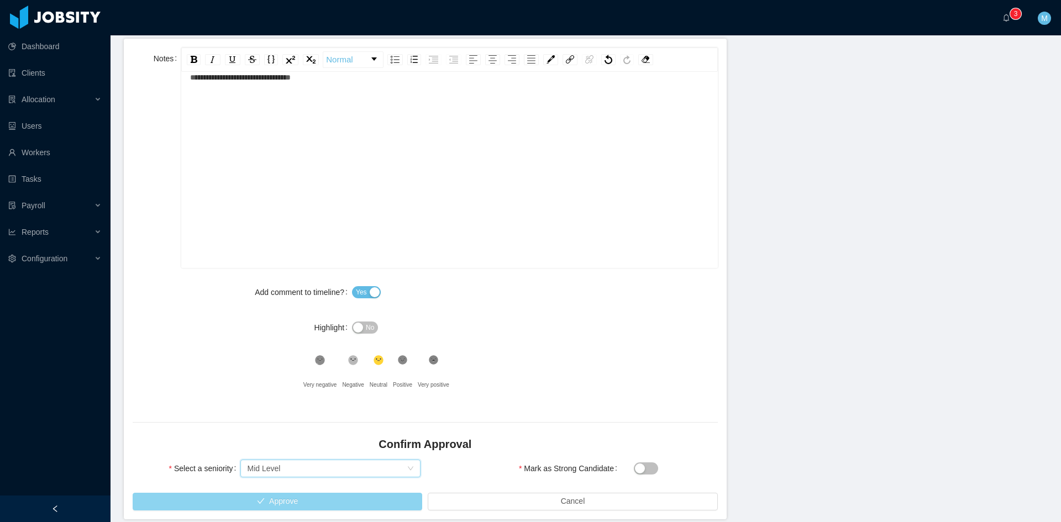
click at [329, 496] on button "Approve" at bounding box center [278, 502] width 290 height 18
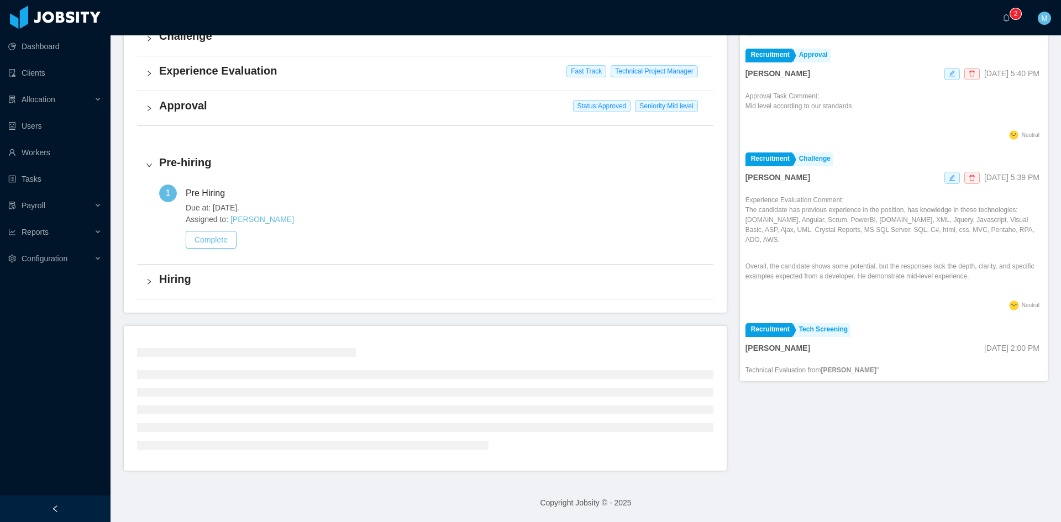
scroll to position [285, 0]
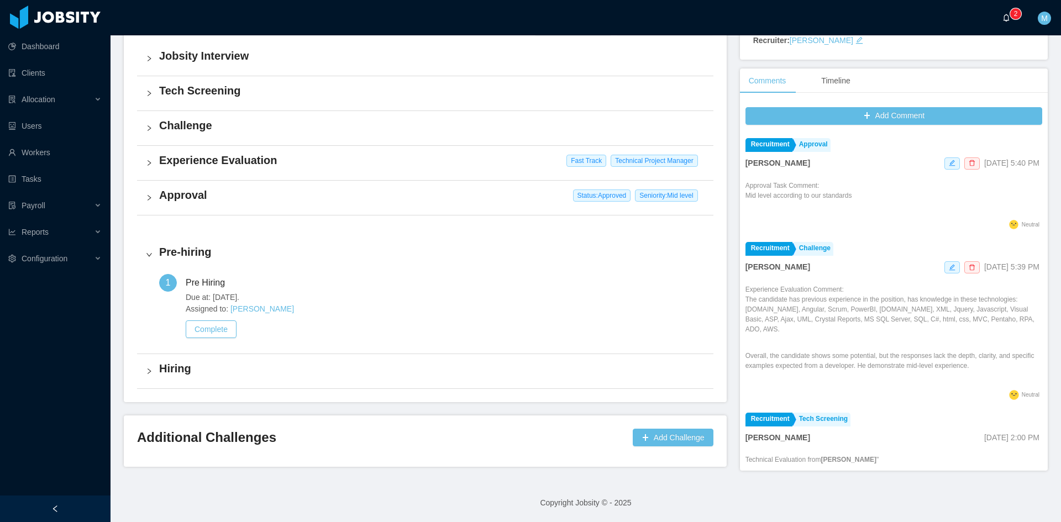
click at [1002, 24] on a=83ded146-cd66-4514-80a8-9a7b1e1b5eb6/Matias%20Marin"] "0 1 2 3 4 5 6 7 8 9 0 1 2 3 4 5 6 7 8 9 0 1 2 3 4 5 6 7 8 9" at bounding box center [1008, 17] width 13 height 35
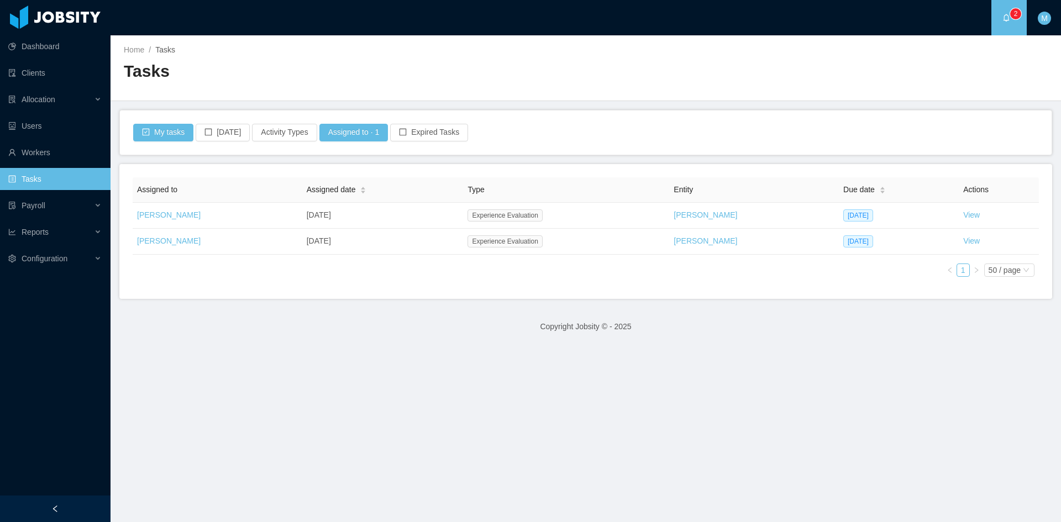
click at [477, 359] on main "Home / Tasks / Tasks My tasks Today Activity Types Assigned to · 1 Expired Task…" at bounding box center [586, 278] width 950 height 487
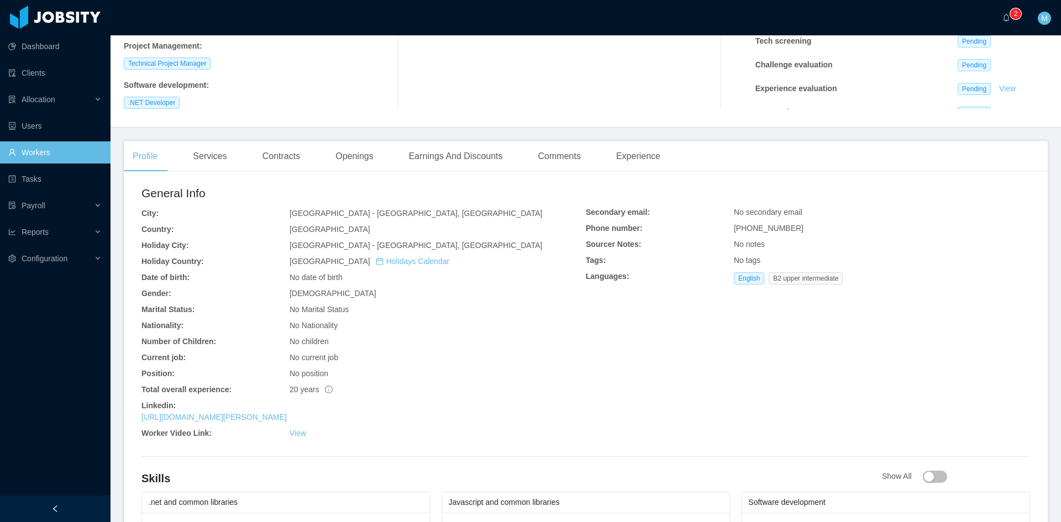
scroll to position [276, 0]
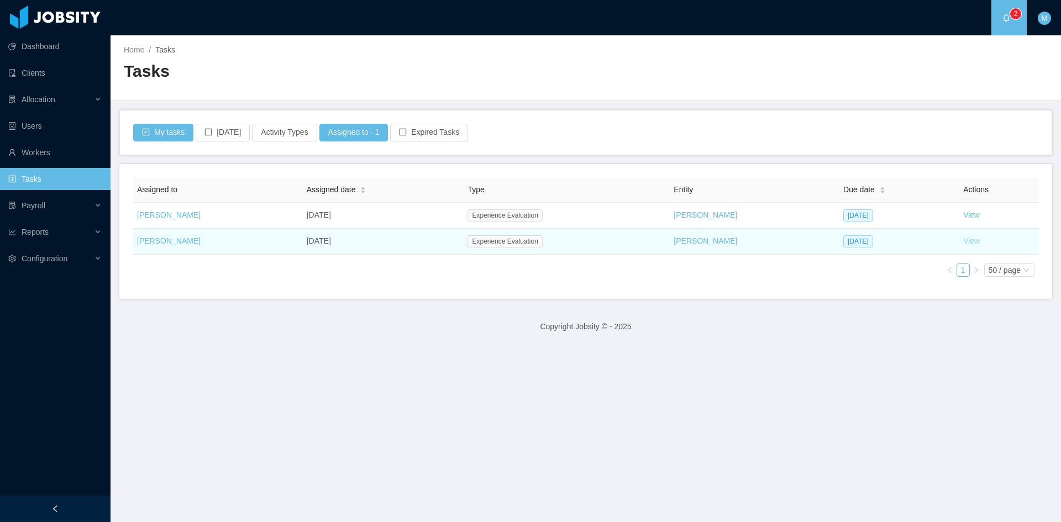
click at [963, 244] on link "View" at bounding box center [971, 240] width 17 height 9
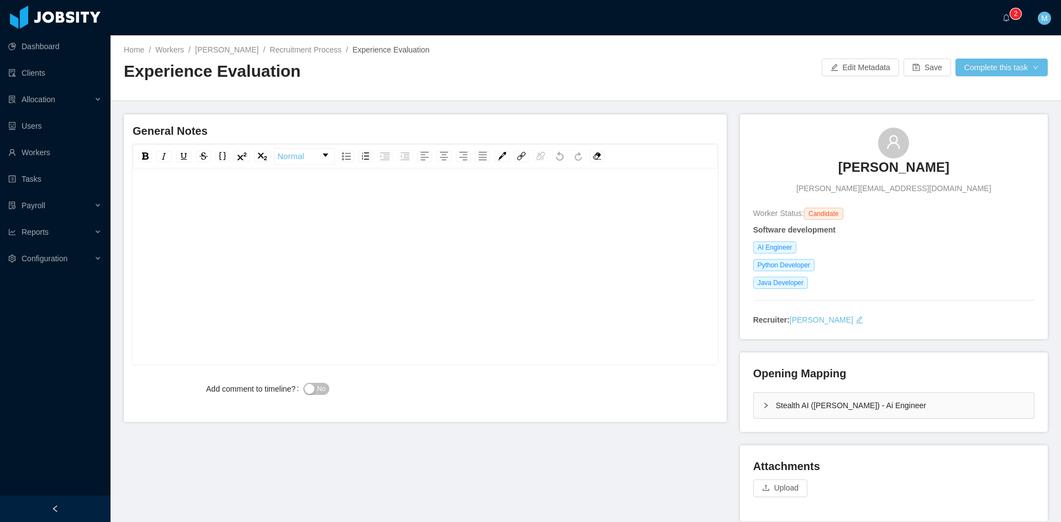
click at [754, 408] on div "Stealth AI ([PERSON_NAME]) - Ai Engineer" at bounding box center [894, 405] width 280 height 25
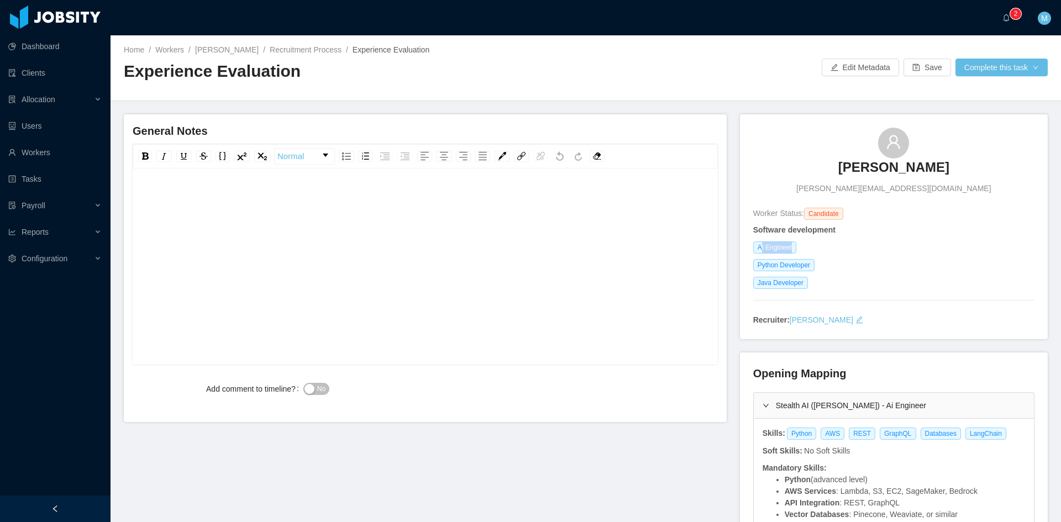
drag, startPoint x: 776, startPoint y: 252, endPoint x: 785, endPoint y: 254, distance: 8.5
click at [785, 254] on div "Software development AI Engineer Python Developer Java Developer" at bounding box center [893, 257] width 281 height 67
drag, startPoint x: 786, startPoint y: 246, endPoint x: 753, endPoint y: 251, distance: 34.0
click at [753, 251] on span "AI Engineer" at bounding box center [775, 247] width 44 height 12
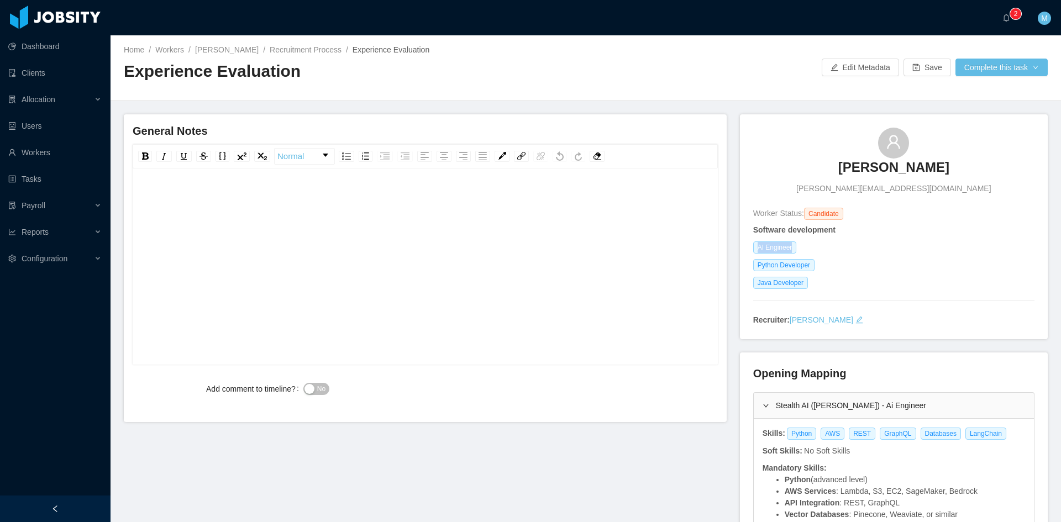
copy span "AI Engineer"
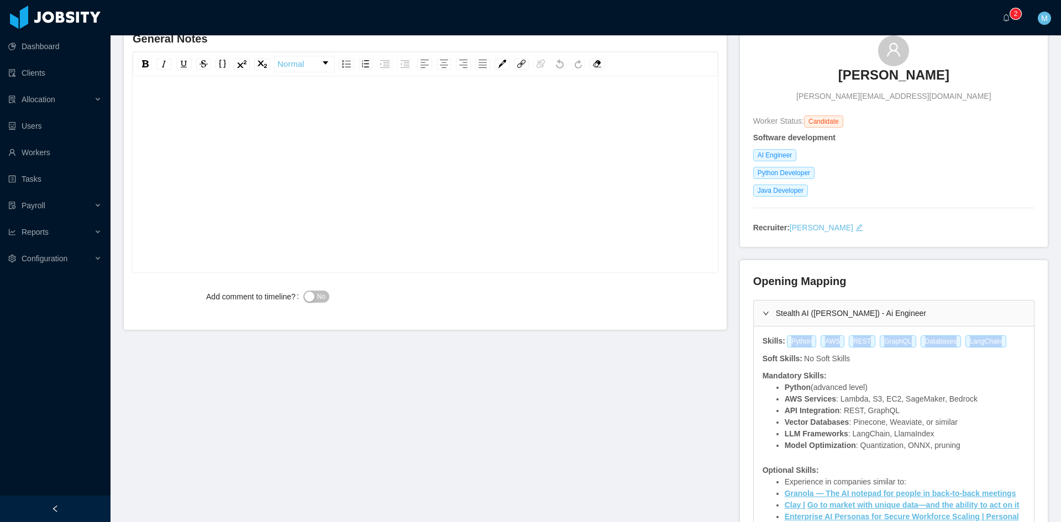
drag, startPoint x: 782, startPoint y: 341, endPoint x: 993, endPoint y: 345, distance: 210.5
click at [993, 345] on div "Python AWS REST GraphQL Databases LangChain" at bounding box center [898, 341] width 225 height 12
copy div "Python AWS REST GraphQL Databases LangChain"
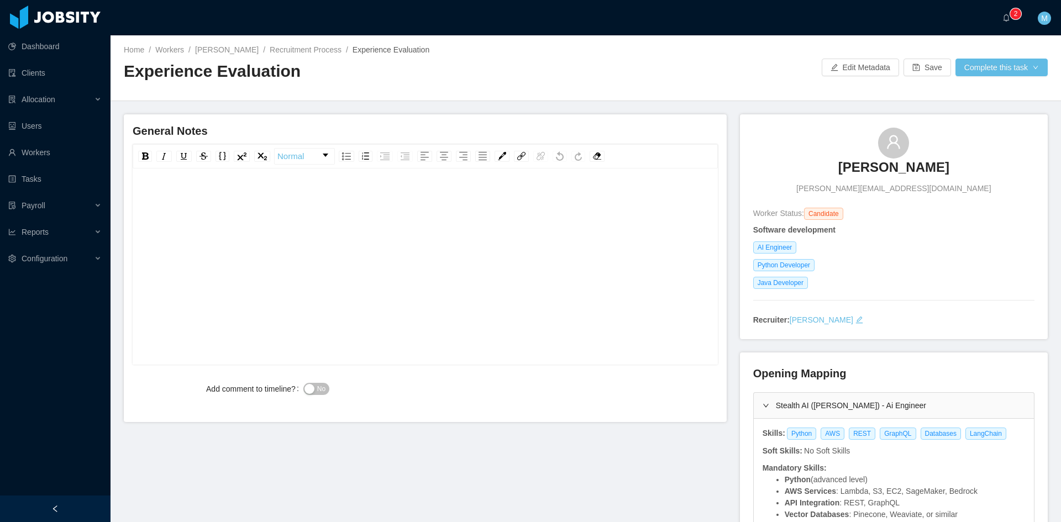
click at [273, 207] on div "rdw-editor" at bounding box center [425, 198] width 568 height 22
click at [511, 208] on div "**********" at bounding box center [425, 198] width 568 height 22
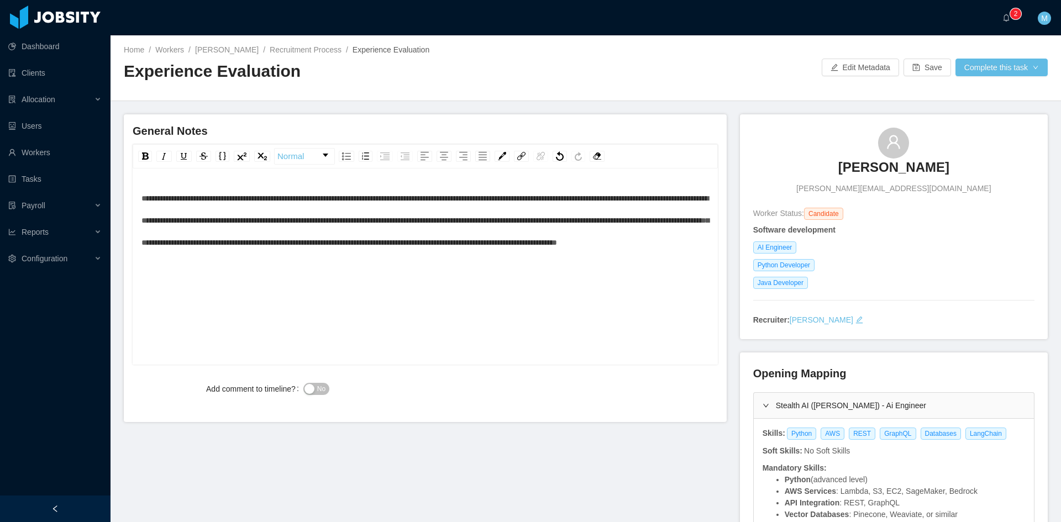
click at [491, 254] on div "**********" at bounding box center [425, 220] width 568 height 66
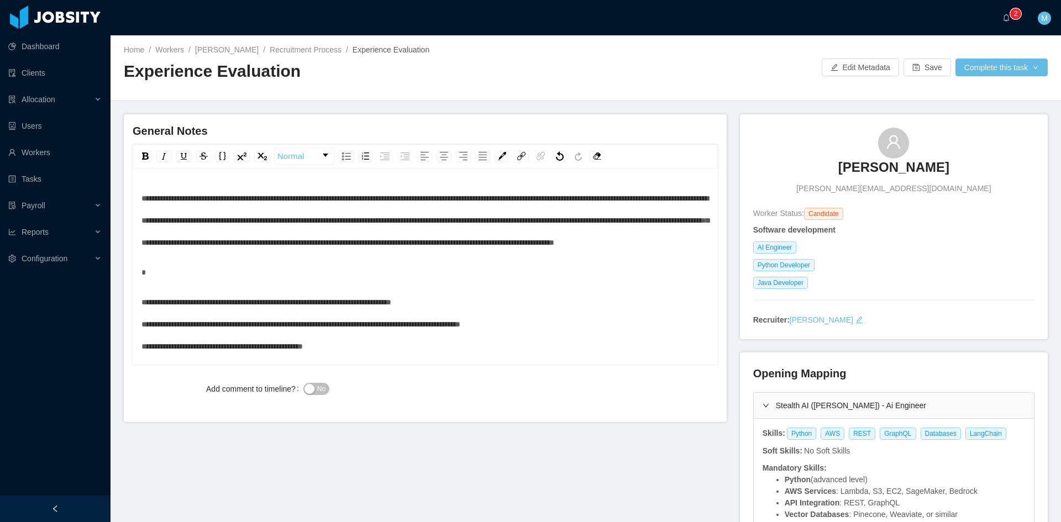
click at [481, 317] on div "**********" at bounding box center [425, 324] width 568 height 66
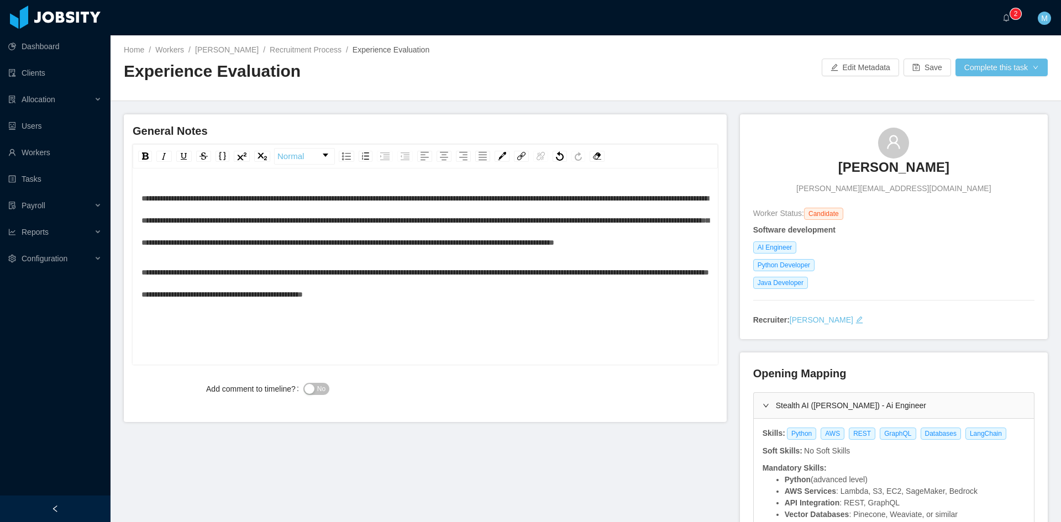
click at [528, 306] on div "**********" at bounding box center [425, 283] width 568 height 44
click at [318, 392] on span "No" at bounding box center [321, 388] width 8 height 11
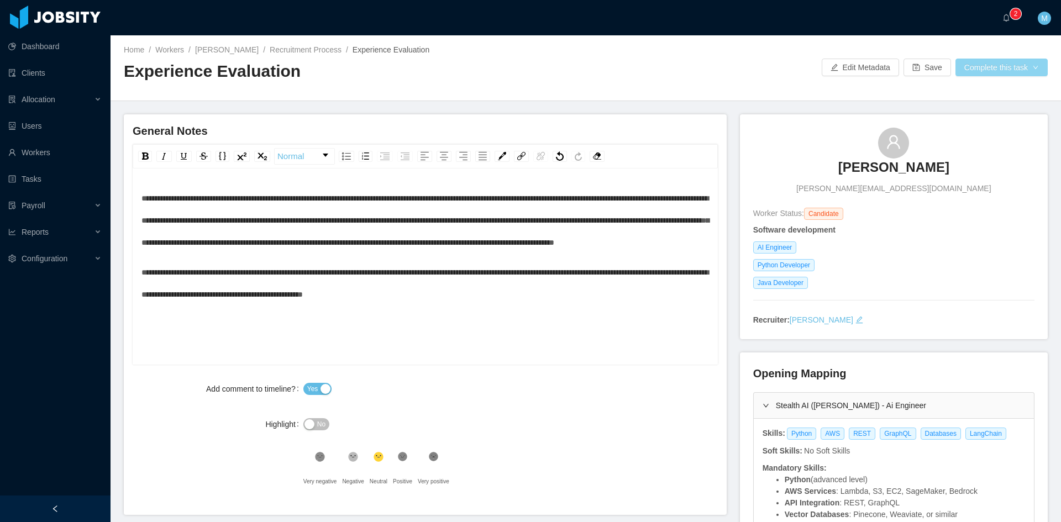
click at [972, 68] on button "Complete this task" at bounding box center [1001, 68] width 92 height 18
click at [987, 92] on button "Save Evaluation" at bounding box center [994, 92] width 86 height 18
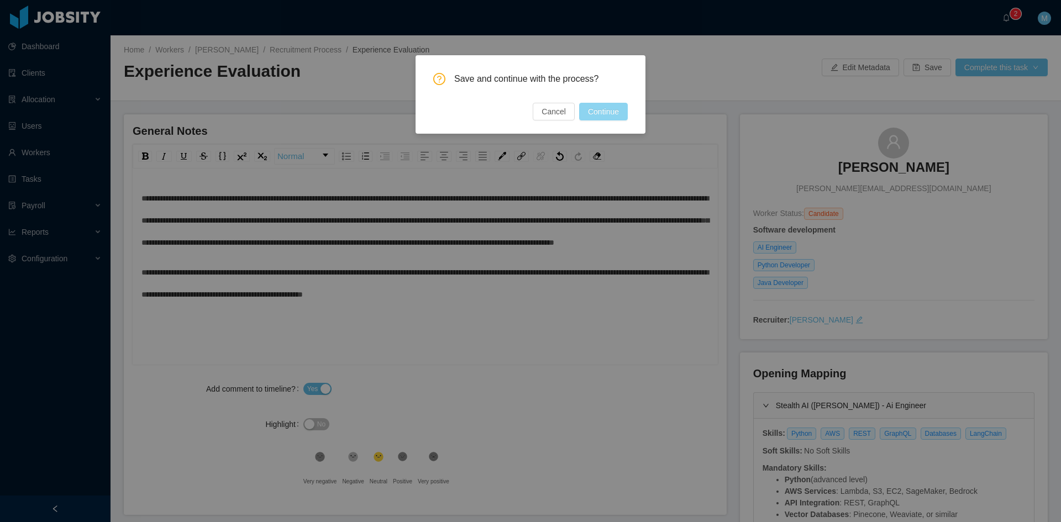
click at [615, 108] on button "Continue" at bounding box center [603, 112] width 49 height 18
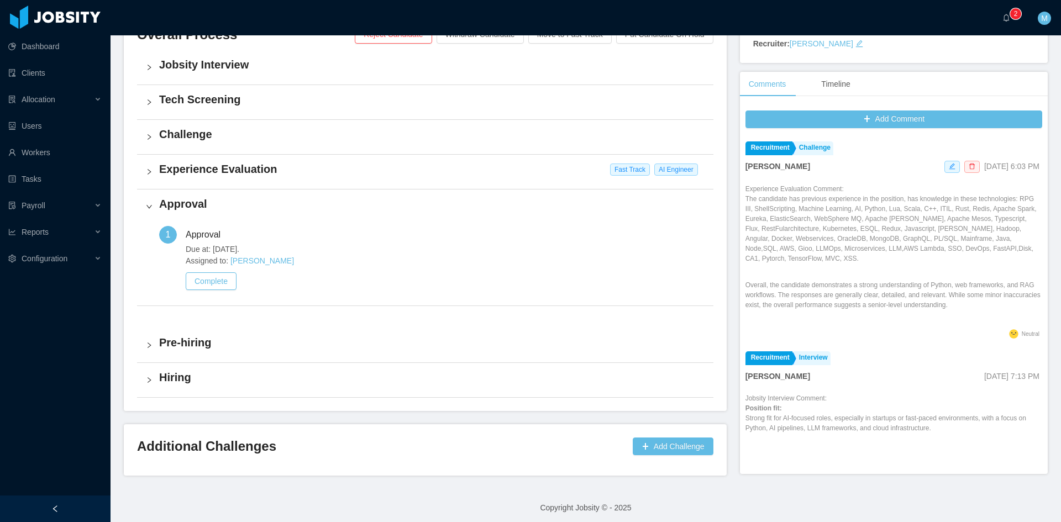
scroll to position [281, 0]
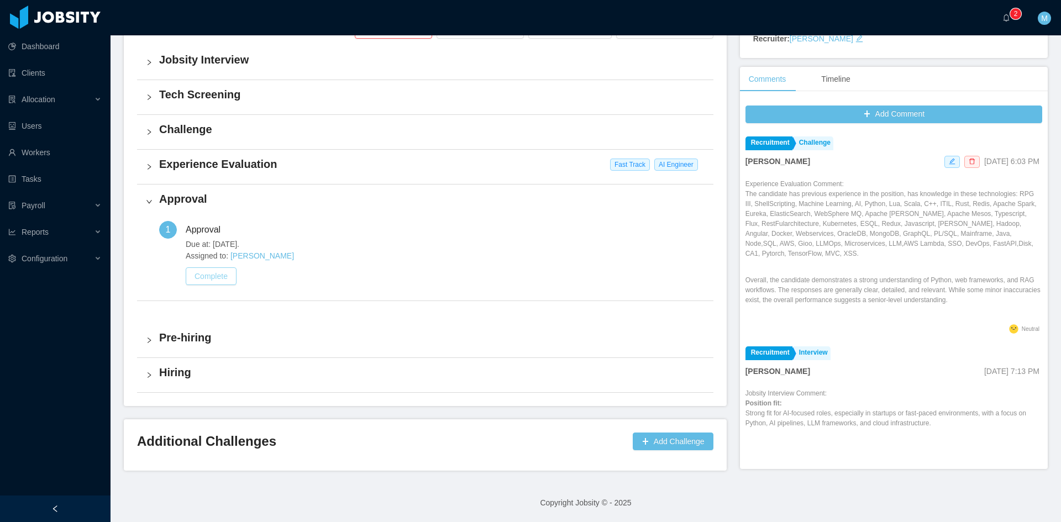
click at [203, 283] on button "Complete" at bounding box center [211, 276] width 51 height 18
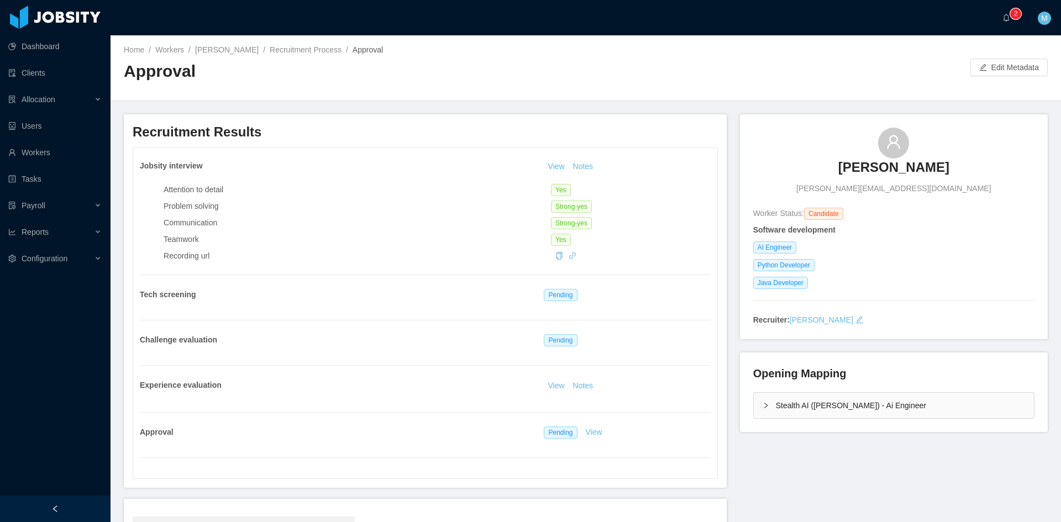
scroll to position [164, 0]
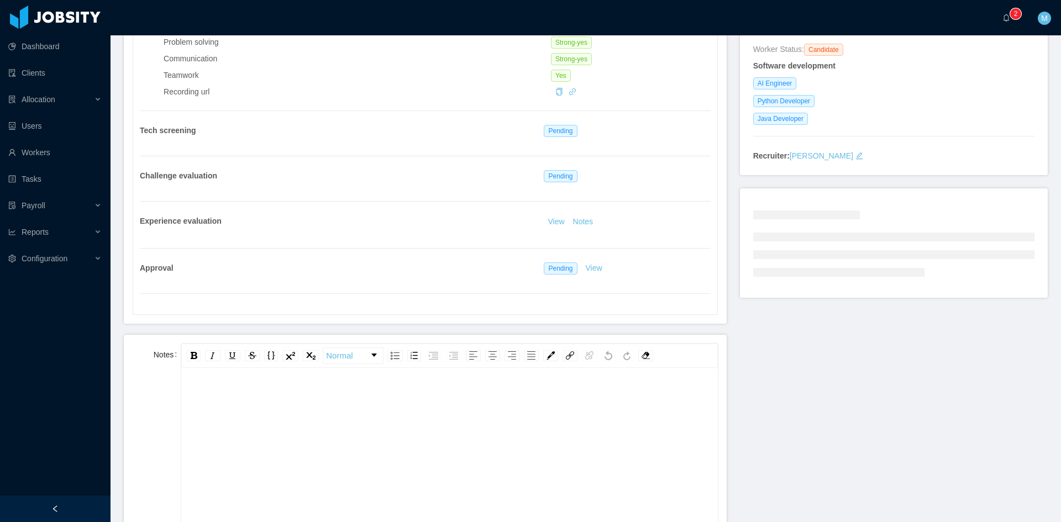
click at [280, 387] on div "rdw-editor" at bounding box center [449, 398] width 519 height 22
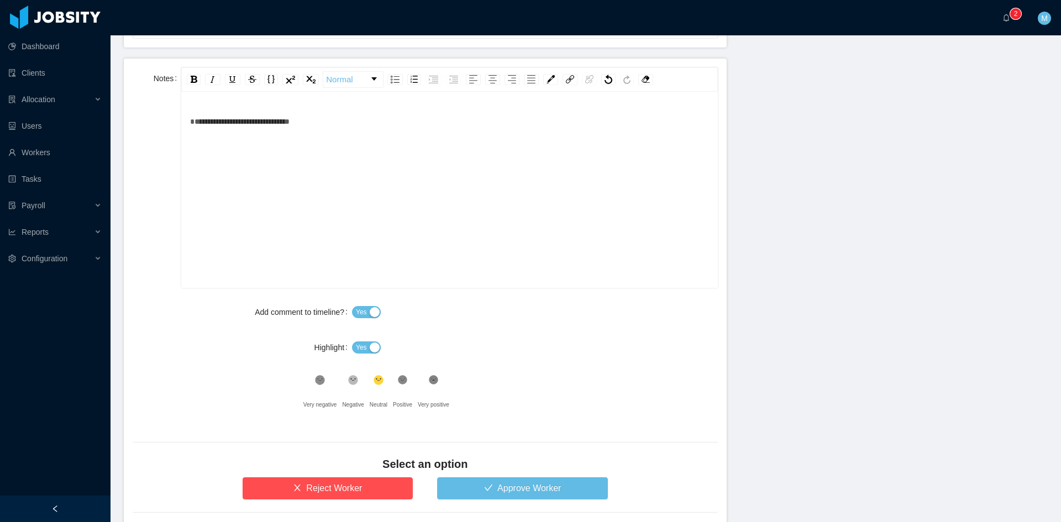
scroll to position [505, 0]
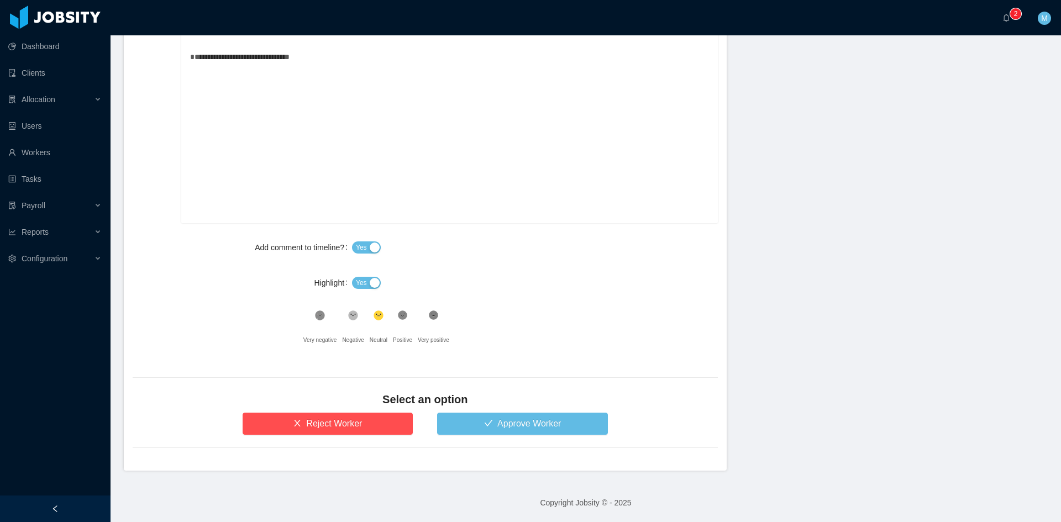
drag, startPoint x: 362, startPoint y: 292, endPoint x: 362, endPoint y: 285, distance: 7.2
click at [361, 290] on div "Yes" at bounding box center [535, 283] width 366 height 22
click at [363, 285] on span "Yes" at bounding box center [361, 282] width 11 height 11
click at [324, 315] on icon at bounding box center [320, 315] width 7 height 7
click at [473, 415] on button "Approve Worker" at bounding box center [522, 424] width 171 height 22
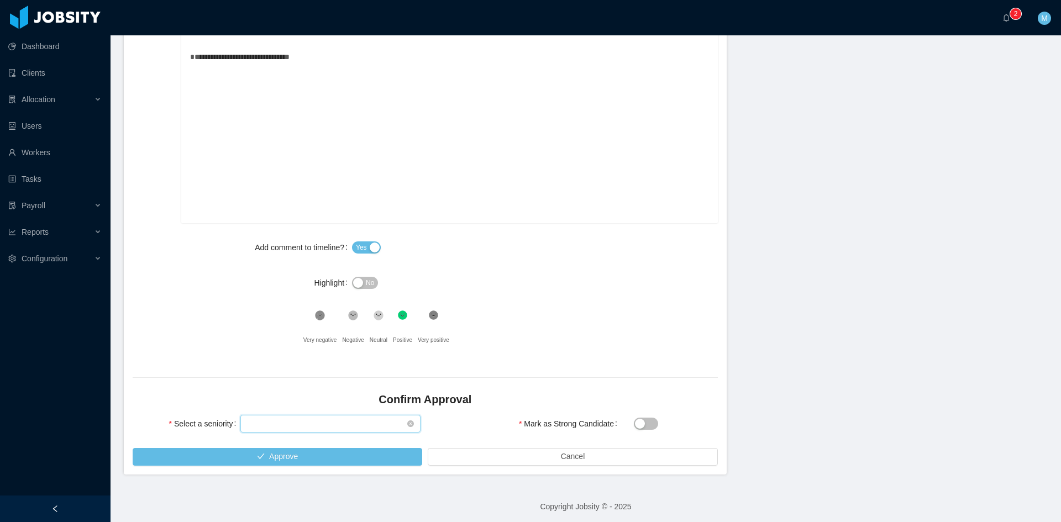
click at [373, 417] on div "Select seniority" at bounding box center [327, 424] width 160 height 17
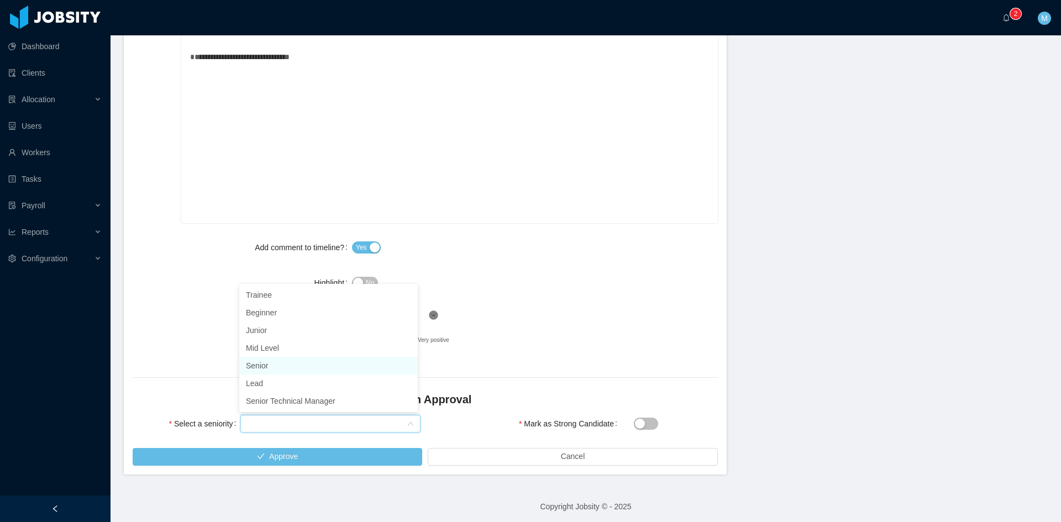
click at [307, 367] on li "Senior" at bounding box center [328, 366] width 178 height 18
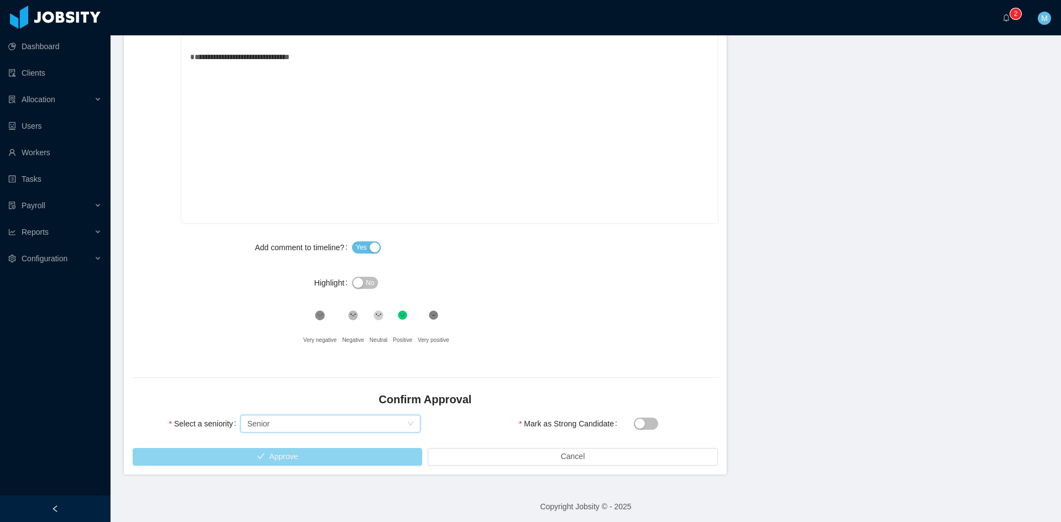
click at [332, 458] on button "Approve" at bounding box center [278, 457] width 290 height 18
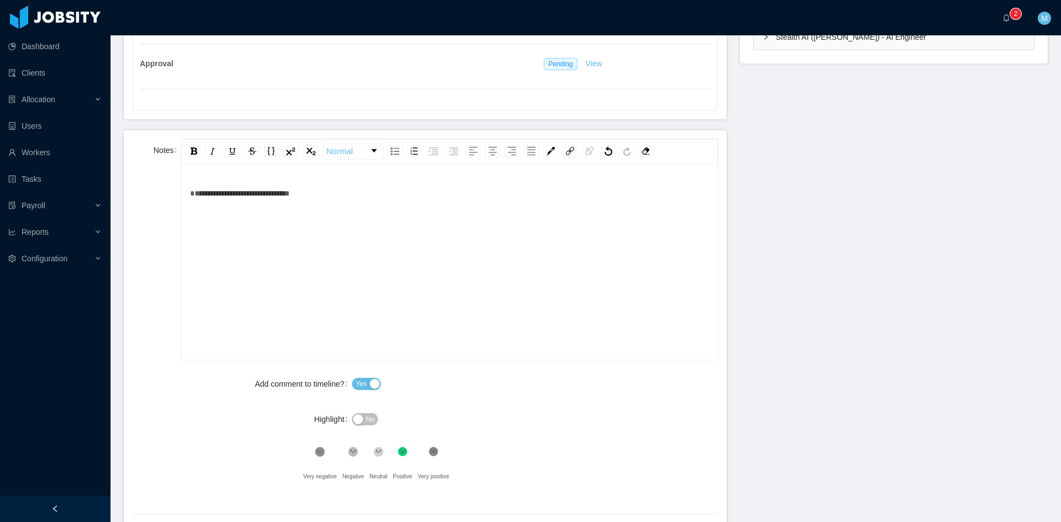
scroll to position [509, 0]
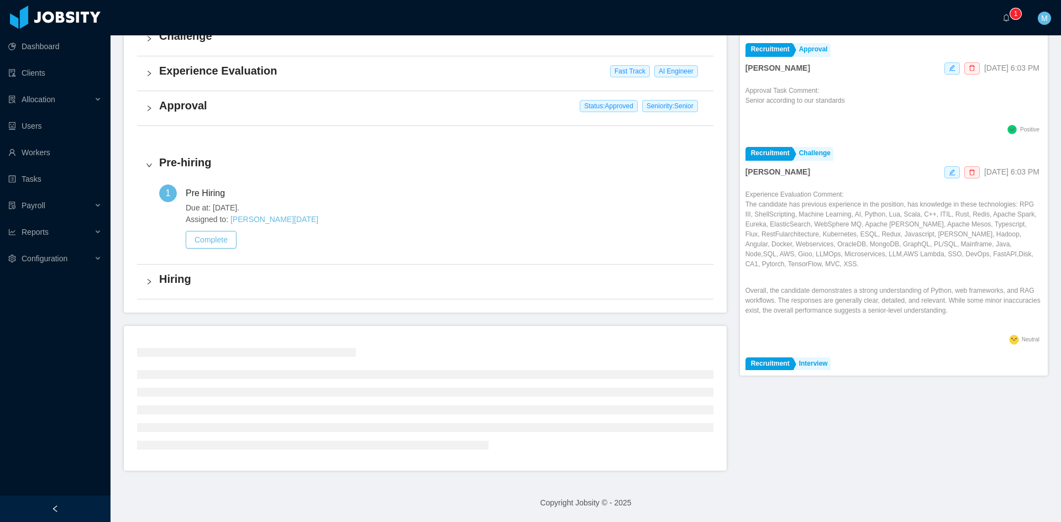
scroll to position [281, 0]
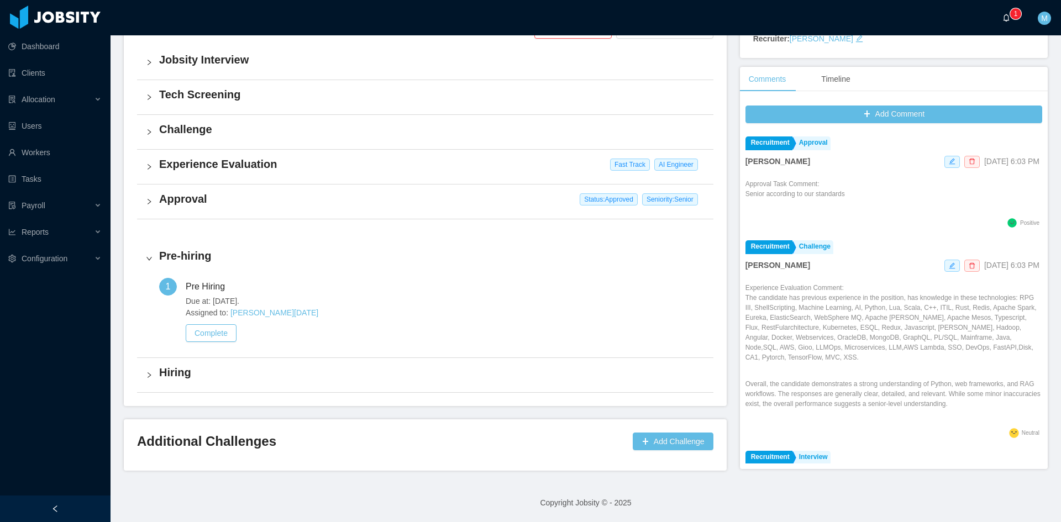
click at [1016, 25] on a=83ded146-cd66-4514-80a8-9a7b1e1b5eb6/Matias%20Marin"] "0 1 2 3 4 5 6 7 8 9 0 1 2 3 4 5 6 7 8 9 0 1 2 3 4 5 6 7 8 9" at bounding box center [1008, 17] width 13 height 35
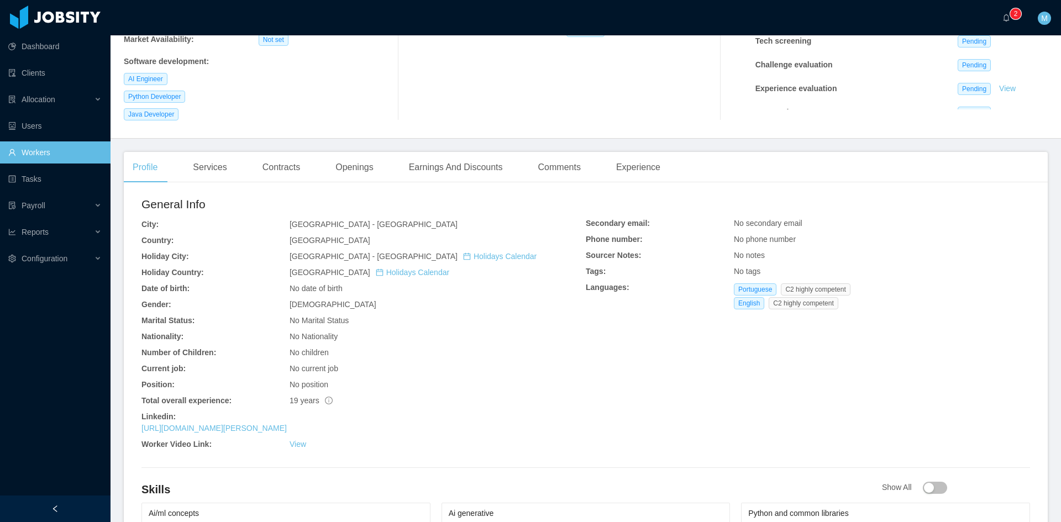
scroll to position [276, 0]
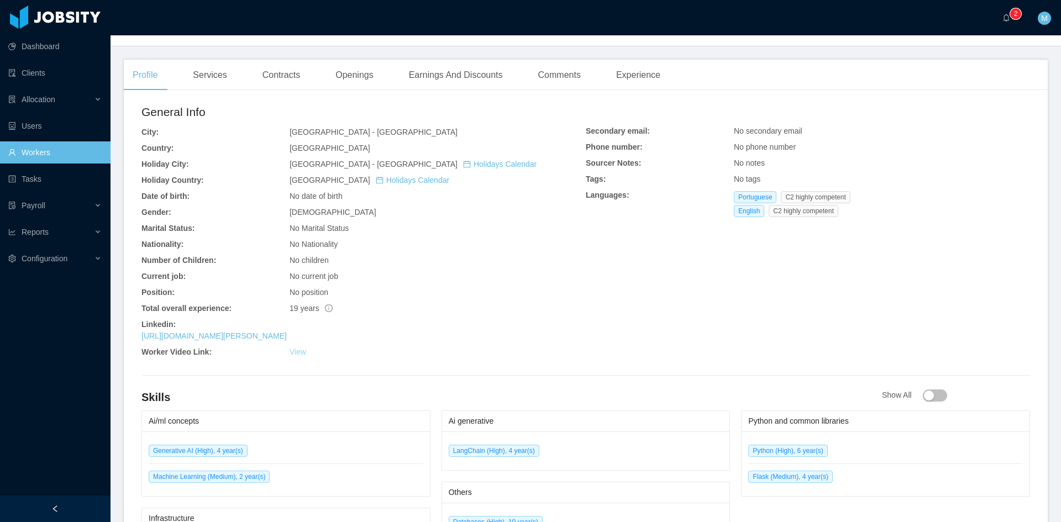
click at [297, 348] on link "View" at bounding box center [298, 352] width 17 height 9
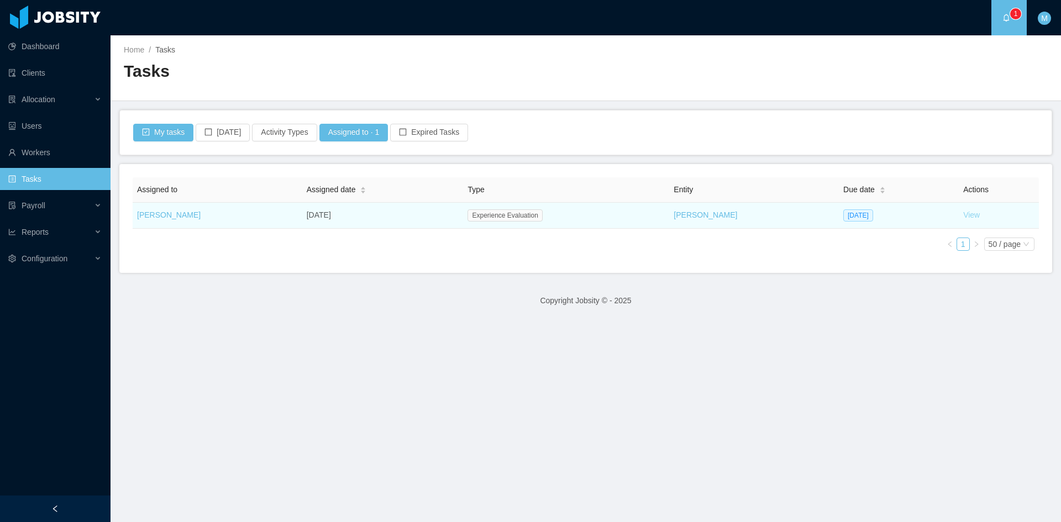
click at [963, 214] on link "View" at bounding box center [971, 215] width 17 height 9
